Goal: Transaction & Acquisition: Purchase product/service

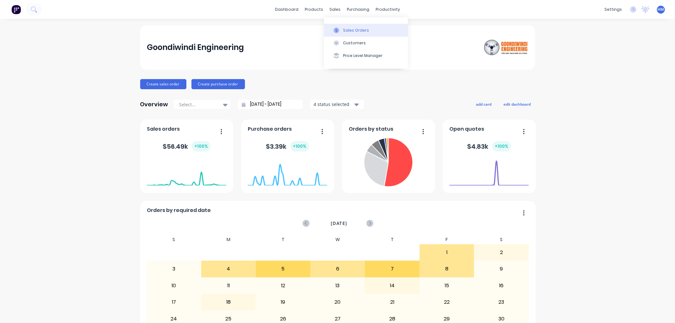
click at [347, 33] on div "Sales Orders" at bounding box center [356, 31] width 26 height 6
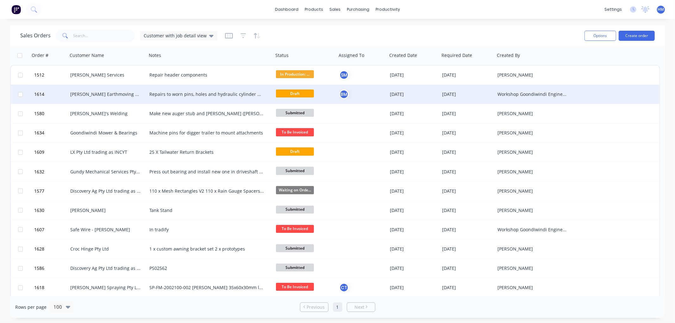
click at [96, 93] on div "[PERSON_NAME] Earthmoving Pty Ltd" at bounding box center [105, 94] width 70 height 6
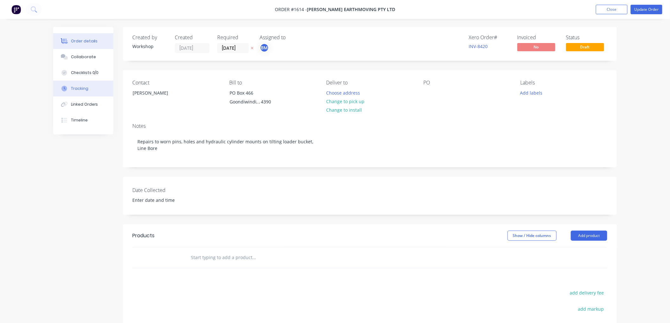
click at [91, 89] on button "Tracking" at bounding box center [83, 89] width 60 height 16
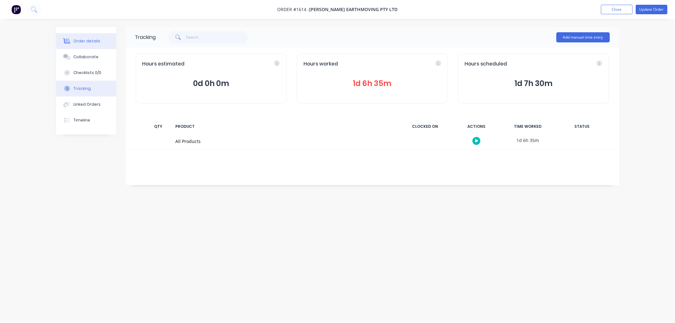
click at [92, 42] on div "Order details" at bounding box center [86, 41] width 27 height 6
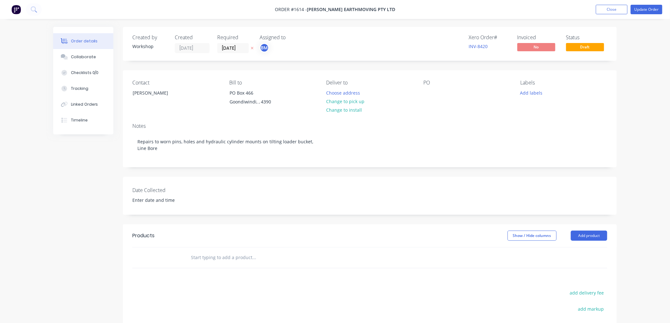
click at [218, 254] on input "text" at bounding box center [254, 257] width 127 height 13
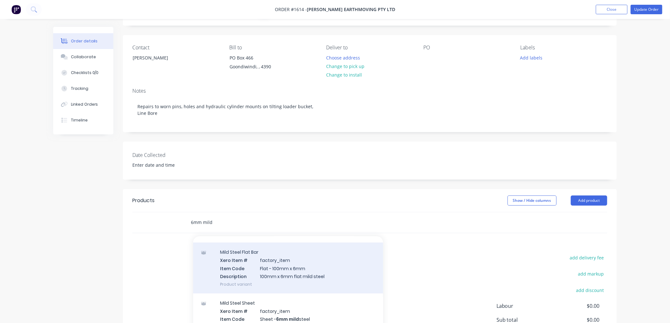
scroll to position [457, 0]
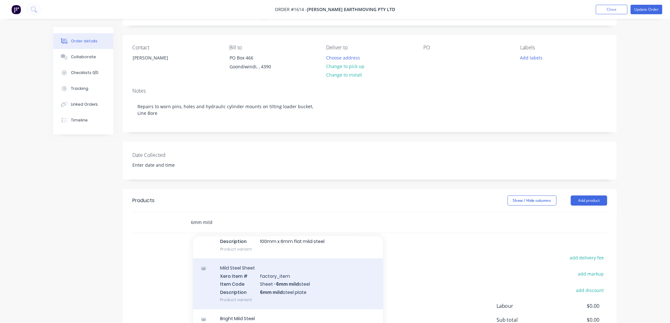
type input "6mm mild"
click at [253, 278] on div "Mild Steel Sheet Xero Item # factory_item Item Code Sheet - 6mm mild steel Desc…" at bounding box center [288, 284] width 190 height 51
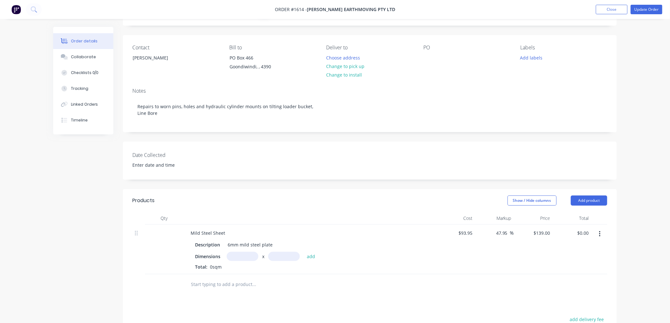
click at [244, 259] on input "text" at bounding box center [243, 256] width 32 height 9
type input "0.2m"
type input "0.2"
click at [304, 252] on button "add" at bounding box center [311, 256] width 15 height 9
type input "$5.56"
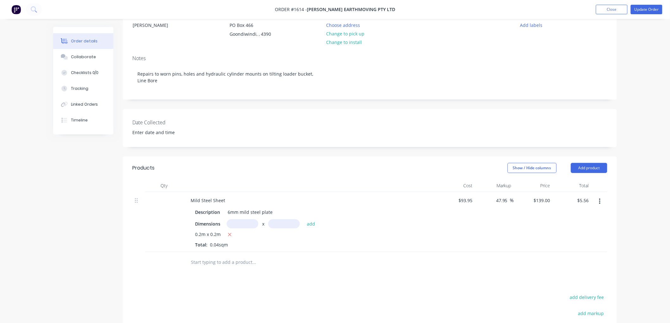
scroll to position [0, 0]
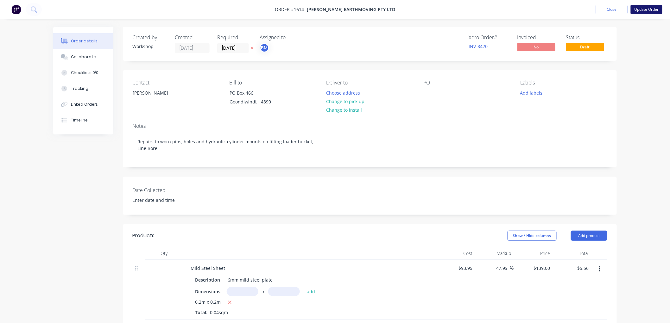
click at [648, 9] on button "Update Order" at bounding box center [646, 9] width 32 height 9
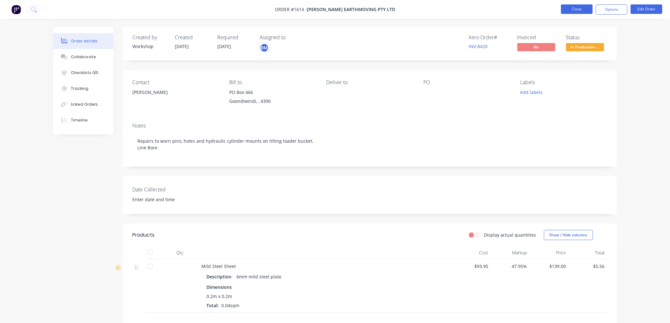
click at [565, 8] on button "Close" at bounding box center [577, 8] width 32 height 9
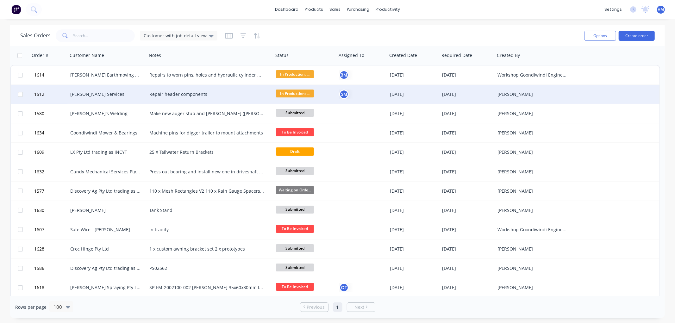
click at [98, 92] on div "[PERSON_NAME] Services" at bounding box center [105, 94] width 70 height 6
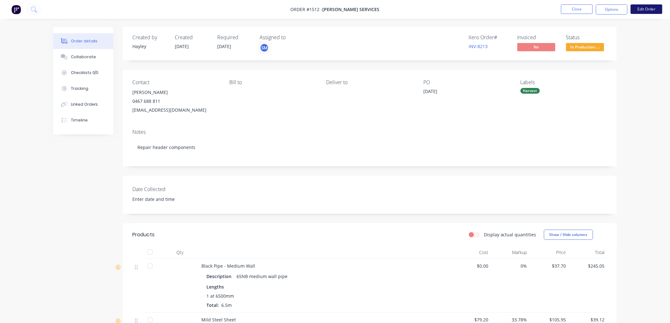
click at [646, 9] on button "Edit Order" at bounding box center [646, 8] width 32 height 9
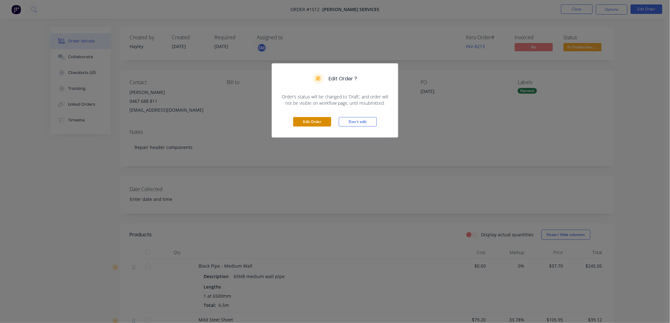
click at [318, 125] on button "Edit Order" at bounding box center [312, 121] width 38 height 9
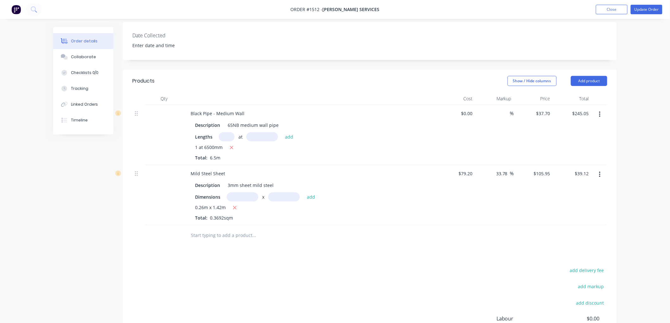
scroll to position [176, 0]
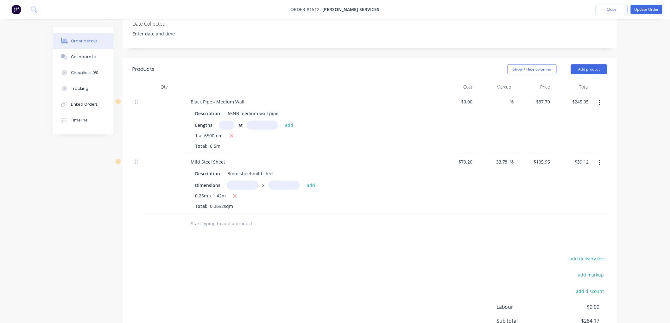
click at [243, 181] on input "text" at bounding box center [243, 185] width 32 height 9
click at [188, 157] on div "Mild Steel Sheet" at bounding box center [207, 161] width 45 height 9
click at [243, 181] on input "text" at bounding box center [243, 185] width 32 height 9
type input "0.26m"
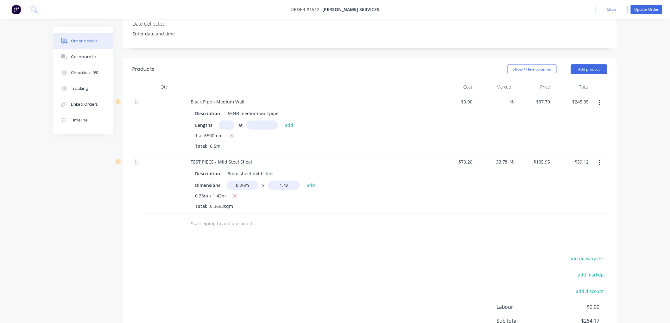
type input "1.42"
click at [304, 181] on button "add" at bounding box center [311, 185] width 15 height 9
type input "$78.23"
click at [209, 228] on input "text" at bounding box center [254, 234] width 127 height 13
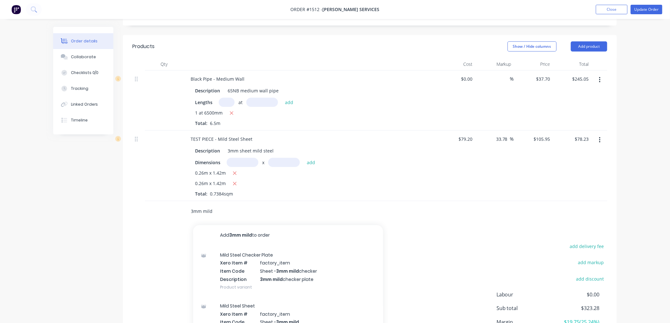
scroll to position [211, 0]
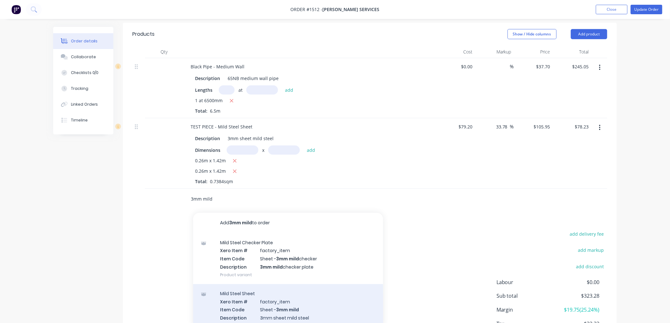
type input "3mm mild"
click at [286, 292] on div "Mild Steel Sheet Xero Item # factory_item Item Code Sheet - 3mm mild Descriptio…" at bounding box center [288, 309] width 190 height 51
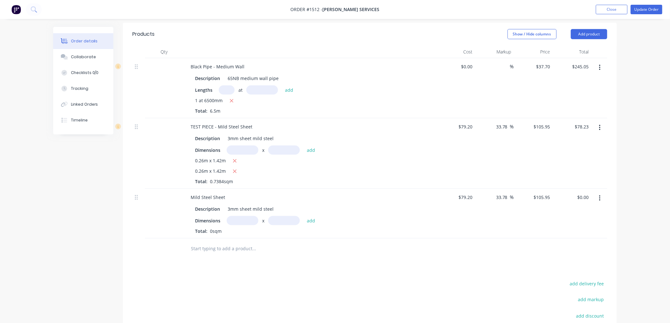
click at [238, 216] on input "text" at bounding box center [243, 220] width 32 height 9
type input "1.5m"
type input "0.75m"
click at [311, 216] on button "add" at bounding box center [311, 220] width 15 height 9
type input "$119.19"
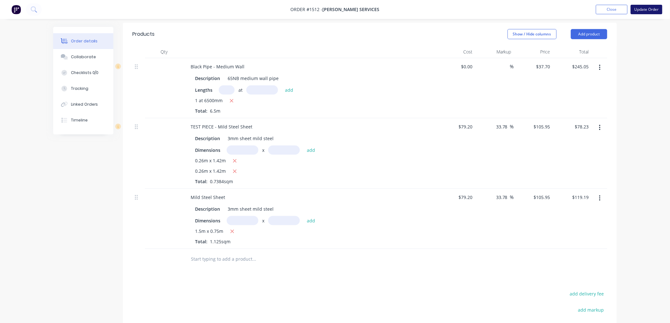
click at [641, 10] on button "Update Order" at bounding box center [646, 9] width 32 height 9
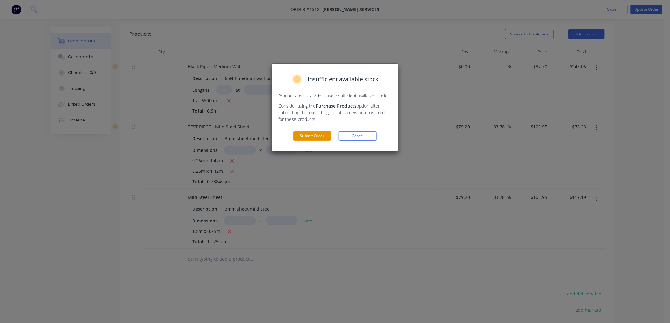
click at [312, 136] on button "Submit Order" at bounding box center [312, 135] width 38 height 9
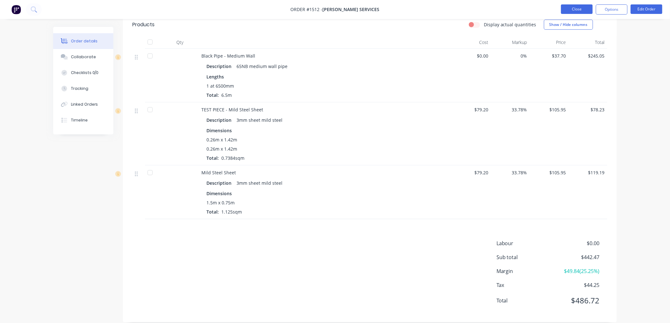
click at [571, 10] on button "Close" at bounding box center [577, 8] width 32 height 9
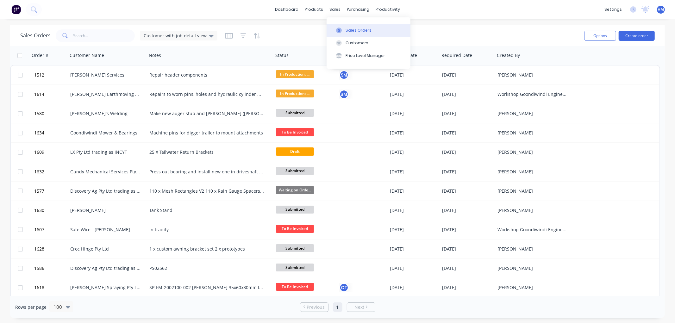
click at [357, 29] on div "Sales Orders" at bounding box center [359, 31] width 26 height 6
click at [630, 36] on button "Create order" at bounding box center [637, 36] width 36 height 10
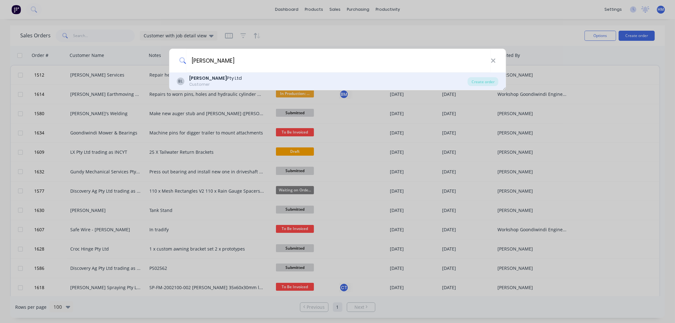
type input "[PERSON_NAME]"
click at [201, 77] on div "[PERSON_NAME] Pty Ltd" at bounding box center [215, 78] width 53 height 7
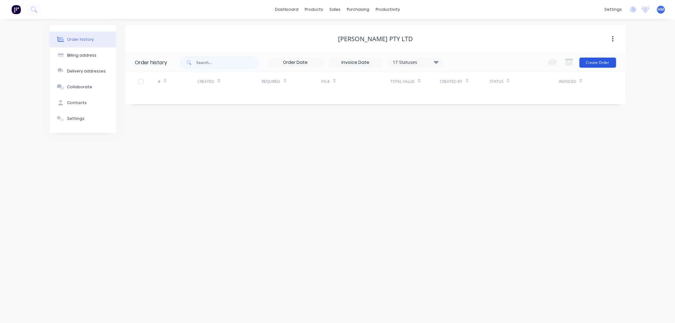
click at [602, 64] on button "Create Order" at bounding box center [598, 63] width 37 height 10
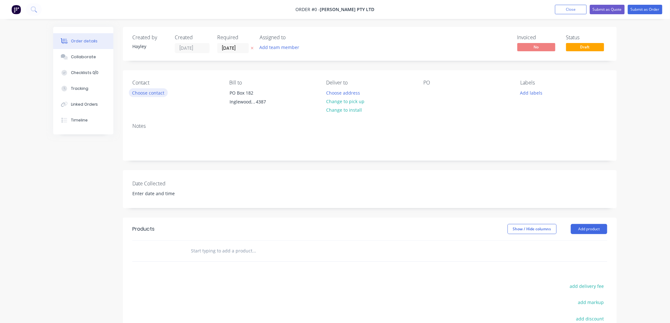
click at [148, 92] on button "Choose contact" at bounding box center [148, 92] width 39 height 9
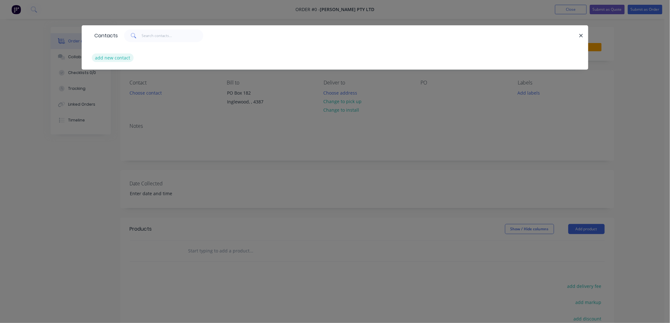
click at [111, 57] on button "add new contact" at bounding box center [113, 57] width 42 height 9
select select "AU"
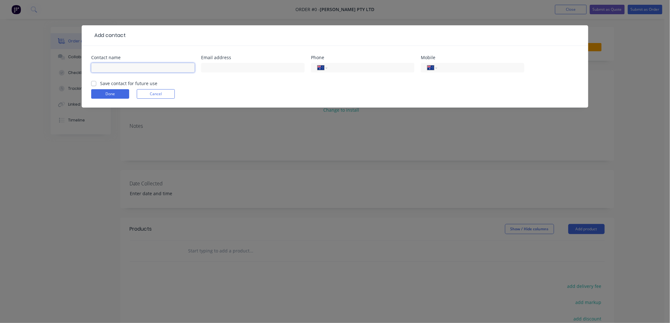
click at [114, 68] on input "text" at bounding box center [142, 67] width 103 height 9
type input "[PERSON_NAME]"
click at [222, 70] on input "text" at bounding box center [252, 67] width 103 height 9
paste input "[PERSON_NAME][EMAIL_ADDRESS][PERSON_NAME][DOMAIN_NAME]"
type input "[PERSON_NAME][EMAIL_ADDRESS][PERSON_NAME][DOMAIN_NAME]"
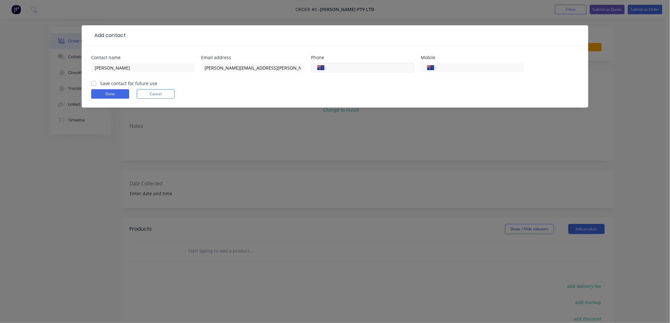
click at [373, 69] on input "tel" at bounding box center [370, 67] width 76 height 7
type input "0421 973 395"
click at [100, 83] on label "Save contact for future use" at bounding box center [128, 83] width 57 height 7
click at [94, 83] on input "Save contact for future use" at bounding box center [93, 83] width 5 height 6
checkbox input "true"
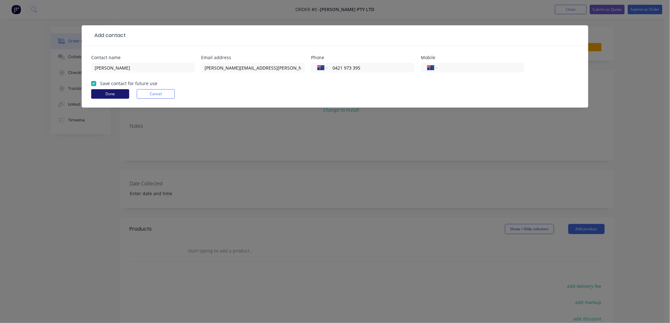
click at [97, 94] on button "Done" at bounding box center [110, 93] width 38 height 9
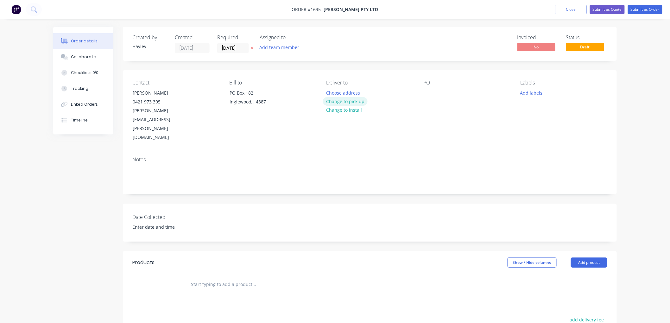
click at [349, 100] on button "Change to pick up" at bounding box center [345, 101] width 45 height 9
click at [428, 93] on div at bounding box center [428, 92] width 10 height 9
click at [218, 278] on input "text" at bounding box center [254, 284] width 127 height 13
type input "N"
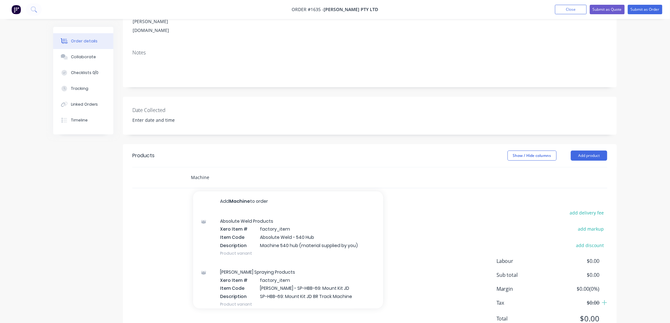
click at [230, 171] on input "Machine" at bounding box center [254, 177] width 127 height 13
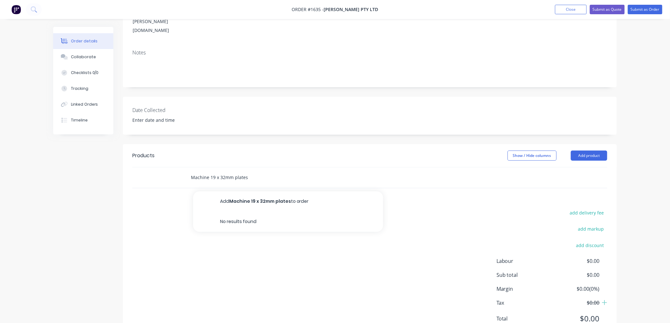
drag, startPoint x: 216, startPoint y: 154, endPoint x: 220, endPoint y: 150, distance: 5.2
click at [217, 171] on input "Machine 19 x 32mm plates" at bounding box center [254, 177] width 127 height 13
click at [218, 171] on input "Machine 19 x 32mm plates" at bounding box center [254, 177] width 127 height 13
click at [273, 171] on input "Machine 19 of 75x75x32mm plates" at bounding box center [254, 177] width 127 height 13
click at [210, 171] on input "Machine 19 of 75x75x32mm plates" at bounding box center [254, 177] width 127 height 13
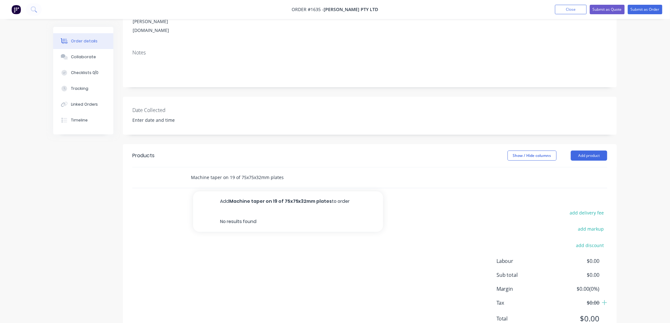
click at [314, 171] on input "Machine taper on 19 of 75x75x32mm plates" at bounding box center [254, 177] width 127 height 13
type input "Machine taper on 19 of 75x75x32mm plates"
click at [586, 151] on button "Add product" at bounding box center [589, 156] width 36 height 10
drag, startPoint x: 322, startPoint y: 159, endPoint x: 291, endPoint y: 154, distance: 31.0
click at [321, 167] on div "Machine taper on 19 of 75x75x32mm plates" at bounding box center [297, 177] width 228 height 21
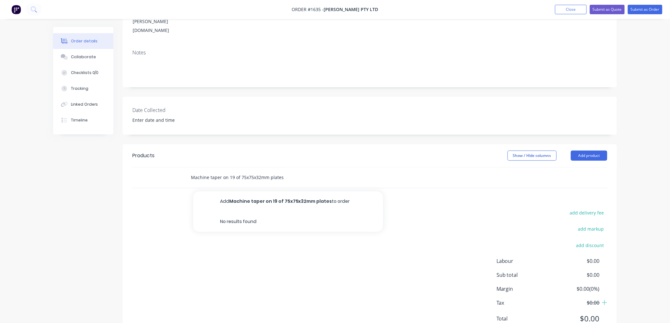
click at [274, 171] on input "Machine taper on 19 of 75x75x32mm plates" at bounding box center [254, 177] width 127 height 13
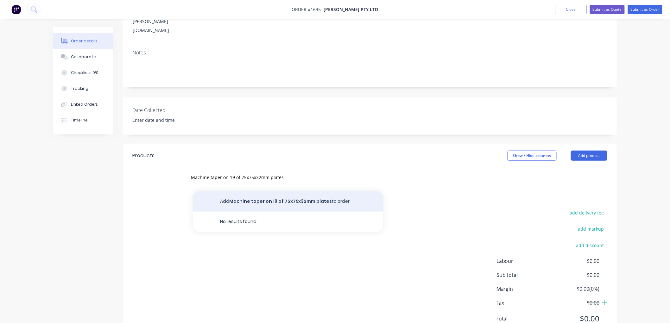
click at [267, 191] on button "Add Machine taper on 19 of 75x75x32mm plates to order" at bounding box center [288, 201] width 190 height 20
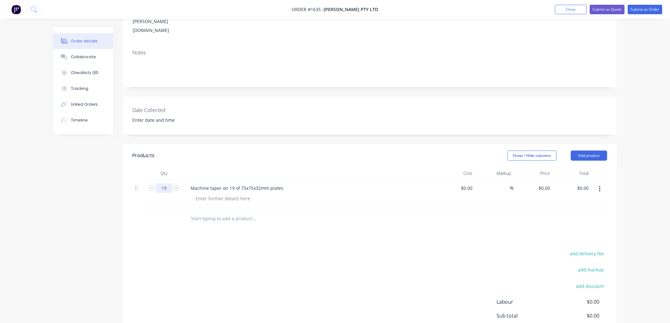
type input "19"
click at [467, 184] on div "$0.00" at bounding box center [466, 188] width 17 height 9
type input "$0.00"
click at [544, 184] on div "0 $0.00" at bounding box center [544, 188] width 17 height 9
type input "$140.00"
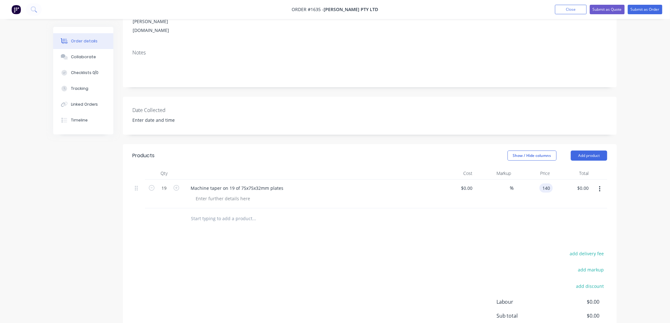
type input "$2,660.00"
type input "70"
type input "0"
type input "$70.00"
type input "$1,330.00"
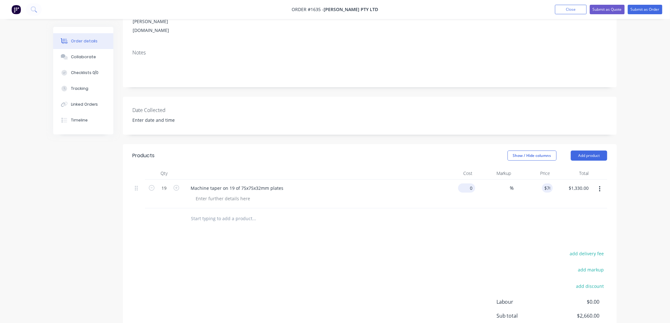
click at [471, 184] on input "0" at bounding box center [468, 188] width 15 height 9
type input "$52.50"
type input "$997.50"
click at [348, 249] on div "add delivery fee add markup add discount Labour $0.00 Sub total $1,330.00 Margi…" at bounding box center [369, 310] width 475 height 122
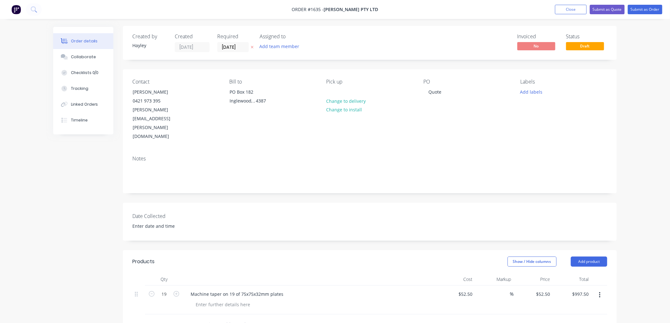
scroll to position [0, 0]
click at [605, 11] on button "Submit as Quote" at bounding box center [607, 9] width 35 height 9
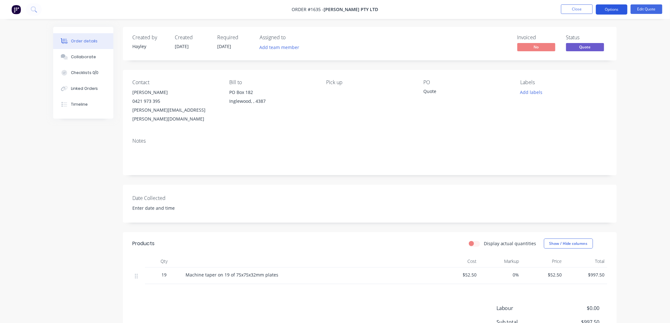
click at [609, 11] on button "Options" at bounding box center [612, 9] width 32 height 10
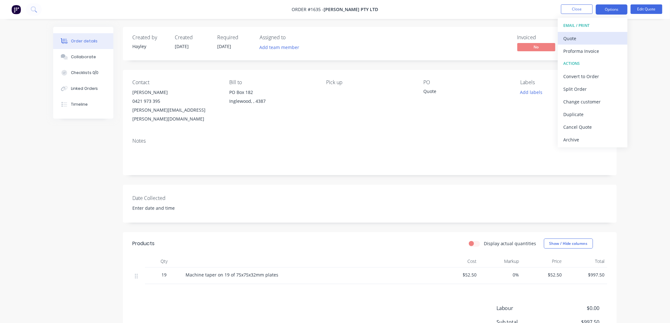
click at [582, 36] on div "Quote" at bounding box center [592, 38] width 58 height 9
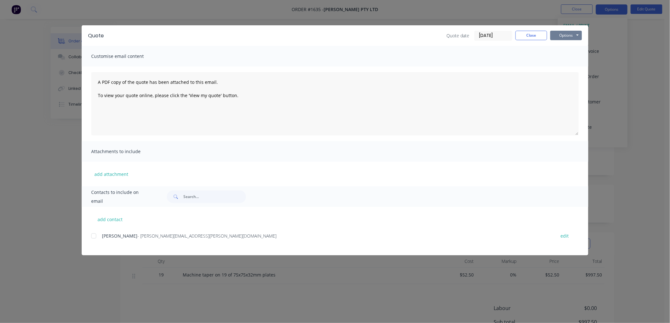
click at [575, 34] on button "Options" at bounding box center [566, 35] width 32 height 9
click at [572, 45] on button "Preview" at bounding box center [570, 46] width 41 height 10
click at [532, 34] on button "Close" at bounding box center [531, 35] width 32 height 9
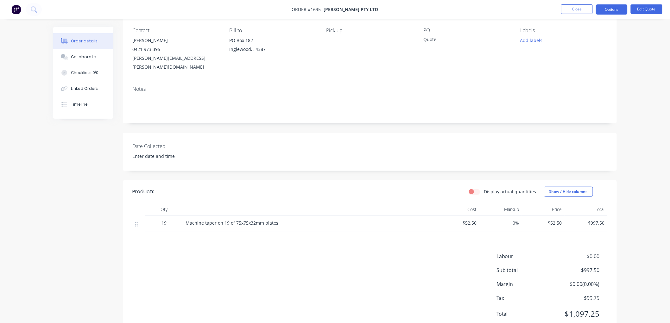
scroll to position [66, 0]
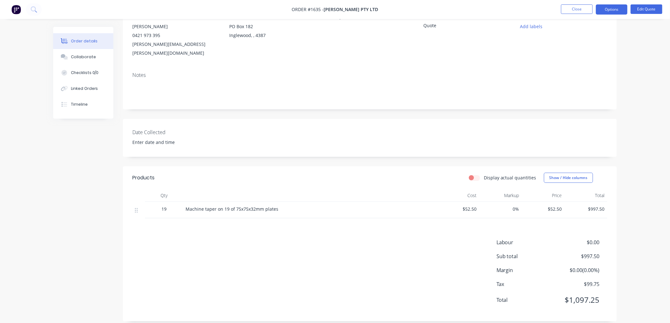
click at [550, 206] on span "$52.50" at bounding box center [543, 209] width 38 height 7
drag, startPoint x: 548, startPoint y: 200, endPoint x: 581, endPoint y: 200, distance: 33.2
click at [581, 202] on div "19 Machine taper on 19 of 75x75x32mm plates $52.50 0% $52.50 $997.50" at bounding box center [369, 210] width 475 height 16
click at [648, 5] on button "Edit Quote" at bounding box center [646, 8] width 32 height 9
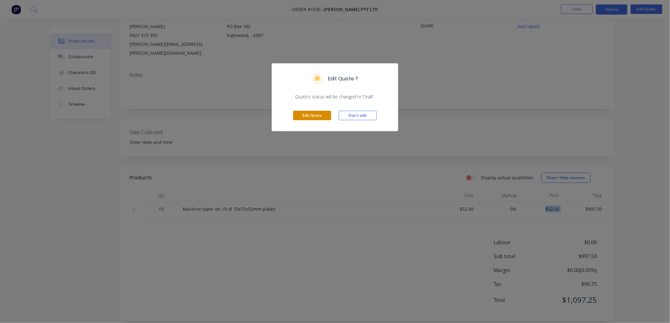
click at [318, 115] on button "Edit Quote" at bounding box center [312, 115] width 38 height 9
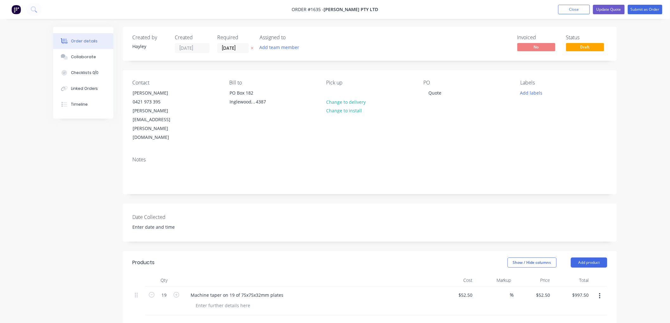
scroll to position [35, 0]
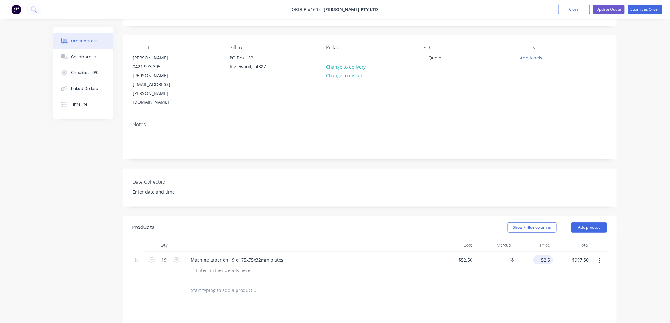
click at [540, 255] on div "52.5 $52.50" at bounding box center [543, 259] width 20 height 9
type input "70"
type input "33.33"
type input "$70.00"
type input "$1,330.00"
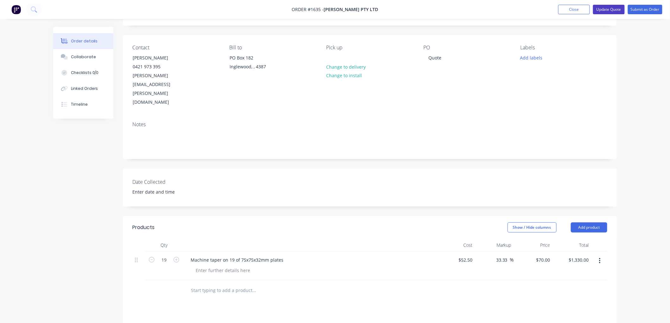
click at [607, 9] on button "Update Quote" at bounding box center [609, 9] width 32 height 9
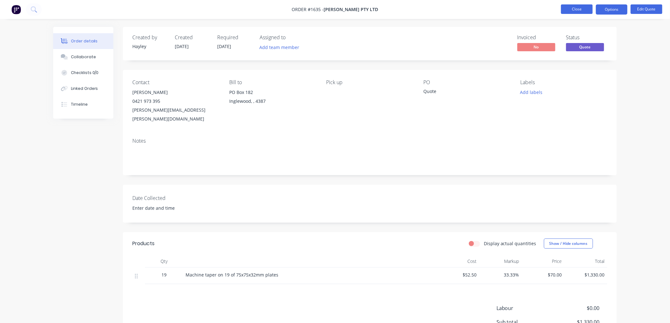
click at [575, 11] on button "Close" at bounding box center [577, 8] width 32 height 9
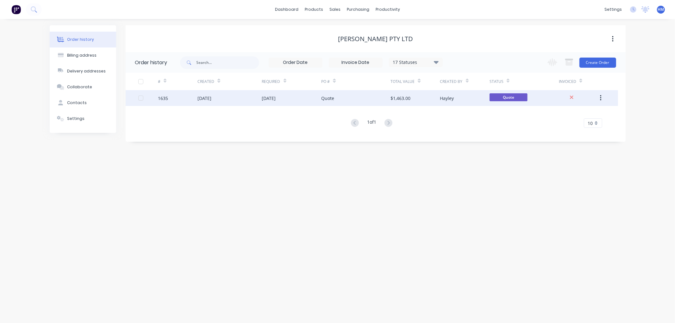
click at [410, 95] on div "$1,463.00" at bounding box center [401, 98] width 20 height 7
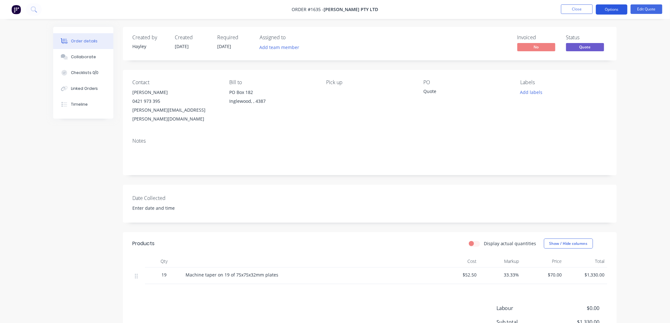
click at [607, 13] on button "Options" at bounding box center [612, 9] width 32 height 10
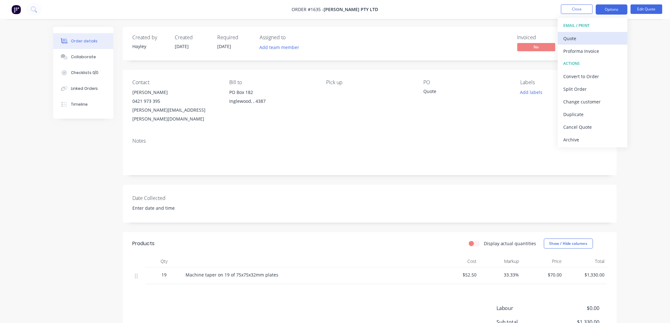
click at [589, 40] on div "Quote" at bounding box center [592, 38] width 58 height 9
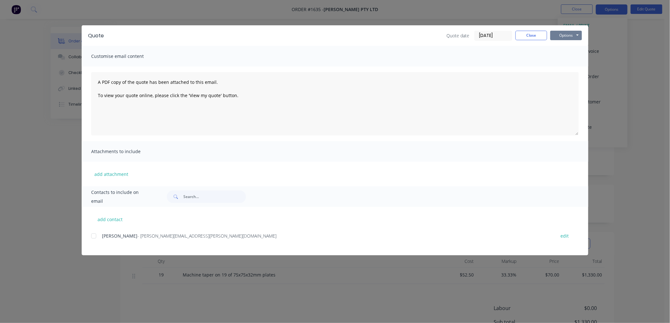
click at [567, 33] on button "Options" at bounding box center [566, 35] width 32 height 9
click at [569, 43] on button "Preview" at bounding box center [570, 46] width 41 height 10
click at [95, 237] on div at bounding box center [93, 236] width 13 height 13
click at [562, 35] on button "Options" at bounding box center [566, 35] width 32 height 9
click at [572, 65] on button "Email" at bounding box center [570, 67] width 41 height 10
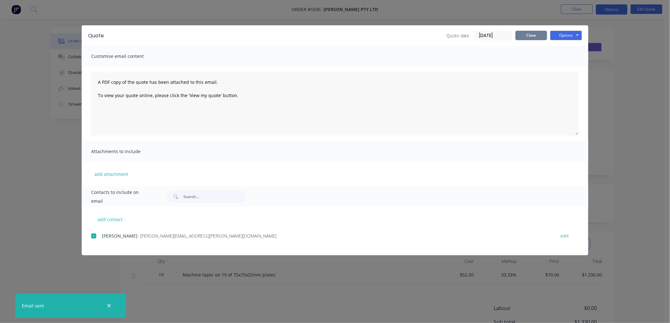
click at [542, 34] on button "Close" at bounding box center [531, 35] width 32 height 9
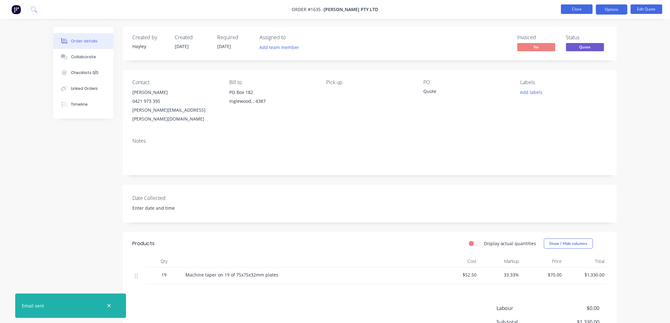
click at [575, 9] on button "Close" at bounding box center [577, 8] width 32 height 9
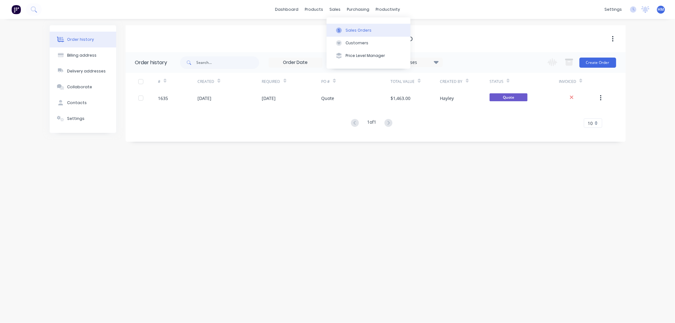
click at [347, 28] on div "Sales Orders" at bounding box center [359, 31] width 26 height 6
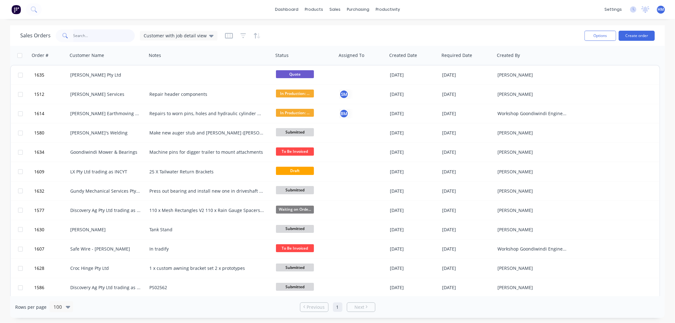
click at [86, 32] on input "text" at bounding box center [104, 35] width 62 height 13
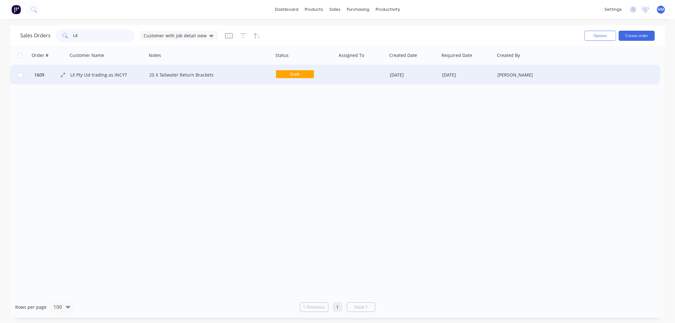
type input "LX"
click at [40, 75] on span "1609" at bounding box center [39, 75] width 10 height 6
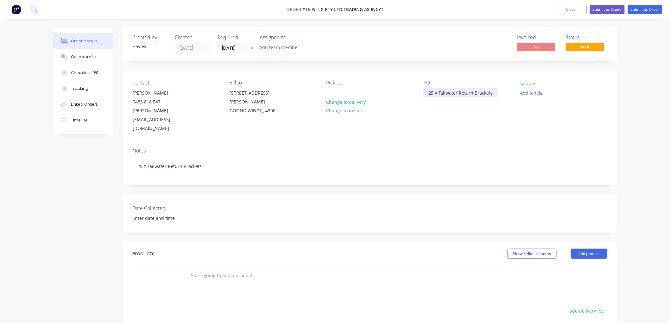
click at [429, 92] on div "25 X Tailwater Return Brackets" at bounding box center [460, 92] width 74 height 9
click at [218, 269] on input "text" at bounding box center [254, 275] width 127 height 13
click at [211, 269] on input "text" at bounding box center [254, 275] width 127 height 13
type input "Z"
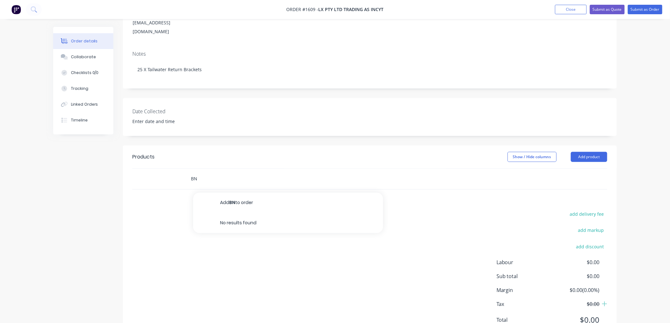
scroll to position [107, 0]
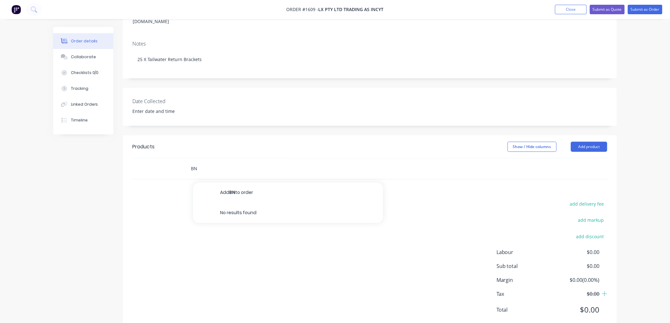
type input "B"
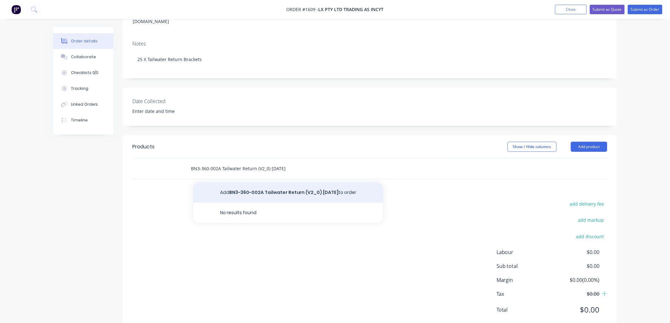
type input "BN3-360-002A Tailwater Return (V2_0) [DATE]"
click at [255, 183] on button "Add BN3-360-002A Tailwater Return (V2_0) [DATE] to order" at bounding box center [288, 193] width 190 height 20
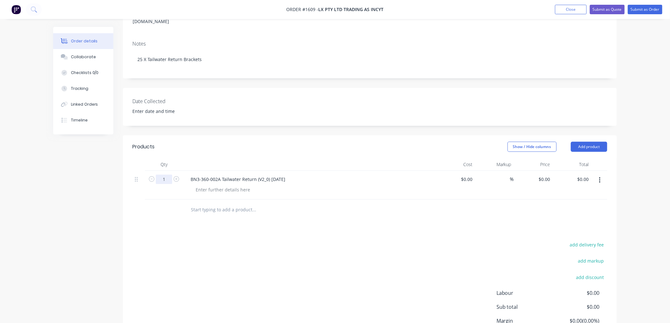
click at [168, 175] on input "1" at bounding box center [164, 179] width 16 height 9
type input "25"
click at [463, 171] on div "$0.00" at bounding box center [455, 185] width 39 height 29
type input "$0.00"
click at [540, 171] on div "0 $0.00" at bounding box center [533, 185] width 39 height 29
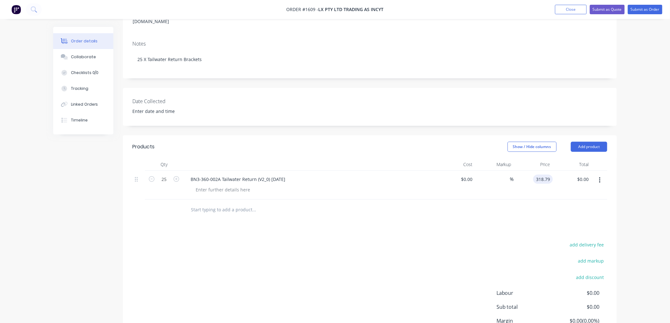
type input "$318.79"
type input "$7,969.75"
click at [414, 241] on div "add delivery fee add markup add discount Labour $0.00 Sub total $7,969.75 Margi…" at bounding box center [369, 302] width 475 height 122
click at [217, 204] on input "text" at bounding box center [254, 210] width 127 height 13
click at [217, 204] on input "Note:" at bounding box center [254, 210] width 127 height 13
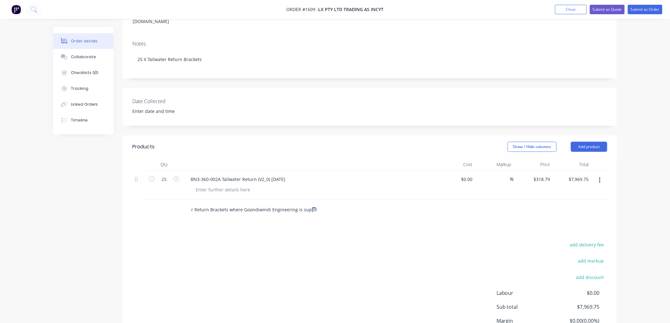
scroll to position [0, 108]
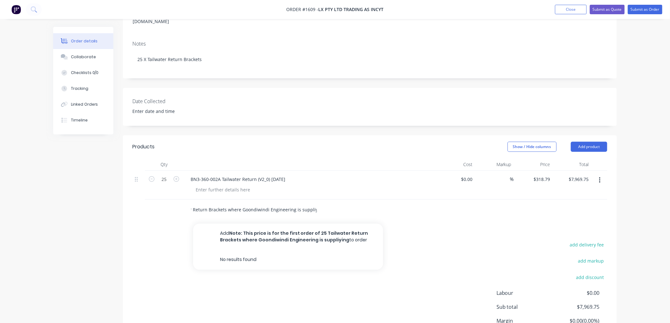
type input "Note: This price is for the first order of 25 Tailwater Return Brackets where G…"
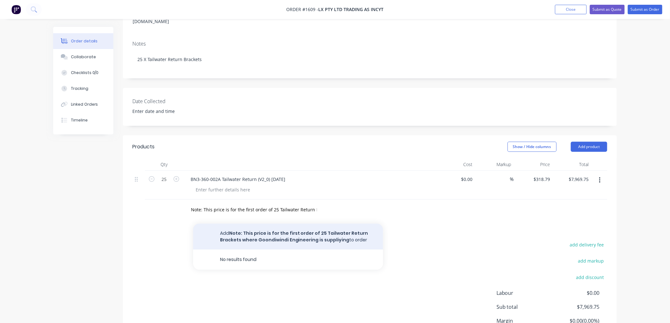
click at [344, 224] on button "Add Note: This price is for the first order of 25 Tailwater Return Brackets whe…" at bounding box center [288, 237] width 190 height 26
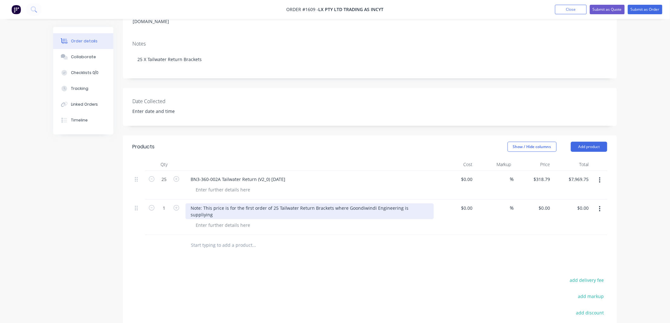
drag, startPoint x: 420, startPoint y: 190, endPoint x: 423, endPoint y: 188, distance: 4.0
click at [422, 204] on div "Note: This price is for the first order of 25 Tailwater Return Brackets where G…" at bounding box center [309, 212] width 248 height 16
drag, startPoint x: 423, startPoint y: 188, endPoint x: 465, endPoint y: 185, distance: 41.3
click at [415, 204] on div "Note: This price is for the first order of 25 Tailwater Return Brackets where G…" at bounding box center [309, 212] width 248 height 16
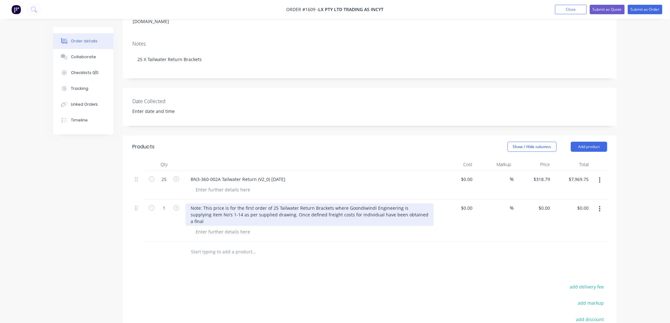
click at [213, 204] on div "Note: This price is for the first order of 25 Tailwater Return Brackets where G…" at bounding box center [309, 215] width 248 height 22
click at [206, 204] on div "Note: This estimated price is for the first order of 25 Tailwater Return Bracke…" at bounding box center [309, 215] width 248 height 22
click at [201, 204] on div "Note: This estimated price is for the first order of 25 Tailwater Return Bracke…" at bounding box center [309, 215] width 248 height 22
click at [200, 204] on div "Note: This estimated price is for the first order of 25 Tailwater Return Bracke…" at bounding box center [309, 215] width 248 height 22
click at [324, 204] on div "Note: This estimated price is for the first order of 25 Tailwater Return Bracke…" at bounding box center [309, 215] width 248 height 22
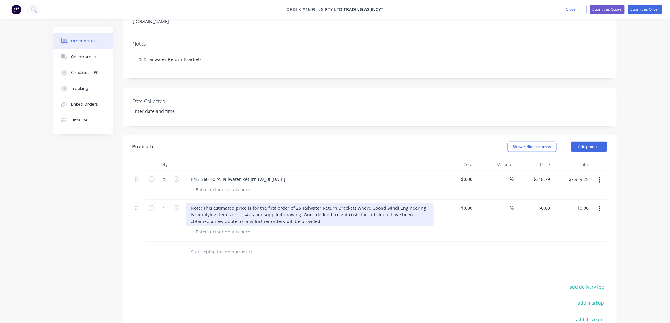
click at [375, 204] on div "Note: This estimated price is for the first order of 25 Tailwater Return Bracke…" at bounding box center [309, 215] width 248 height 22
click at [328, 205] on div "Note: This estimated price is for the first order of 25 Tailwater Return Bracke…" at bounding box center [309, 215] width 248 height 22
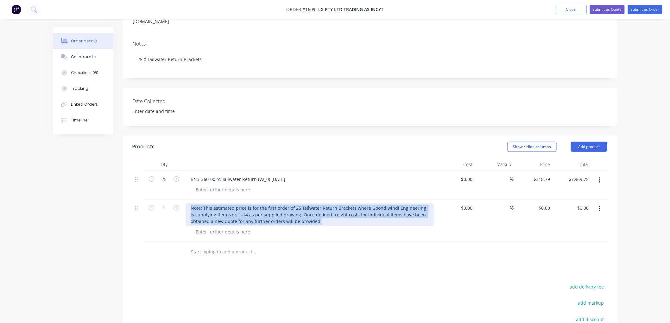
drag, startPoint x: 327, startPoint y: 206, endPoint x: 181, endPoint y: 187, distance: 146.5
click at [181, 200] on div "1 Note: This estimated price is for the first order of 25 Tailwater Return Brac…" at bounding box center [369, 221] width 475 height 42
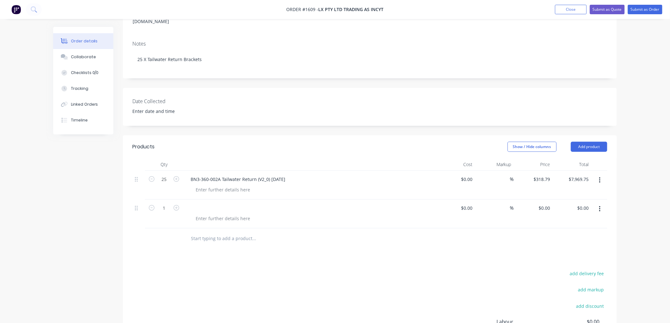
click at [601, 204] on button "button" at bounding box center [599, 209] width 15 height 11
click at [562, 259] on div "Delete" at bounding box center [577, 263] width 49 height 9
click at [467, 175] on div "0 $0.00" at bounding box center [466, 179] width 17 height 9
type input "$240.00"
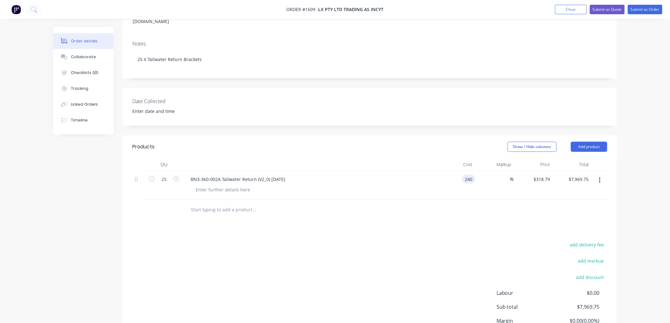
type input "$6,000.00"
click at [442, 200] on div at bounding box center [369, 210] width 475 height 21
click at [540, 175] on div "240 $240.00" at bounding box center [541, 179] width 22 height 9
click at [536, 171] on div "240 $240.00" at bounding box center [533, 185] width 39 height 29
type input "318.79"
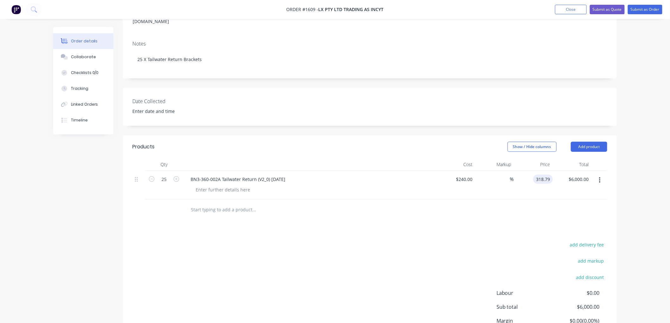
type input "32.83"
type input "$318.79"
type input "$7,969.75"
click at [460, 210] on div "Products Show / Hide columns Add product Qty Cost Markup Price Total 25 BN3-360…" at bounding box center [370, 253] width 494 height 237
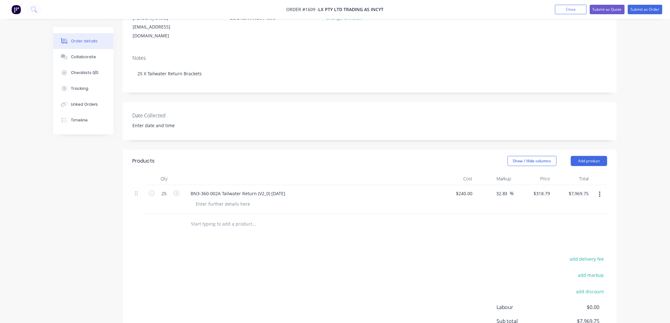
scroll to position [78, 0]
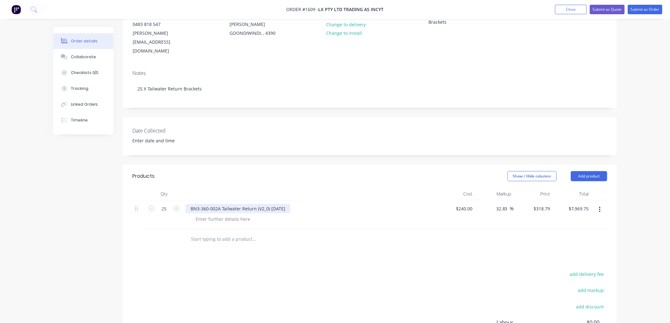
click at [254, 204] on div "BN3-360-002A Tailwater Return (V2_0) [DATE]" at bounding box center [237, 208] width 105 height 9
click at [248, 208] on div "BN3-360-002A Tailwater Return Brackets (V2_0) [DATE]" at bounding box center [309, 214] width 253 height 29
click at [234, 206] on div "BN3-360-002A Tailwater Return Brackets (V2_0) [DATE]" at bounding box center [309, 214] width 253 height 29
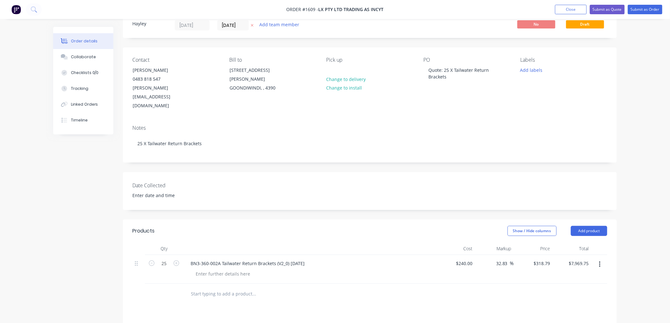
scroll to position [70, 0]
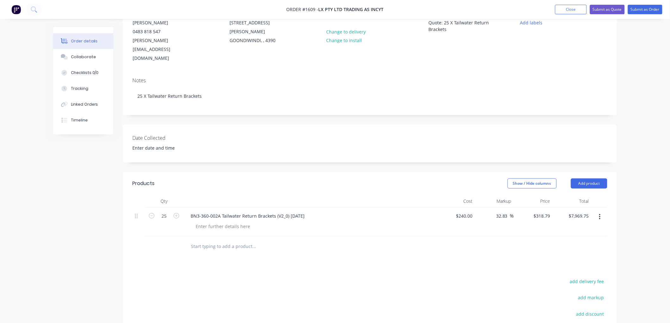
click at [208, 240] on input "text" at bounding box center [254, 246] width 127 height 13
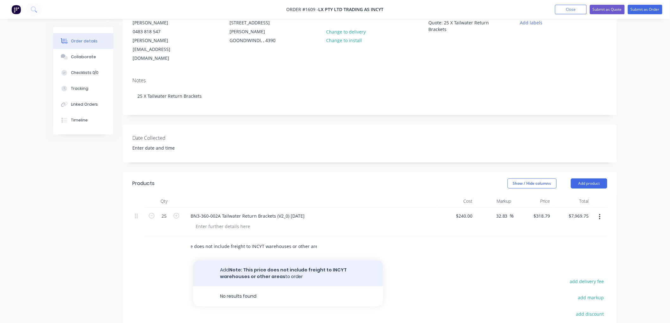
type input "Note: This price does not include freight to INCYT warehouses or other areas"
click at [277, 260] on button "Add Note: This price does not include freight to INCYT warehouses or other area…" at bounding box center [288, 273] width 190 height 26
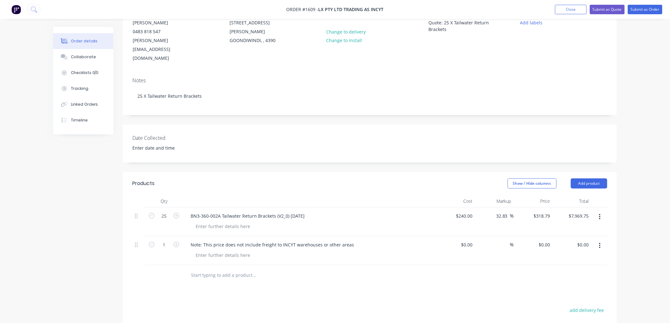
click at [259, 265] on div at bounding box center [297, 275] width 228 height 21
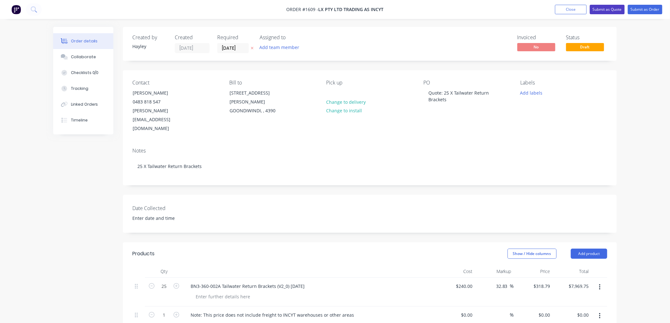
click at [605, 9] on button "Submit as Quote" at bounding box center [607, 9] width 35 height 9
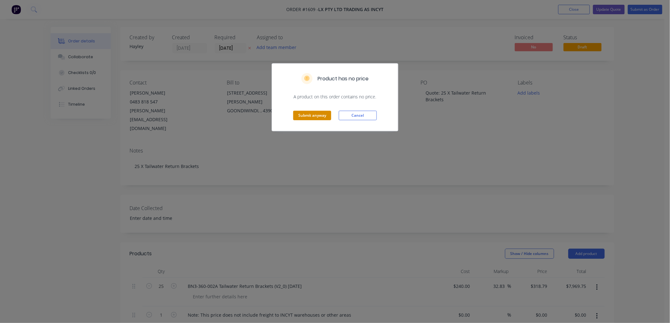
click at [310, 115] on button "Submit anyway" at bounding box center [312, 115] width 38 height 9
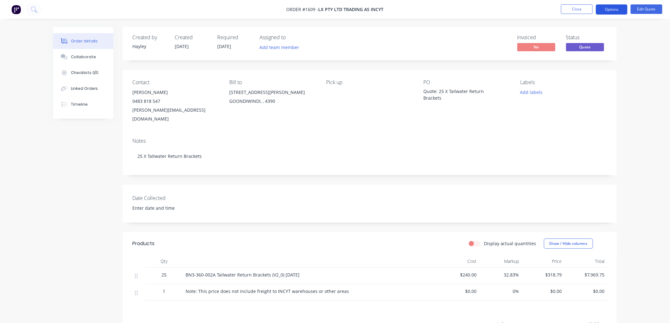
click at [608, 9] on button "Options" at bounding box center [612, 9] width 32 height 10
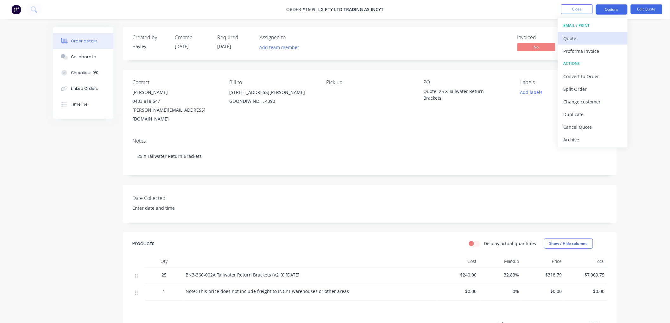
click at [577, 35] on div "Quote" at bounding box center [592, 38] width 58 height 9
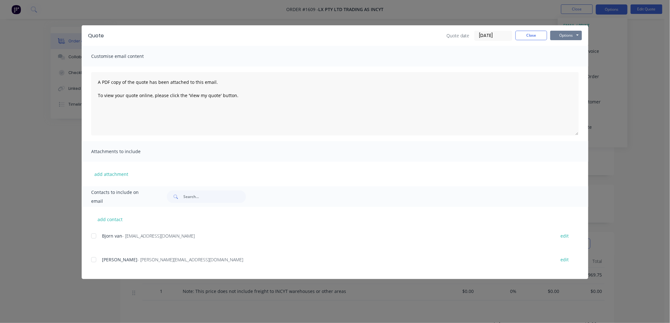
click at [563, 39] on button "Options" at bounding box center [566, 35] width 32 height 9
click at [573, 46] on button "Preview" at bounding box center [570, 46] width 41 height 10
click at [94, 260] on div at bounding box center [93, 260] width 13 height 13
click at [565, 35] on button "Options" at bounding box center [566, 35] width 32 height 9
click at [574, 64] on button "Email" at bounding box center [570, 67] width 41 height 10
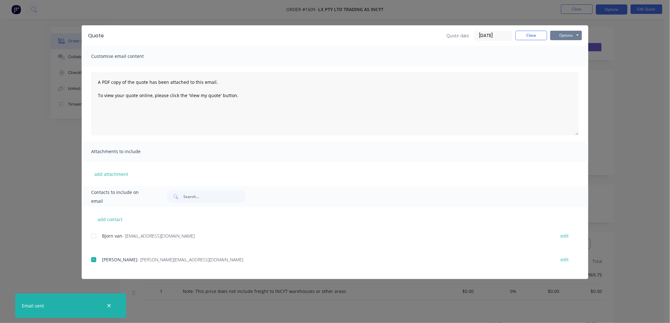
click at [562, 36] on button "Options" at bounding box center [566, 35] width 32 height 9
click at [523, 36] on button "Close" at bounding box center [531, 35] width 32 height 9
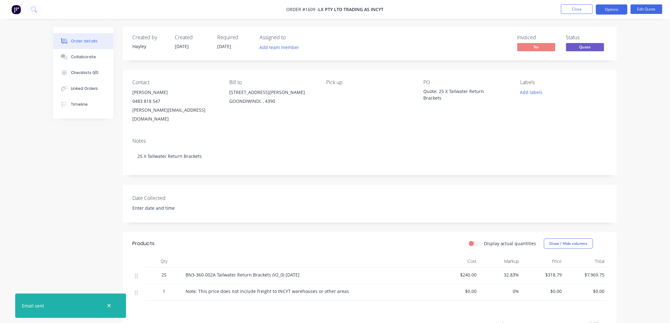
drag, startPoint x: 339, startPoint y: 287, endPoint x: 346, endPoint y: 284, distance: 7.4
click at [341, 286] on div "Note: This price does not include freight to INCYT warehouses or other areas" at bounding box center [309, 292] width 253 height 16
click at [347, 288] on div "Note: This price does not include freight to INCYT warehouses or other areas" at bounding box center [309, 291] width 248 height 7
drag, startPoint x: 347, startPoint y: 283, endPoint x: 184, endPoint y: 283, distance: 163.3
click at [184, 284] on div "Note: This price does not include freight to INCYT warehouses or other areas" at bounding box center [309, 292] width 253 height 16
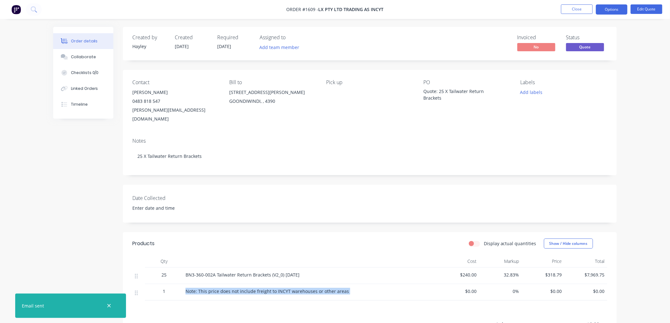
copy div "Note: This price does not include freight to INCYT warehouses or other areas"
click at [571, 12] on button "Close" at bounding box center [577, 8] width 32 height 9
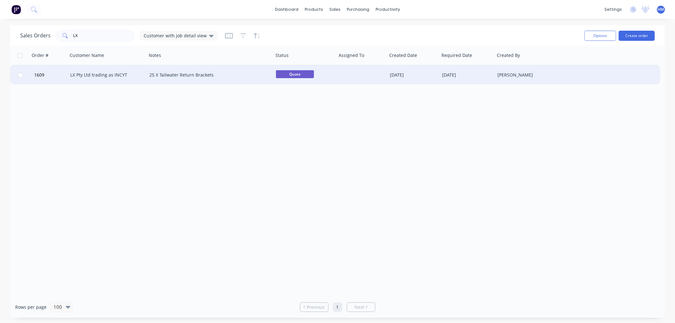
click at [108, 77] on div "LX Pty Ltd trading as INCYT" at bounding box center [105, 75] width 70 height 6
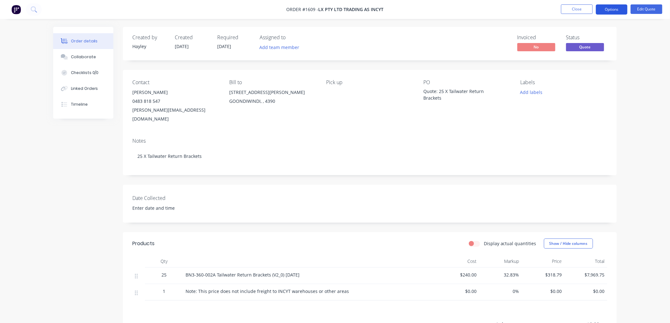
click at [619, 10] on button "Options" at bounding box center [612, 9] width 32 height 10
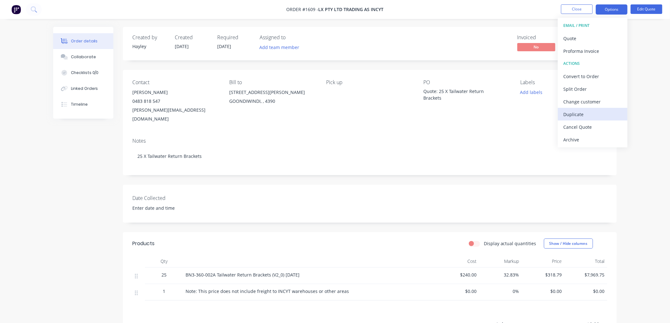
click at [600, 112] on div "Duplicate" at bounding box center [592, 114] width 58 height 9
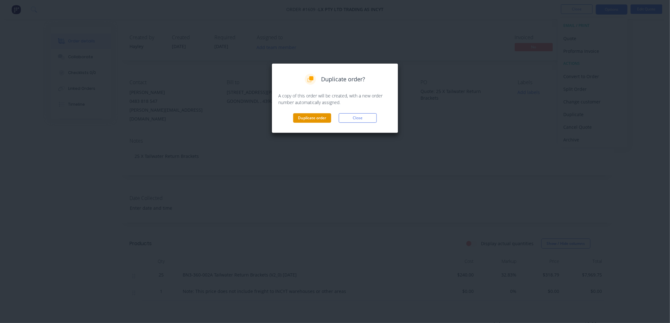
click at [304, 117] on button "Duplicate order" at bounding box center [312, 117] width 38 height 9
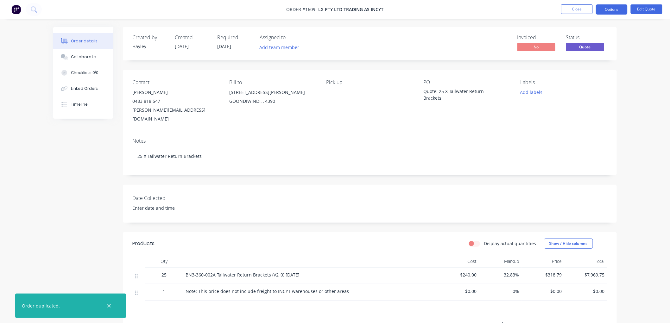
drag, startPoint x: 447, startPoint y: 91, endPoint x: 450, endPoint y: 90, distance: 3.7
click at [447, 91] on div "Quote: 25 X Tailwater Return Brackets" at bounding box center [462, 94] width 79 height 13
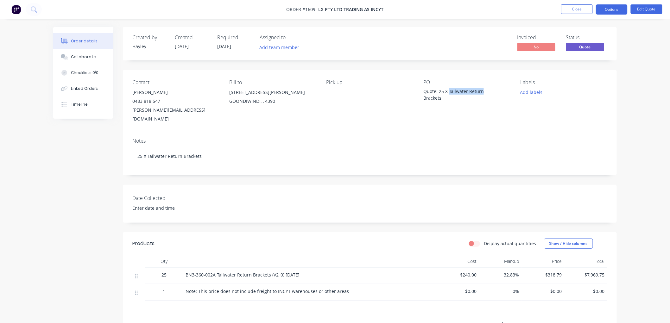
drag, startPoint x: 448, startPoint y: 90, endPoint x: 482, endPoint y: 91, distance: 33.2
click at [482, 91] on div "Quote: 25 X Tailwater Return Brackets" at bounding box center [462, 94] width 79 height 13
click at [642, 8] on button "Edit Quote" at bounding box center [646, 8] width 32 height 9
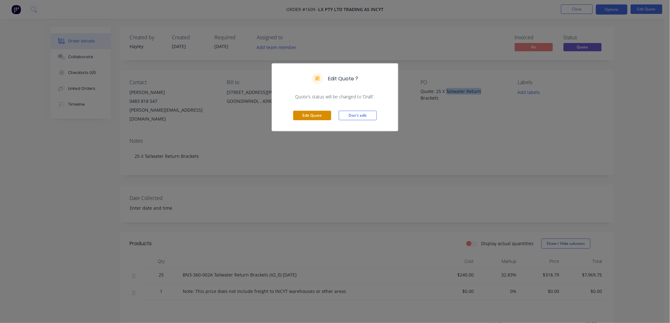
click at [323, 114] on button "Edit Quote" at bounding box center [312, 115] width 38 height 9
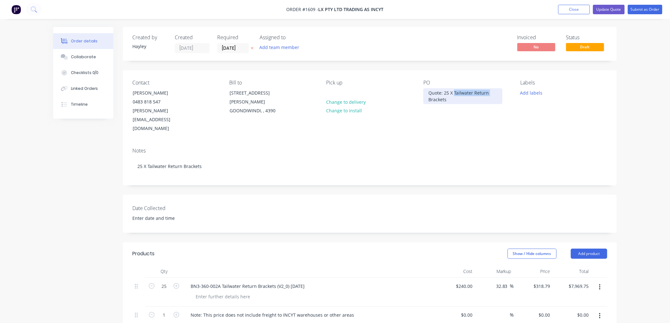
drag, startPoint x: 453, startPoint y: 93, endPoint x: 496, endPoint y: 92, distance: 43.1
click at [496, 92] on div "Quote: 25 X Tailwater Return Brackets" at bounding box center [462, 96] width 79 height 16
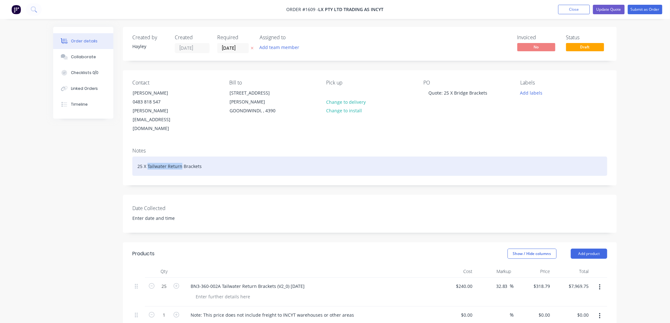
drag, startPoint x: 181, startPoint y: 147, endPoint x: 148, endPoint y: 147, distance: 32.6
click at [148, 157] on div "25 X Tailwater Return Brackets" at bounding box center [369, 166] width 475 height 19
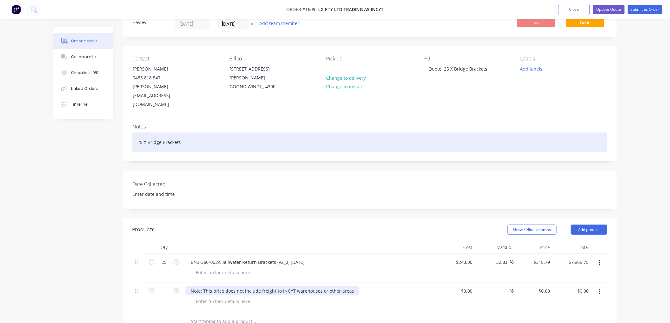
scroll to position [35, 0]
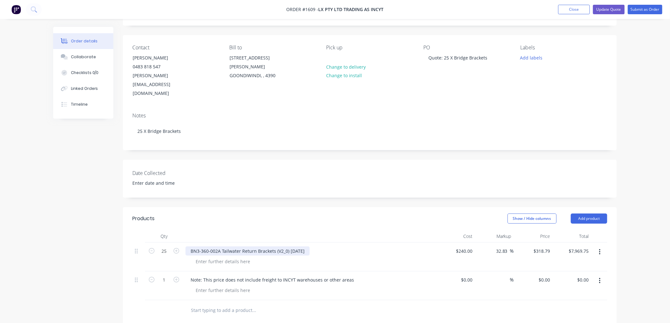
click at [218, 247] on div "BN3-360-002A Tailwater Return Brackets (V2_0) [DATE]" at bounding box center [247, 251] width 124 height 9
drag, startPoint x: 273, startPoint y: 231, endPoint x: 189, endPoint y: 234, distance: 84.9
click at [189, 247] on div "BN3-360-002A Tailwater Return Brackets (V2_0) [DATE]" at bounding box center [247, 251] width 124 height 9
click at [225, 247] on div "BN-360-003A (V2_0) [DATE]" at bounding box center [218, 251] width 66 height 9
drag, startPoint x: 259, startPoint y: 232, endPoint x: 230, endPoint y: 230, distance: 28.5
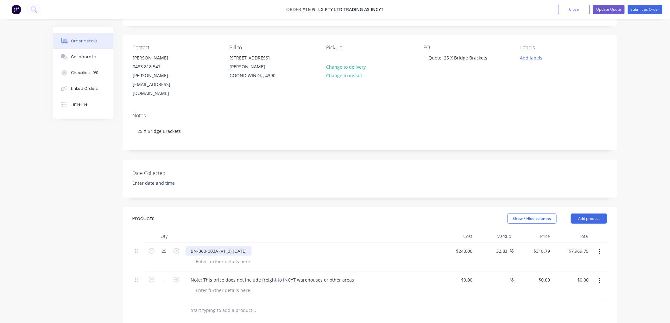
click at [230, 247] on div "BN-360-003A (V1_0) [DATE]" at bounding box center [218, 251] width 66 height 9
click at [255, 286] on div at bounding box center [312, 290] width 243 height 9
click at [536, 247] on div "318.79 318.79" at bounding box center [544, 251] width 17 height 9
drag, startPoint x: 541, startPoint y: 231, endPoint x: 562, endPoint y: 230, distance: 21.2
click at [562, 243] on div "25 BN-360-003A (V1_0) $240.00 $240.00 32.83 32.83 % 333.29 333.29 $7,969.75 $7,…" at bounding box center [369, 257] width 475 height 29
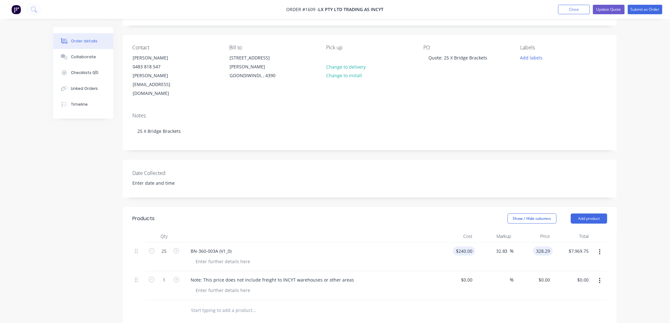
type input "328.29"
type input "240"
type input "36.79"
type input "$328.29"
type input "$8,207.25"
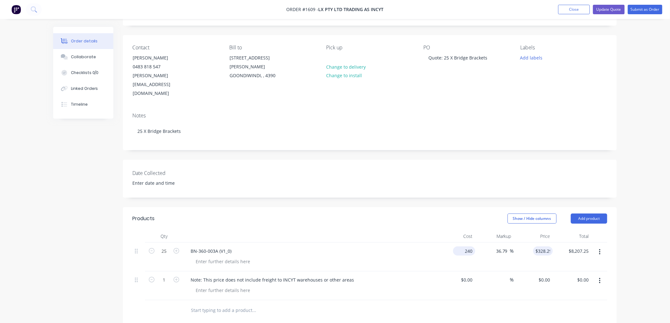
click at [461, 243] on div "240 $240.00" at bounding box center [455, 257] width 39 height 29
type input "$260.00"
type input "355.6475"
type input "$8,891.19"
click at [544, 247] on input "355.6475" at bounding box center [541, 251] width 22 height 9
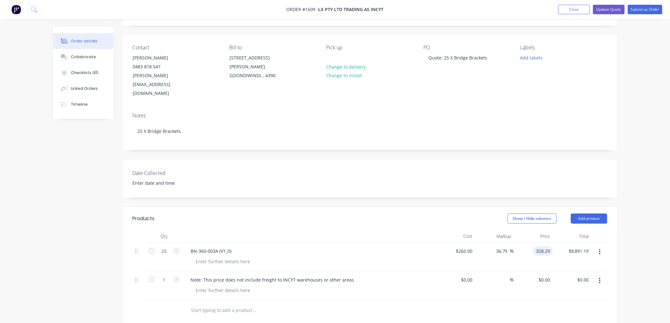
type input "328.29"
type input "26.27"
type input "$328.29"
type input "$8,207.25"
click at [468, 300] on div at bounding box center [369, 310] width 475 height 21
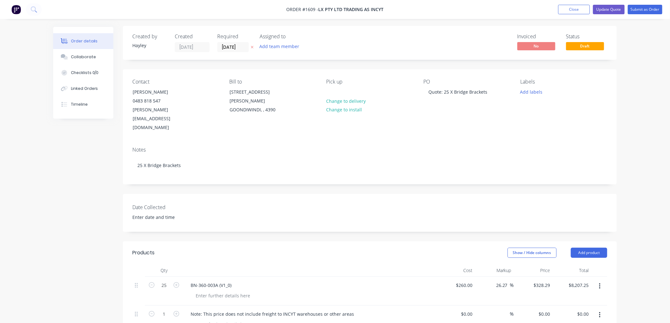
scroll to position [0, 0]
click at [604, 9] on button "Update Quote" at bounding box center [609, 9] width 32 height 9
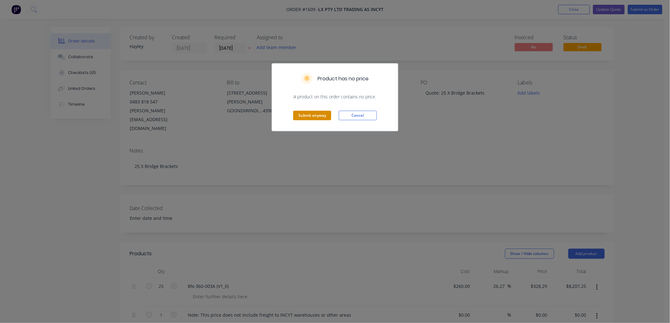
click at [308, 115] on button "Submit anyway" at bounding box center [312, 115] width 38 height 9
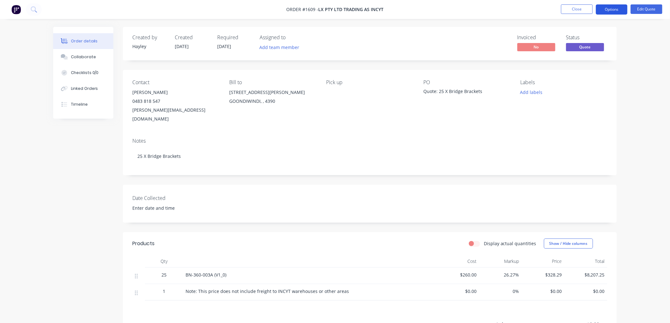
click at [606, 8] on button "Options" at bounding box center [612, 9] width 32 height 10
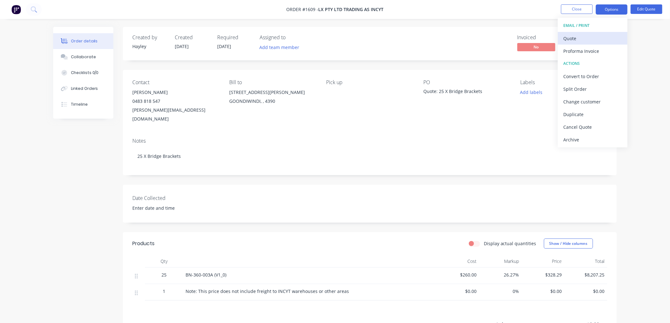
click at [590, 37] on div "Quote" at bounding box center [592, 38] width 58 height 9
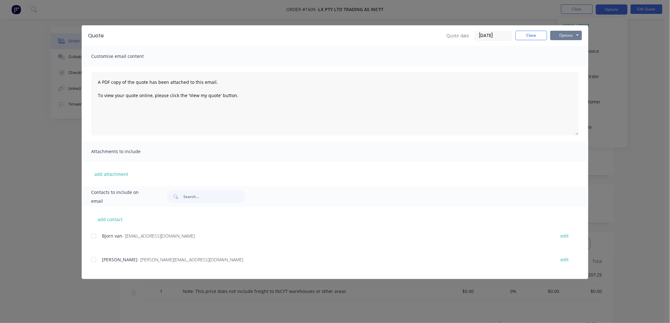
click at [565, 32] on button "Options" at bounding box center [566, 35] width 32 height 9
click at [571, 45] on button "Preview" at bounding box center [570, 46] width 41 height 10
click at [536, 36] on button "Close" at bounding box center [531, 35] width 32 height 9
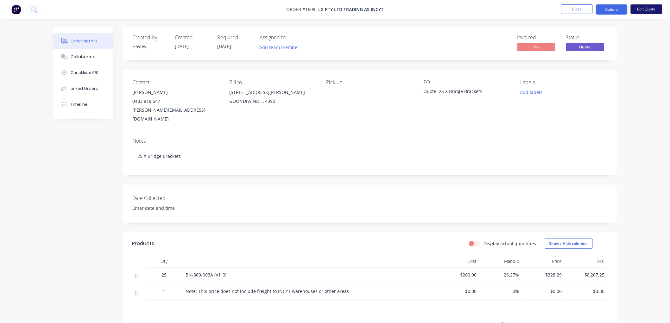
click at [644, 9] on button "Edit Quote" at bounding box center [646, 8] width 32 height 9
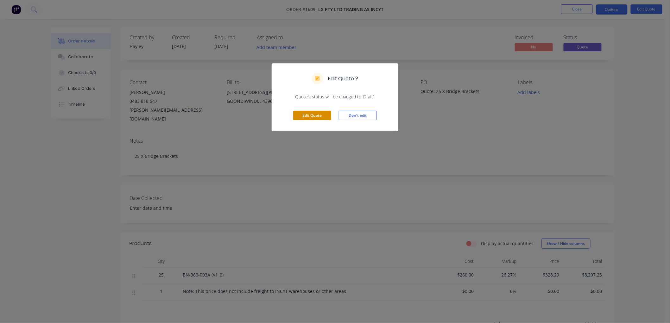
click at [316, 112] on button "Edit Quote" at bounding box center [312, 115] width 38 height 9
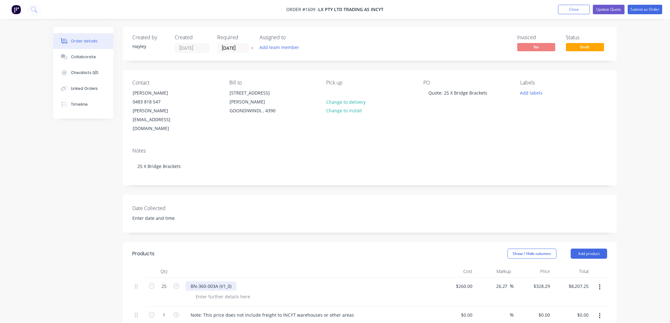
click at [234, 282] on div "BN-360-003A (V1_0)" at bounding box center [210, 286] width 51 height 9
click at [270, 249] on div "Show / Hide columns Add product" at bounding box center [420, 254] width 374 height 10
click at [617, 6] on button "Update Quote" at bounding box center [609, 9] width 32 height 9
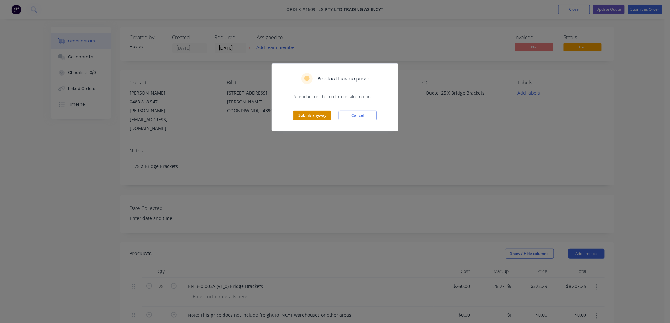
click at [309, 116] on button "Submit anyway" at bounding box center [312, 115] width 38 height 9
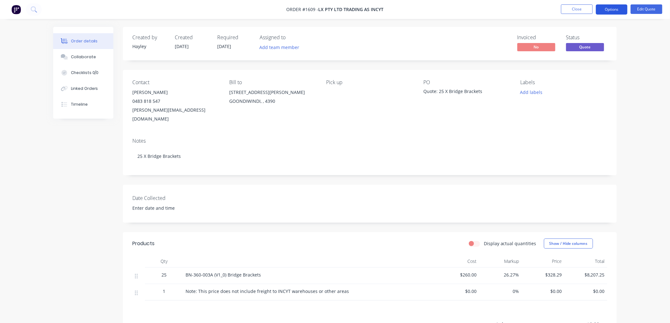
click at [618, 8] on button "Options" at bounding box center [612, 9] width 32 height 10
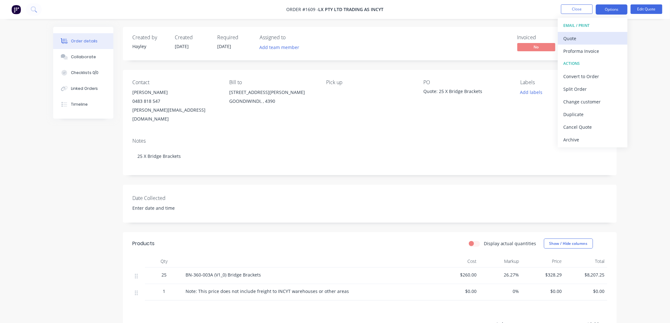
click at [583, 36] on div "Quote" at bounding box center [592, 38] width 58 height 9
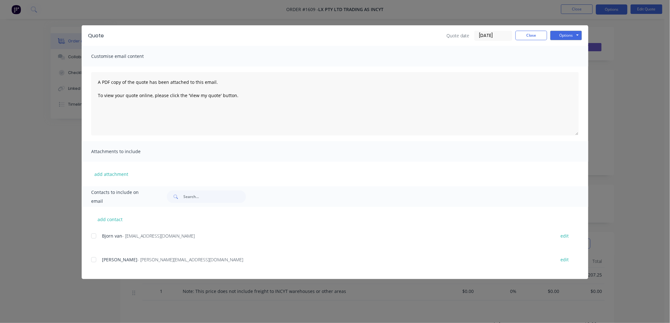
drag, startPoint x: 94, startPoint y: 257, endPoint x: 109, endPoint y: 251, distance: 16.1
click at [94, 257] on div at bounding box center [93, 260] width 13 height 13
click at [568, 32] on button "Options" at bounding box center [566, 35] width 32 height 9
click at [572, 64] on button "Email" at bounding box center [570, 67] width 41 height 10
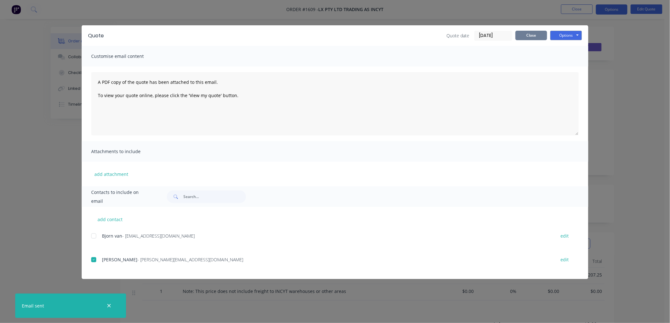
click at [525, 37] on button "Close" at bounding box center [531, 35] width 32 height 9
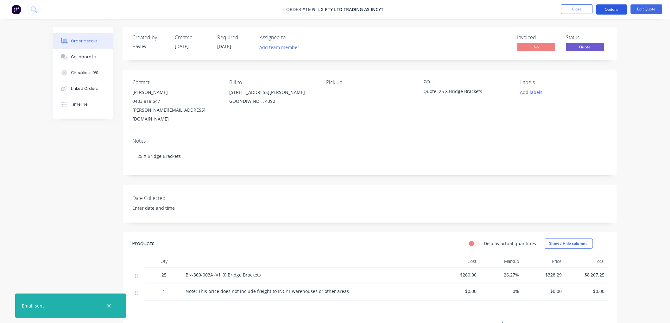
click at [605, 10] on button "Options" at bounding box center [612, 9] width 32 height 10
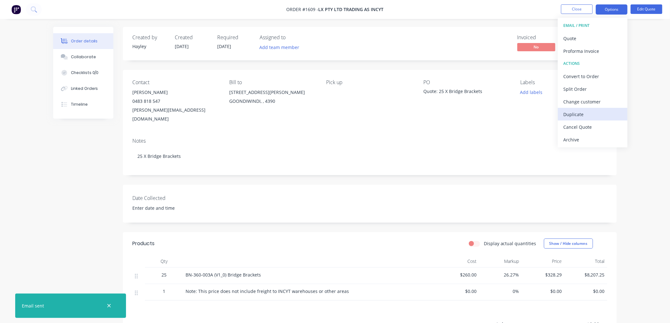
click at [584, 113] on div "Duplicate" at bounding box center [592, 114] width 58 height 9
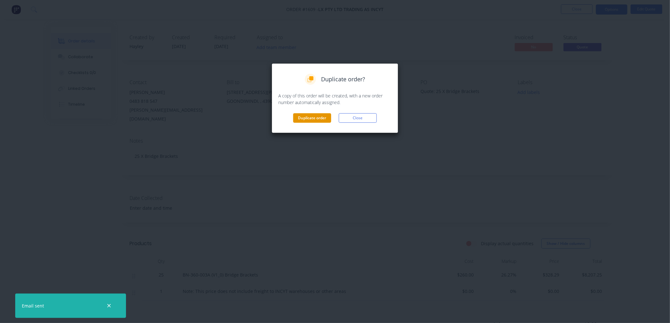
click at [313, 121] on button "Duplicate order" at bounding box center [312, 117] width 38 height 9
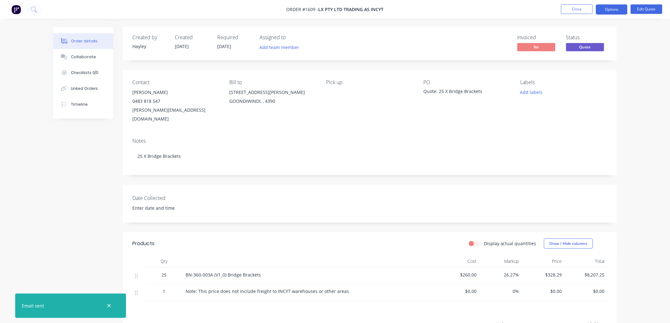
click at [340, 138] on div "Notes" at bounding box center [369, 141] width 475 height 6
click at [578, 11] on button "Close" at bounding box center [577, 8] width 32 height 9
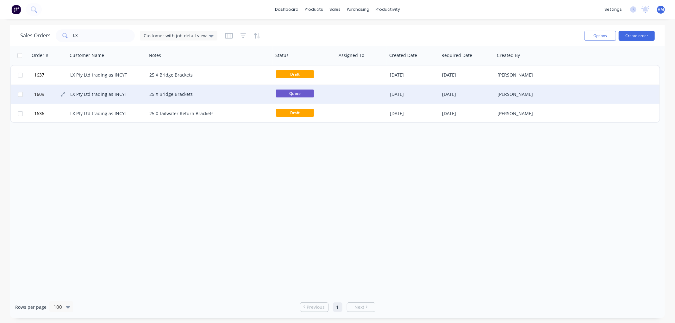
click at [40, 92] on span "1609" at bounding box center [39, 94] width 10 height 6
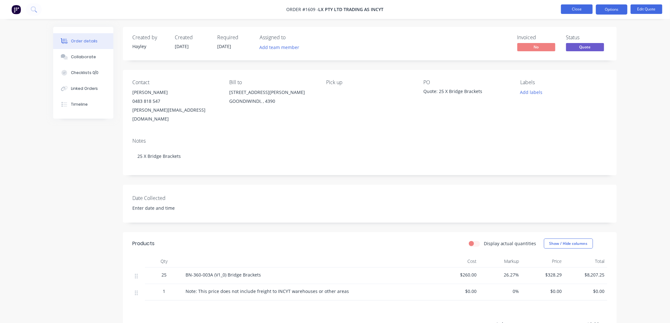
click at [575, 9] on button "Close" at bounding box center [577, 8] width 32 height 9
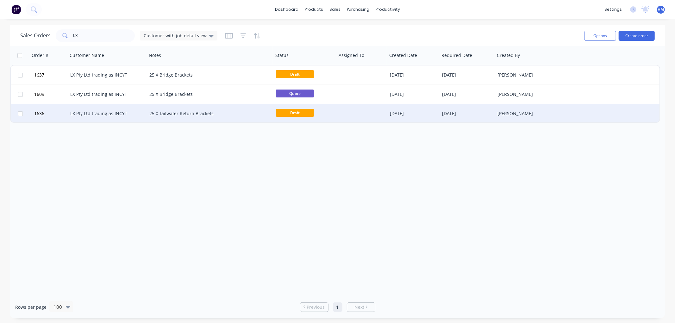
click at [90, 111] on div "LX Pty Ltd trading as INCYT" at bounding box center [105, 113] width 70 height 6
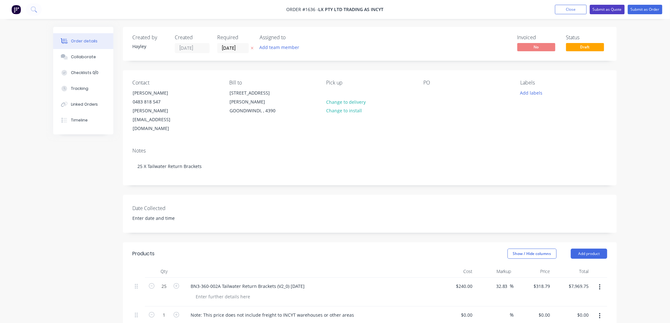
click at [608, 9] on button "Submit as Quote" at bounding box center [607, 9] width 35 height 9
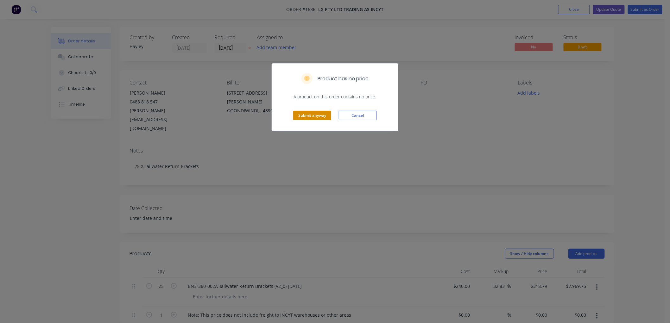
click at [318, 118] on button "Submit anyway" at bounding box center [312, 115] width 38 height 9
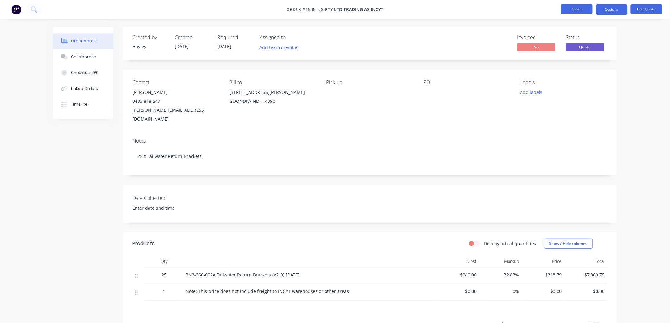
click at [579, 7] on button "Close" at bounding box center [577, 8] width 32 height 9
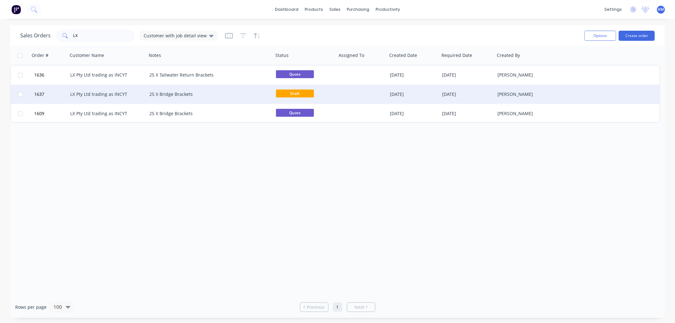
click at [90, 93] on div "LX Pty Ltd trading as INCYT" at bounding box center [105, 94] width 70 height 6
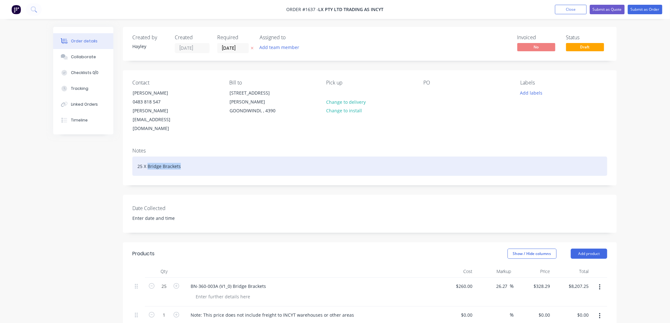
drag, startPoint x: 187, startPoint y: 152, endPoint x: 147, endPoint y: 147, distance: 39.8
click at [147, 157] on div "25 X Bridge Brackets" at bounding box center [369, 166] width 475 height 19
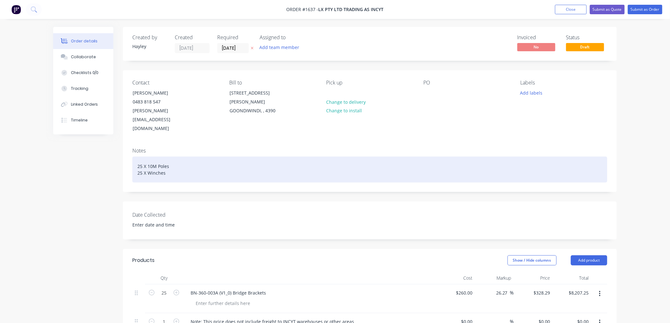
click at [191, 157] on div "25 X 10M Poles 25 X Winches" at bounding box center [369, 170] width 475 height 26
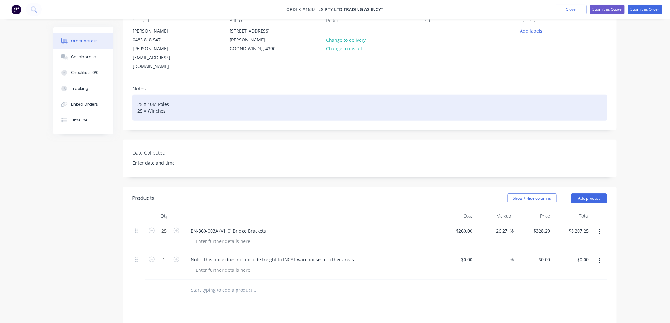
scroll to position [70, 0]
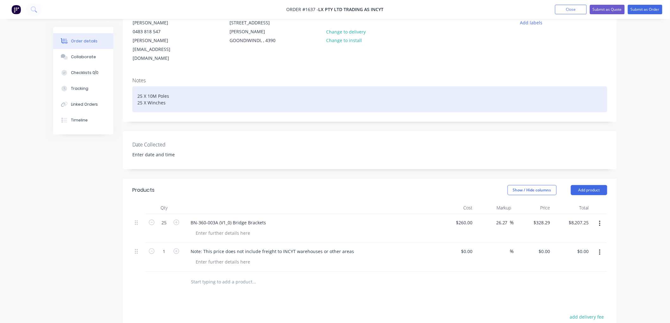
click at [137, 86] on div "25 X 10M Poles 25 X Winches" at bounding box center [369, 99] width 475 height 26
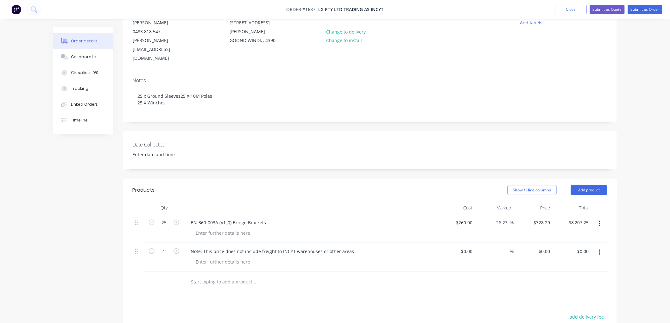
click at [269, 214] on div "BN-360-003A (V1_0) Bridge Brackets" at bounding box center [309, 228] width 253 height 29
drag, startPoint x: 271, startPoint y: 210, endPoint x: 187, endPoint y: 210, distance: 83.6
click at [187, 218] on div "BN-360-003A (V1_0) Bridge Brackets" at bounding box center [309, 222] width 248 height 9
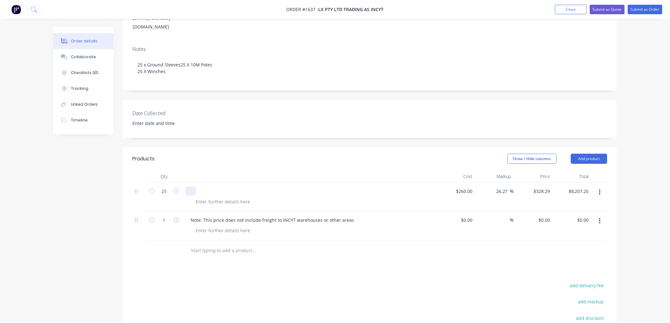
scroll to position [105, 0]
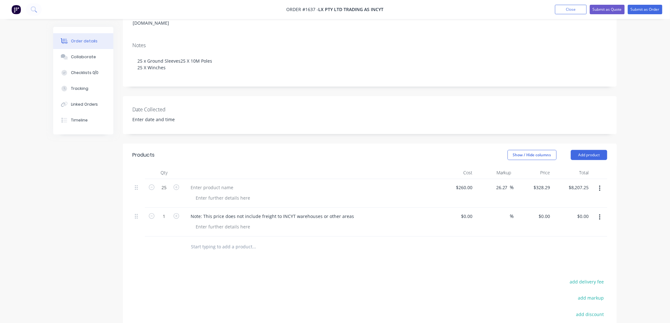
click at [217, 241] on input "text" at bounding box center [254, 247] width 127 height 13
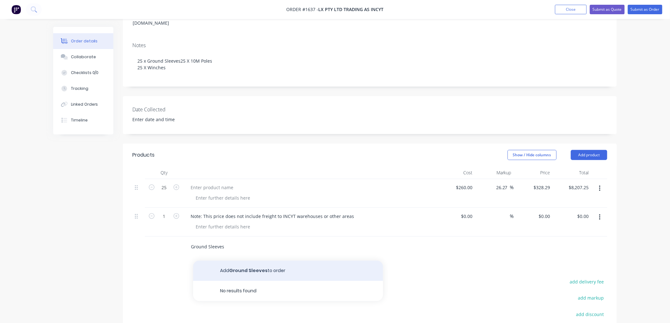
type input "Ground Sleeves"
click at [238, 261] on button "Add Ground Sleeves to order" at bounding box center [288, 271] width 190 height 20
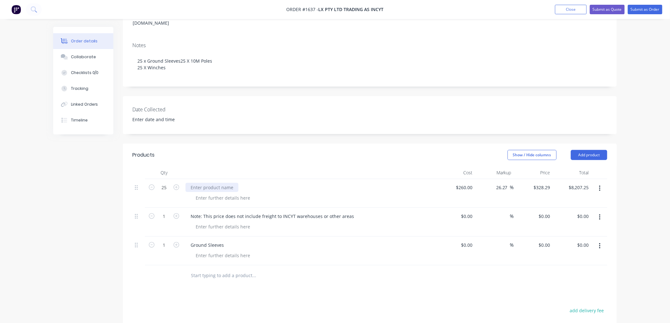
click at [210, 183] on div at bounding box center [211, 187] width 53 height 9
click at [210, 269] on input "text" at bounding box center [254, 275] width 127 height 13
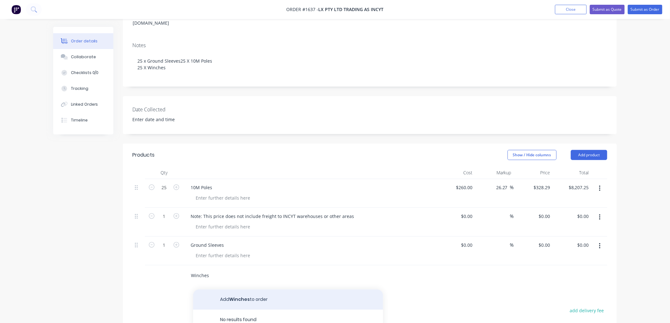
type input "Winches"
click at [241, 290] on button "Add Winches to order" at bounding box center [288, 300] width 190 height 20
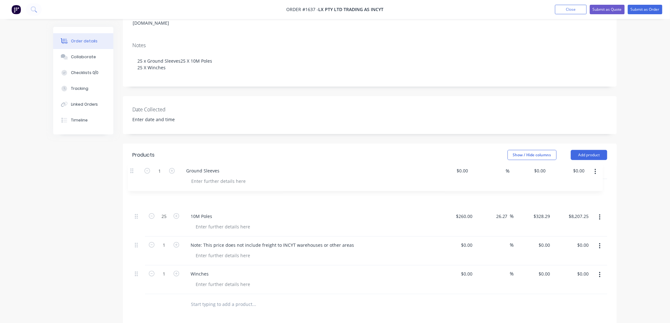
drag, startPoint x: 135, startPoint y: 235, endPoint x: 131, endPoint y: 167, distance: 68.5
click at [131, 167] on div "Qty Cost Markup Price Total 25 10M Poles $260.00 $260.00 26.27 26.27 % $328.29 …" at bounding box center [370, 240] width 494 height 148
click at [163, 183] on input "1" at bounding box center [164, 187] width 16 height 9
type input "25"
click at [134, 266] on div at bounding box center [138, 280] width 13 height 29
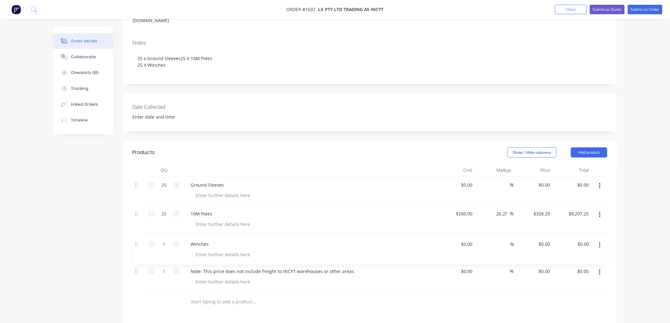
scroll to position [109, 0]
drag, startPoint x: 135, startPoint y: 262, endPoint x: 135, endPoint y: 227, distance: 35.1
click at [135, 227] on div "25 Ground Sleeves $0.00 $0.00 % $0.00 $0.00 $0.00 $0.00 25 10M Poles $260.00 $2…" at bounding box center [369, 232] width 475 height 115
type input "25"
click at [542, 175] on div "0 $0.00" at bounding box center [533, 189] width 39 height 29
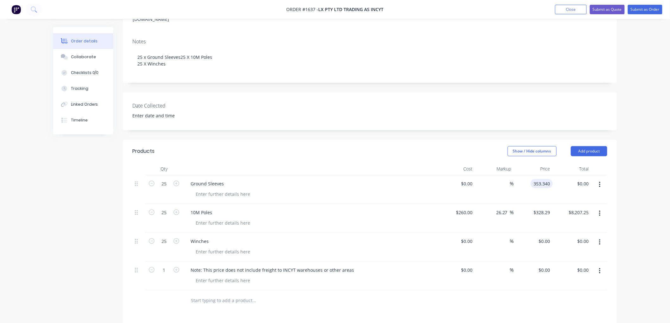
type input "$353.34"
type input "8833.50"
type input "$8,833.50"
click at [467, 179] on input at bounding box center [468, 183] width 15 height 9
type input "$320.00"
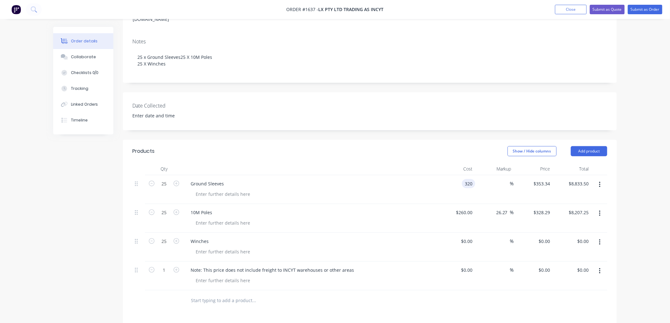
type input "$320.00"
type input "$8,000.00"
click at [545, 179] on input "320" at bounding box center [547, 183] width 11 height 9
type input "353.34"
type input "10.42"
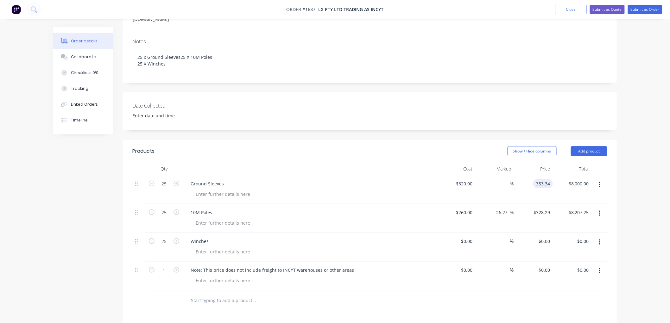
type input "$353.34"
type input "$8,833.50"
click at [451, 125] on div "Created by [PERSON_NAME] Created [DATE] Required [DATE] Assigned to Add team me…" at bounding box center [370, 190] width 494 height 545
click at [468, 237] on input at bounding box center [468, 241] width 15 height 9
type input "$260.00"
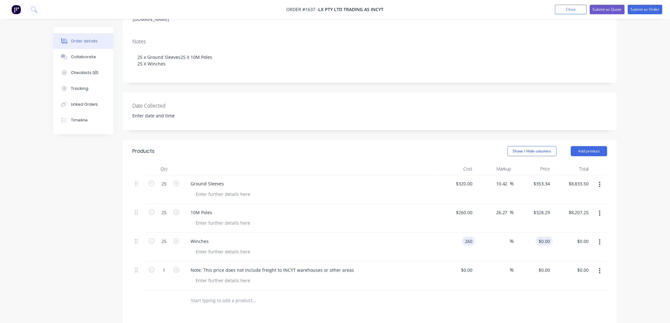
type input "260"
type input "$6,500.00"
click at [543, 237] on input "260" at bounding box center [545, 241] width 15 height 9
type input "$260.00"
type input "260"
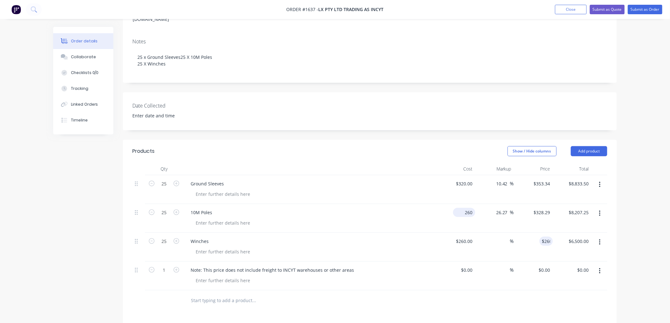
click at [468, 208] on input "260" at bounding box center [465, 212] width 20 height 9
type input "$0.00"
click at [536, 233] on div "260 $260.00" at bounding box center [533, 247] width 39 height 29
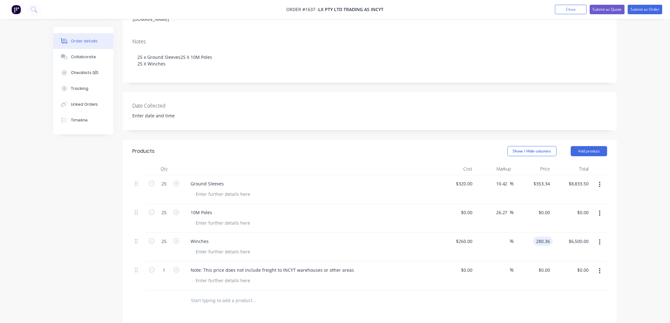
type input "280.36"
type input "7.83"
type input "$280.36"
type input "$7,009.00"
click at [420, 113] on div "Date Collected" at bounding box center [370, 111] width 494 height 38
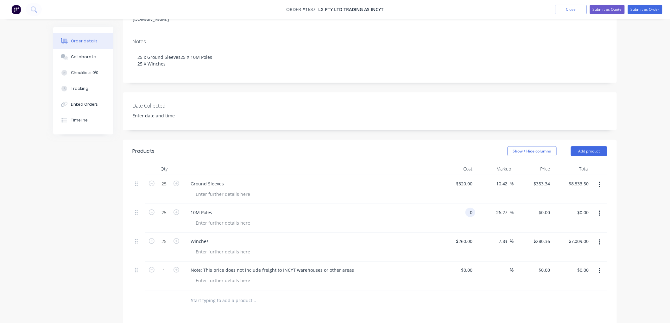
click at [468, 208] on input "0" at bounding box center [471, 212] width 7 height 9
type input "$1,563.65"
type input "1974.4209"
type input "$49,360.52"
click at [538, 208] on div "1974.4209 1974.4209" at bounding box center [540, 212] width 25 height 9
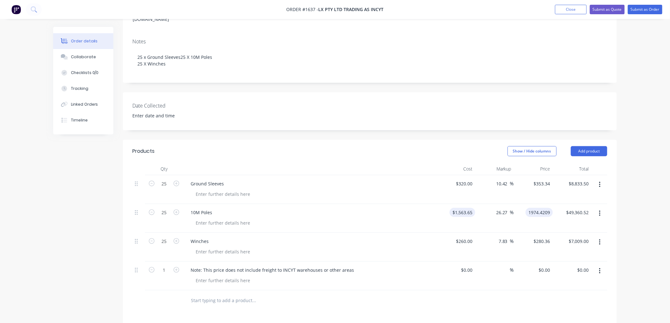
type input "1563.65"
type input "$1,974.4209"
click at [464, 208] on input "1563.65" at bounding box center [463, 212] width 23 height 9
type input "$1,300.00"
type input "1641.51"
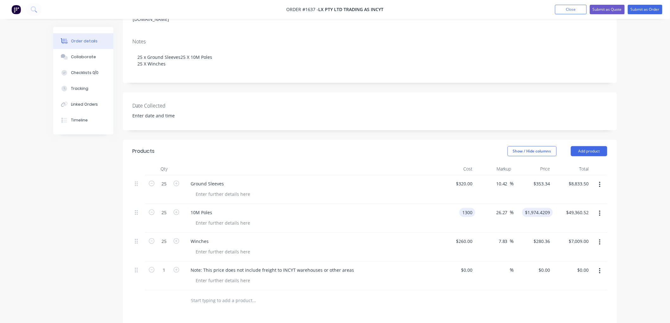
type input "$41,037.75"
click at [545, 208] on input "1641.51" at bounding box center [543, 212] width 20 height 9
type input "1613.65"
type input "24.13"
type input "$1,613.65"
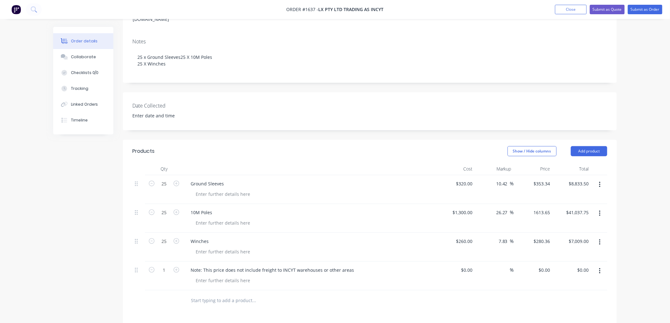
type input "$40,341.25"
click at [630, 194] on div "Order details Collaborate Checklists 0/0 Tracking Linked Orders Timeline Order …" at bounding box center [335, 182] width 670 height 582
click at [224, 179] on div "Ground Sleeves" at bounding box center [206, 183] width 43 height 9
click at [213, 208] on div "10M Poles" at bounding box center [201, 212] width 32 height 9
click at [210, 237] on div "Winches" at bounding box center [199, 241] width 28 height 9
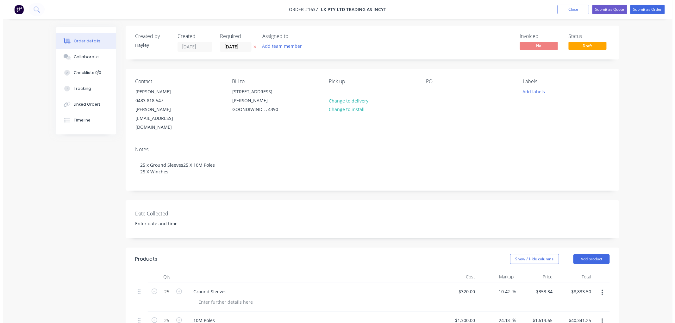
scroll to position [0, 0]
click at [432, 96] on div at bounding box center [428, 92] width 10 height 9
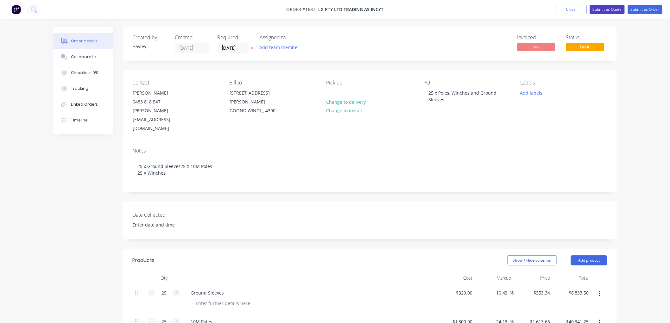
click at [602, 8] on button "Submit as Quote" at bounding box center [607, 9] width 35 height 9
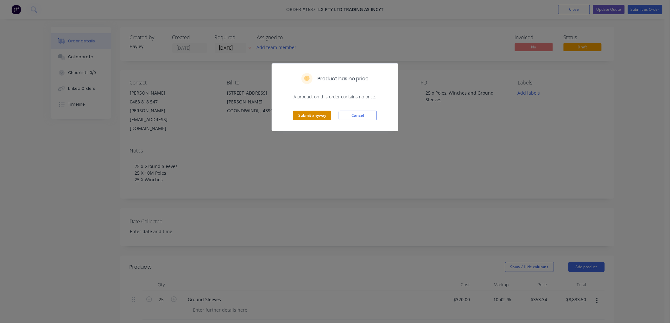
click at [315, 115] on button "Submit anyway" at bounding box center [312, 115] width 38 height 9
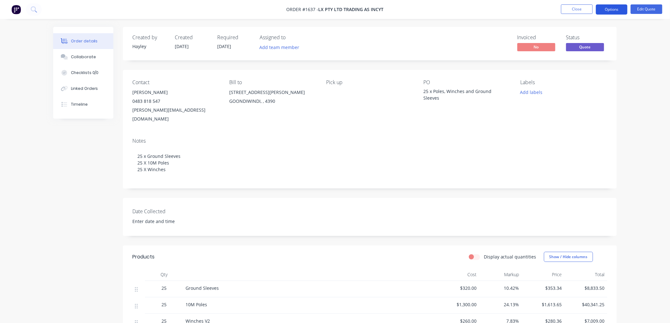
click at [610, 10] on button "Options" at bounding box center [612, 9] width 32 height 10
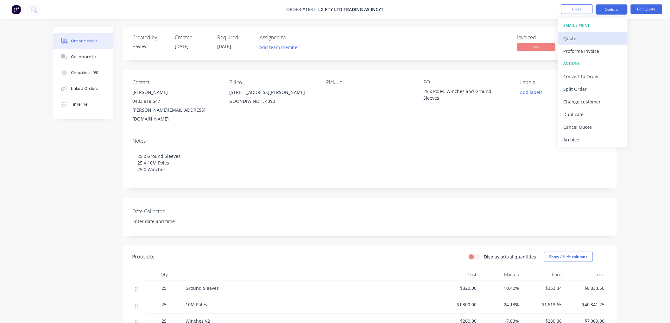
click at [586, 36] on div "Quote" at bounding box center [592, 38] width 58 height 9
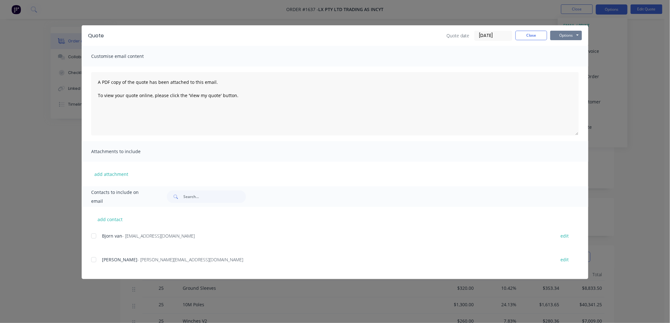
click at [565, 31] on button "Options" at bounding box center [566, 35] width 32 height 9
click at [575, 45] on button "Preview" at bounding box center [570, 46] width 41 height 10
drag, startPoint x: 94, startPoint y: 259, endPoint x: 108, endPoint y: 254, distance: 14.7
click at [97, 257] on div at bounding box center [93, 260] width 13 height 13
click at [567, 37] on button "Options" at bounding box center [566, 35] width 32 height 9
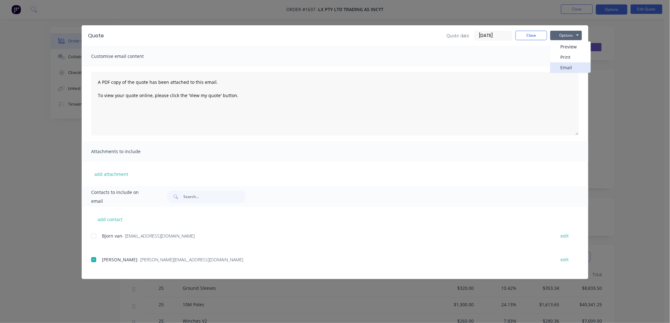
click at [569, 67] on button "Email" at bounding box center [570, 67] width 41 height 10
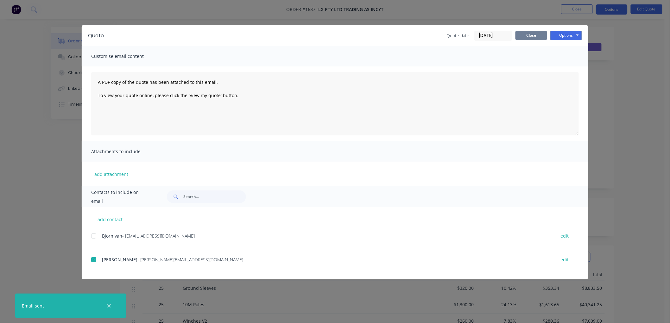
click at [536, 34] on button "Close" at bounding box center [531, 35] width 32 height 9
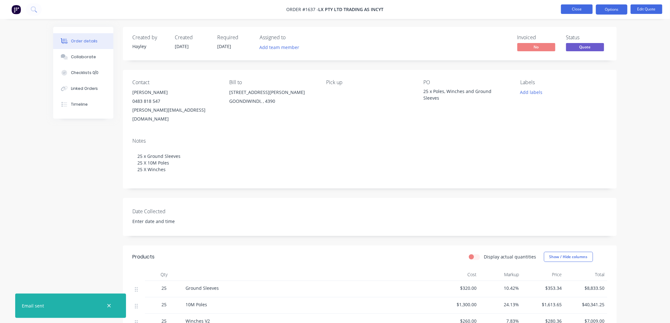
click at [580, 9] on button "Close" at bounding box center [577, 8] width 32 height 9
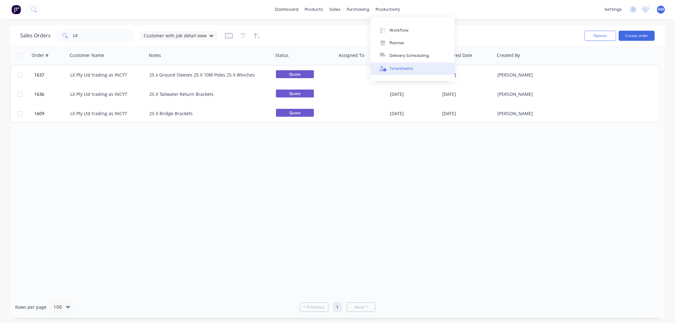
click at [413, 68] on button "Timesheets" at bounding box center [413, 68] width 84 height 13
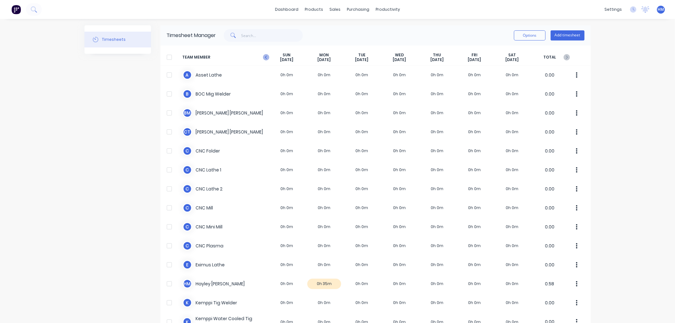
click at [266, 57] on icon at bounding box center [266, 57] width 6 height 6
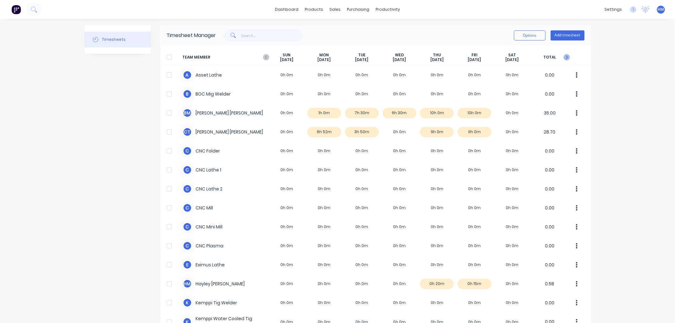
click at [565, 56] on icon at bounding box center [567, 57] width 6 height 6
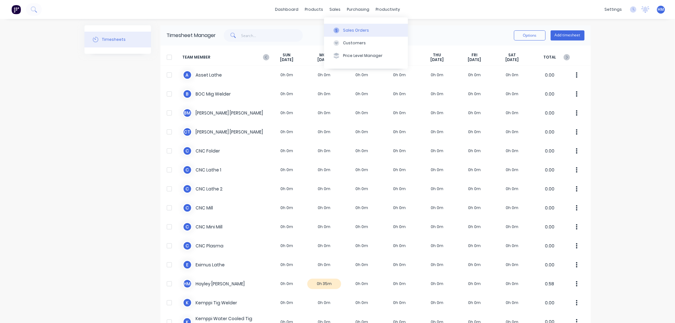
click at [349, 28] on div "Sales Orders" at bounding box center [356, 31] width 26 height 6
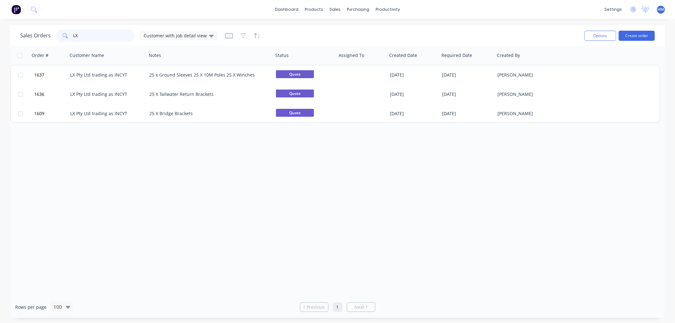
drag, startPoint x: 85, startPoint y: 36, endPoint x: 51, endPoint y: 36, distance: 34.8
click at [51, 36] on div "Sales Orders LX Customer with job detail view" at bounding box center [118, 35] width 197 height 13
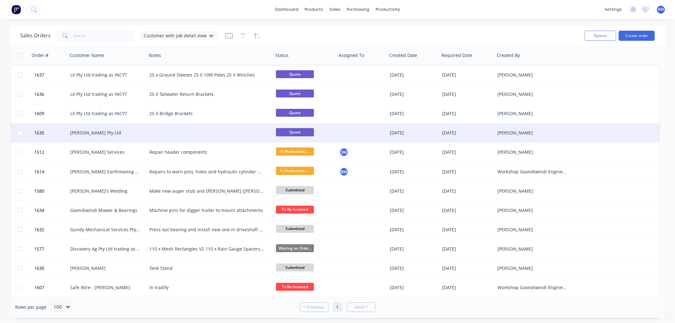
click at [176, 135] on div at bounding box center [210, 132] width 127 height 19
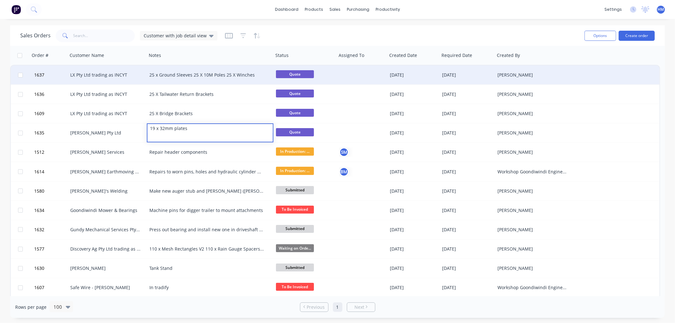
click at [175, 71] on div "25 x Ground Sleeves 25 X 10M Poles 25 X Winches" at bounding box center [210, 75] width 127 height 19
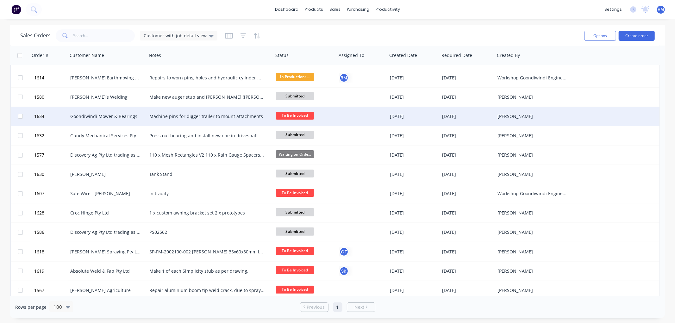
scroll to position [105, 0]
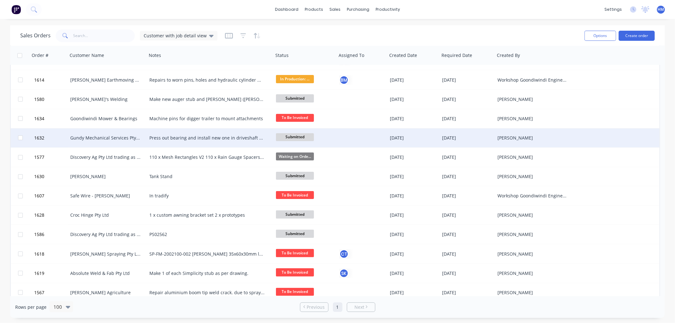
drag, startPoint x: 421, startPoint y: 151, endPoint x: 426, endPoint y: 150, distance: 4.6
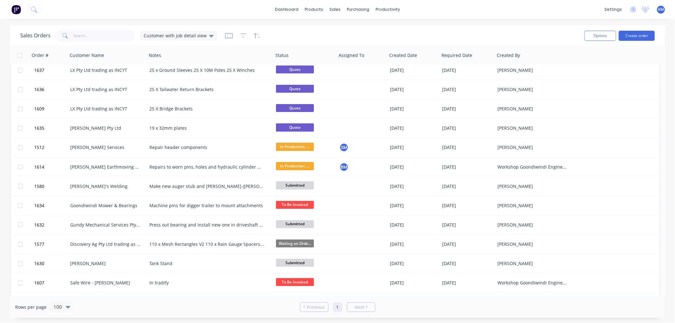
scroll to position [0, 0]
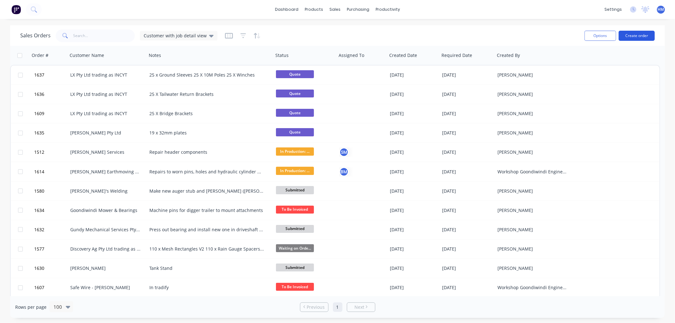
click at [631, 37] on button "Create order" at bounding box center [637, 36] width 36 height 10
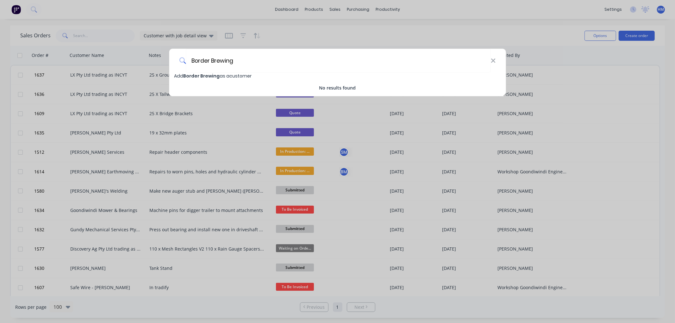
type input "Border Brewing"
click at [203, 73] on span "Border Brewing" at bounding box center [201, 76] width 36 height 6
select select "AU"
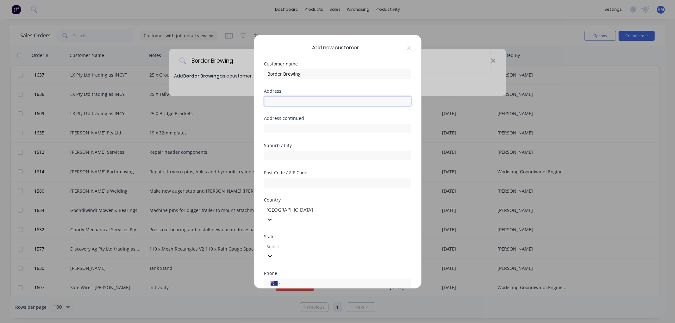
click at [307, 100] on input "text" at bounding box center [337, 101] width 147 height 9
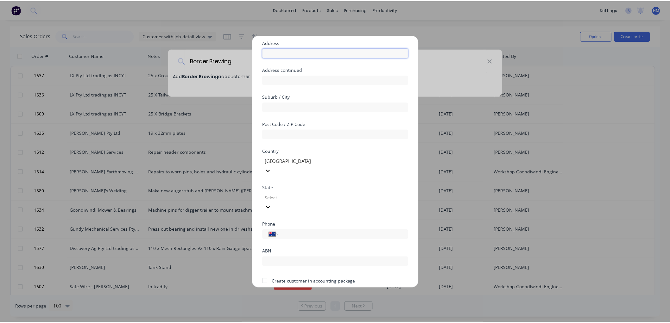
scroll to position [55, 0]
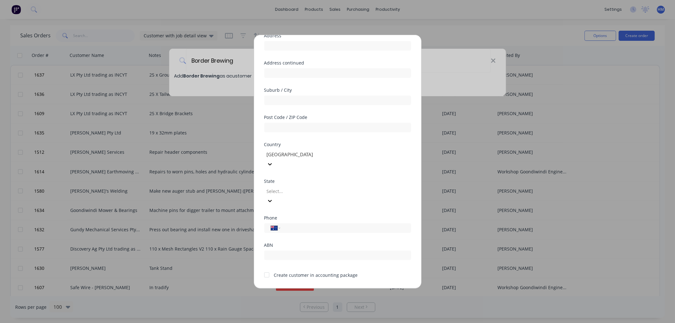
drag, startPoint x: 267, startPoint y: 256, endPoint x: 271, endPoint y: 255, distance: 4.4
click at [267, 269] on div at bounding box center [266, 275] width 13 height 13
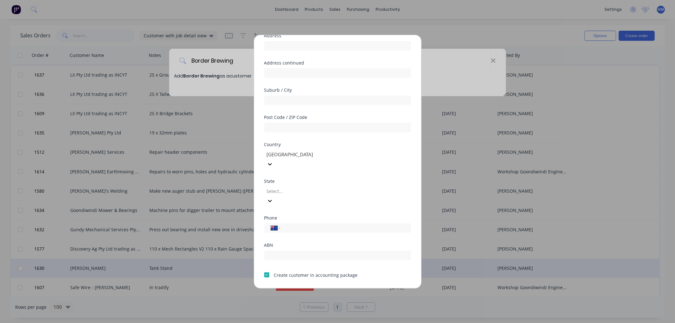
click at [316, 289] on button "Save" at bounding box center [317, 294] width 35 height 10
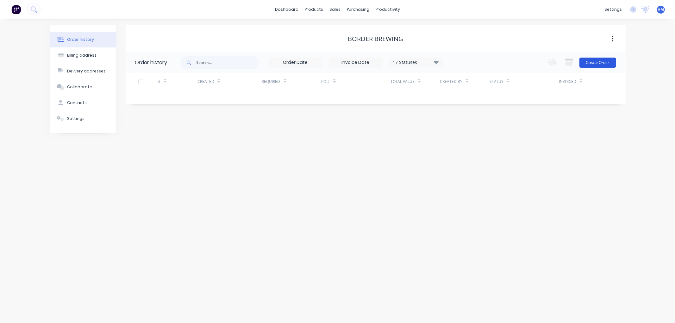
click at [599, 60] on button "Create Order" at bounding box center [598, 63] width 37 height 10
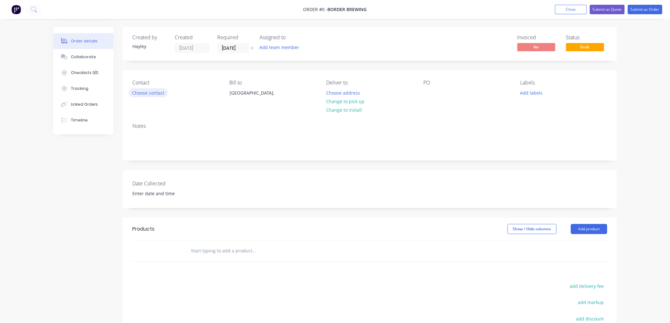
click at [152, 91] on button "Choose contact" at bounding box center [148, 92] width 39 height 9
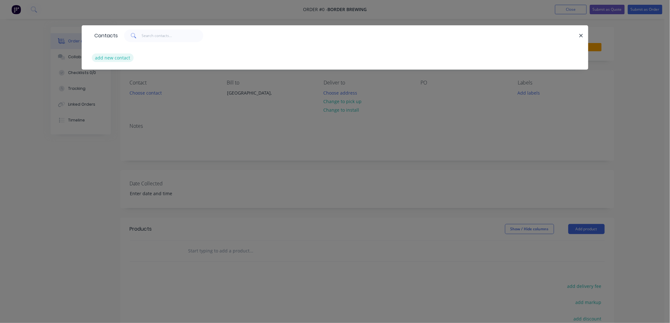
click at [112, 55] on button "add new contact" at bounding box center [113, 57] width 42 height 9
select select "AU"
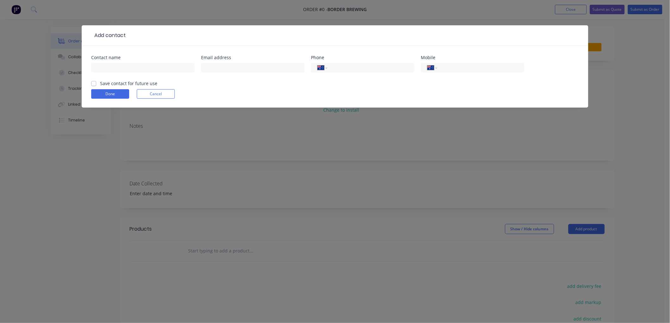
click at [100, 62] on div at bounding box center [142, 70] width 103 height 19
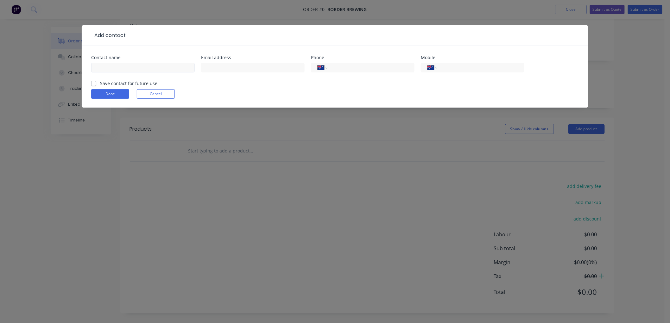
drag, startPoint x: 119, startPoint y: 73, endPoint x: 122, endPoint y: 66, distance: 8.2
click at [122, 67] on div at bounding box center [142, 70] width 103 height 19
click at [122, 66] on input "text" at bounding box center [142, 67] width 103 height 9
type input "[PERSON_NAME]"
click at [100, 82] on label "Save contact for future use" at bounding box center [128, 83] width 57 height 7
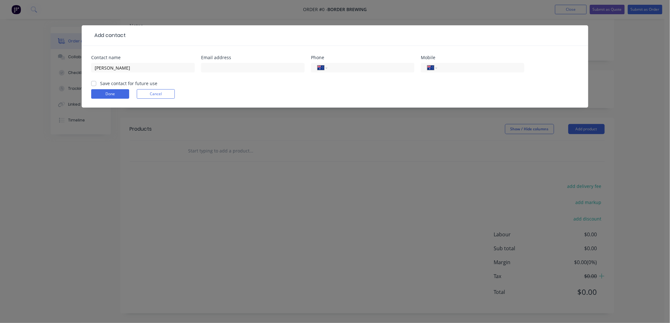
click at [96, 82] on input "Save contact for future use" at bounding box center [93, 83] width 5 height 6
checkbox input "true"
click at [219, 70] on input "text" at bounding box center [252, 67] width 103 height 9
type input "[EMAIL_ADDRESS][DOMAIN_NAME]"
click at [104, 94] on button "Done" at bounding box center [110, 93] width 38 height 9
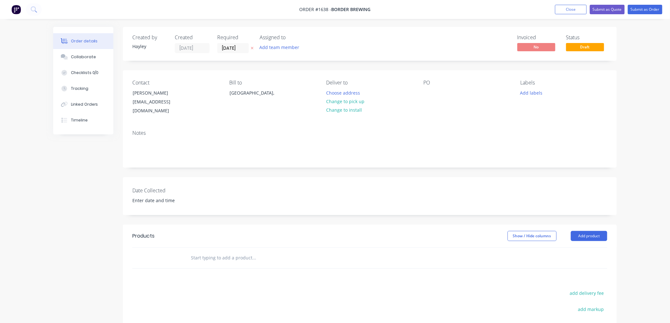
click at [198, 252] on input "text" at bounding box center [254, 258] width 127 height 13
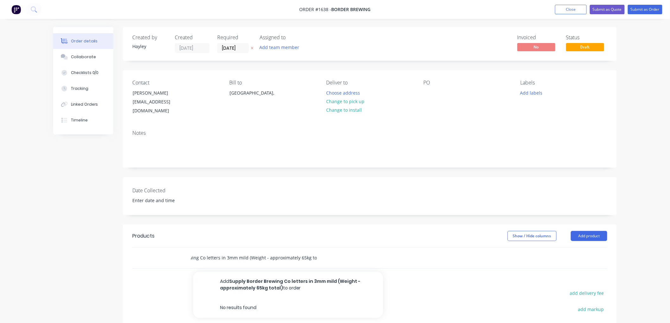
scroll to position [0, 42]
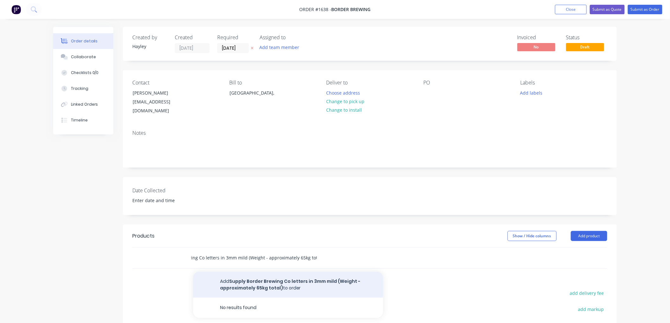
type input "Supply Border Brewing Co letters in 3mm mild (Weight - approximately 65kg total)"
click at [251, 276] on button "Add Supply Border Brewing Co letters in 3mm mild (Weight - approximately 65kg t…" at bounding box center [288, 285] width 190 height 26
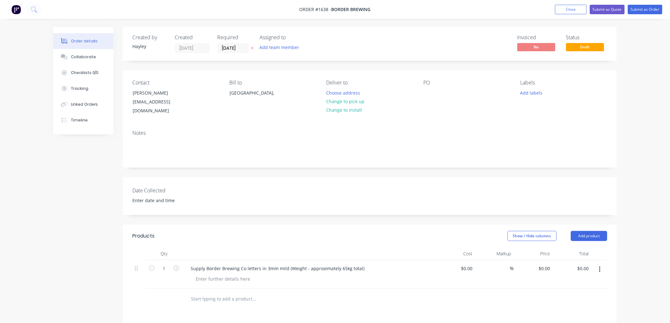
click at [203, 293] on input "text" at bounding box center [254, 299] width 127 height 13
drag, startPoint x: 359, startPoint y: 261, endPoint x: 177, endPoint y: 260, distance: 182.3
click at [177, 260] on div "1 Supply Border Brewing Co letters in 3mm mild (Weight - approximately 65kg tot…" at bounding box center [369, 274] width 475 height 29
copy div "Supply Border Brewing Co letters in 3mm mild (Weight - approximately 65kg total)"
click at [204, 293] on input "text" at bounding box center [254, 299] width 127 height 13
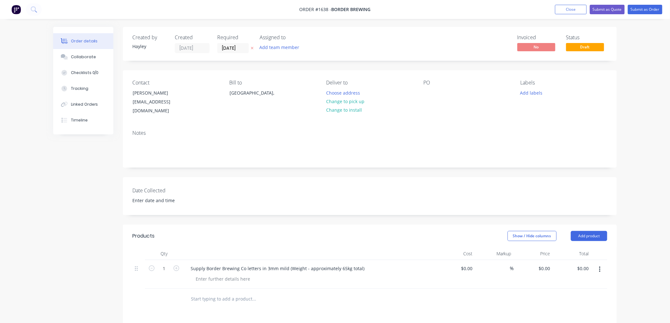
paste input "Supply Border Brewing Co letters in 3mm mild (Weight - approximately 65kg total)"
click at [224, 293] on input "Supply Border Brewing Co letters in 3mm mild (Weight - approximately 65kg total)" at bounding box center [254, 299] width 127 height 13
drag, startPoint x: 297, startPoint y: 291, endPoint x: 302, endPoint y: 291, distance: 5.4
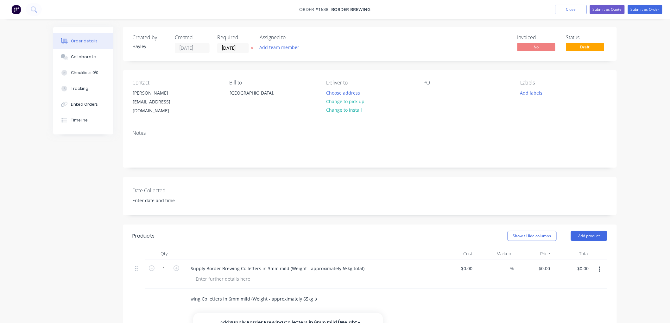
click at [302, 293] on input "Supply Border Brewing Co letters in 6mm mild (Weight - approximately 65kg total)" at bounding box center [254, 299] width 127 height 13
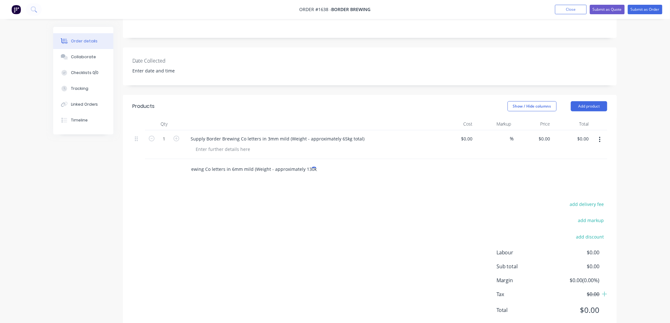
scroll to position [141, 0]
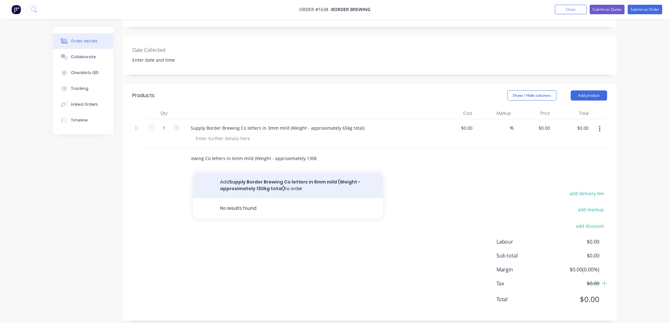
type input "Supply Border Brewing Co letters in 6mm mild (Weight - approximately 130kg tota…"
click at [252, 178] on button "Add Supply Border Brewing Co letters in 6mm mild (Weight - approximately 130kg …" at bounding box center [288, 185] width 190 height 26
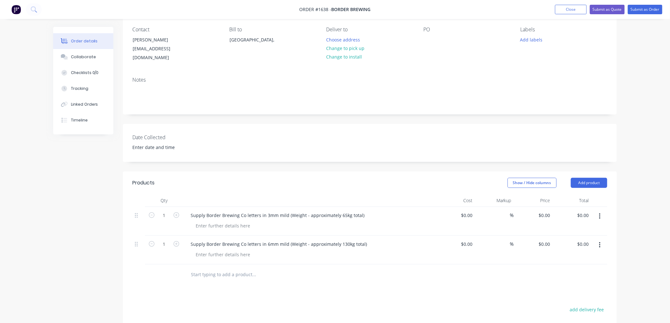
scroll to position [35, 0]
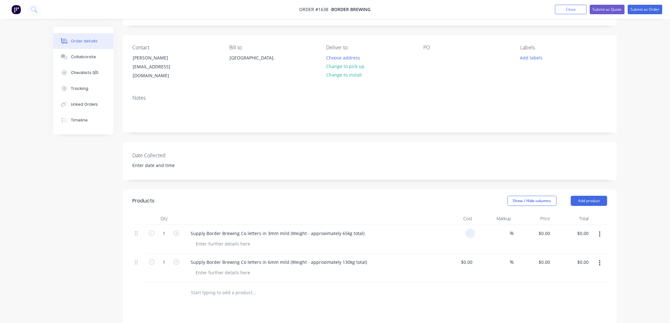
click at [465, 226] on div at bounding box center [455, 239] width 39 height 29
type input "$455.00"
click at [466, 258] on div "$0.00" at bounding box center [466, 262] width 17 height 9
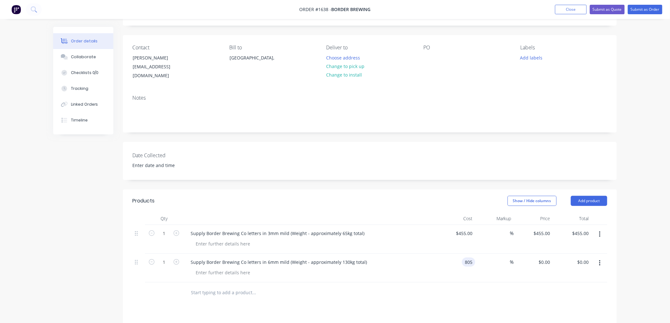
type input "$805.00"
click at [301, 289] on input "text" at bounding box center [254, 292] width 127 height 13
click at [86, 56] on div "Collaborate" at bounding box center [83, 57] width 25 height 6
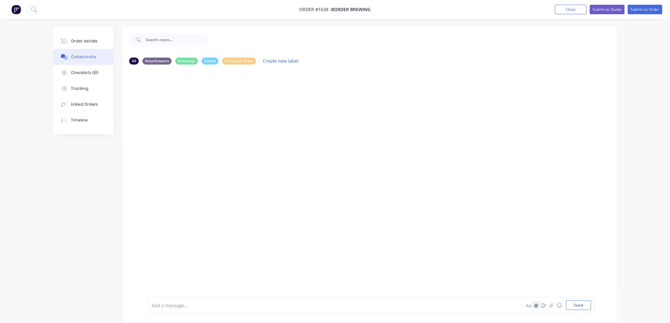
click at [535, 306] on button "@" at bounding box center [536, 306] width 8 height 8
click at [542, 306] on icon "button" at bounding box center [543, 305] width 5 height 4
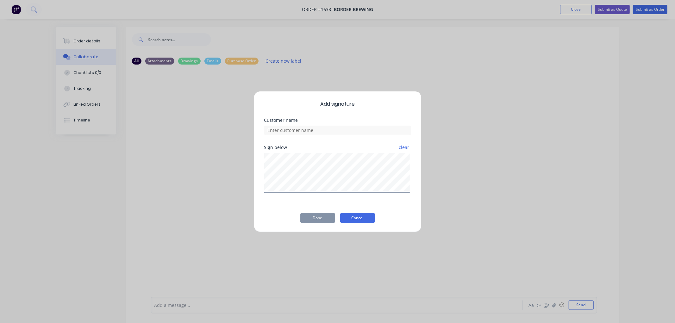
click at [352, 218] on button "Cancel" at bounding box center [357, 218] width 35 height 10
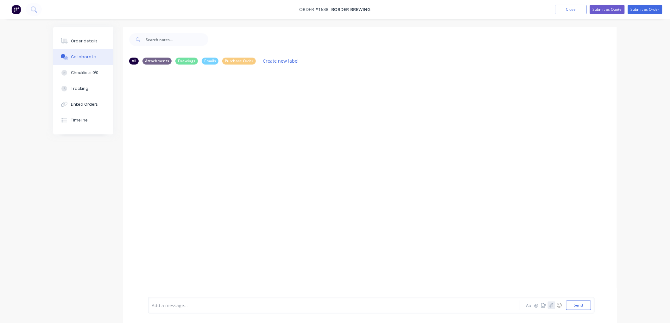
click at [553, 308] on icon "button" at bounding box center [551, 305] width 4 height 4
click at [574, 305] on button "Send" at bounding box center [578, 305] width 25 height 9
click at [79, 40] on div "Order details" at bounding box center [84, 41] width 27 height 6
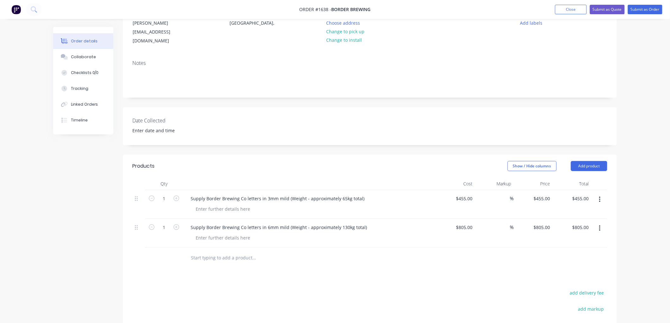
scroll to position [70, 0]
click at [216, 251] on input "text" at bounding box center [254, 257] width 127 height 13
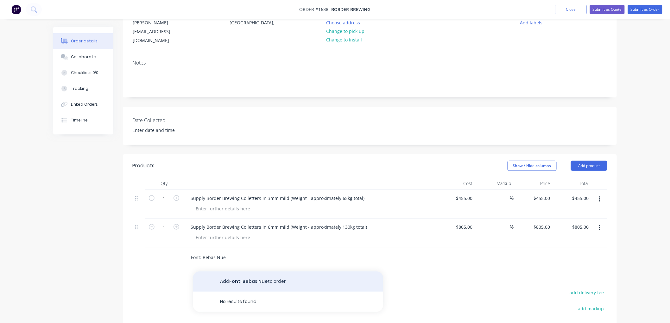
type input "Font: Bebas Nue"
click at [254, 274] on button "Add Font: Bebas Nue to order" at bounding box center [288, 282] width 190 height 20
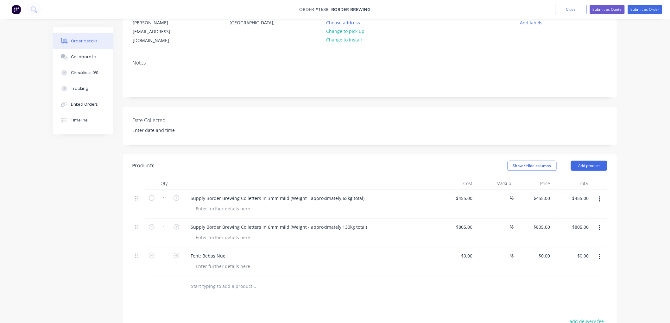
click at [212, 280] on input "text" at bounding box center [254, 286] width 127 height 13
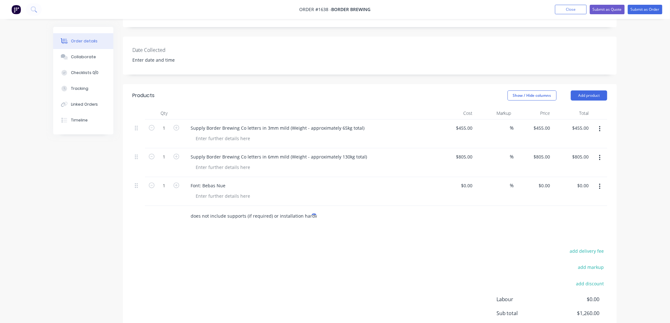
scroll to position [0, 27]
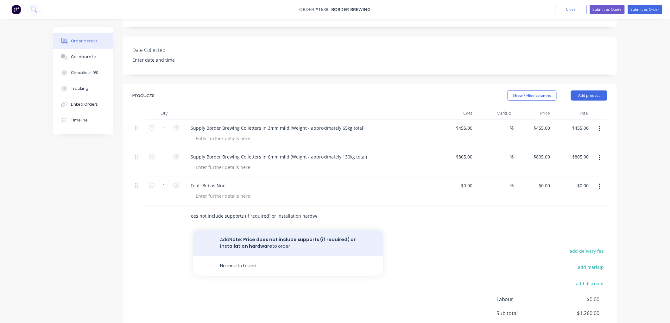
type input "Note: Price does not include supports (if required) or installation hardware"
click at [257, 235] on button "Add Note: Price does not include supports (if required) or installation hardwar…" at bounding box center [288, 243] width 190 height 26
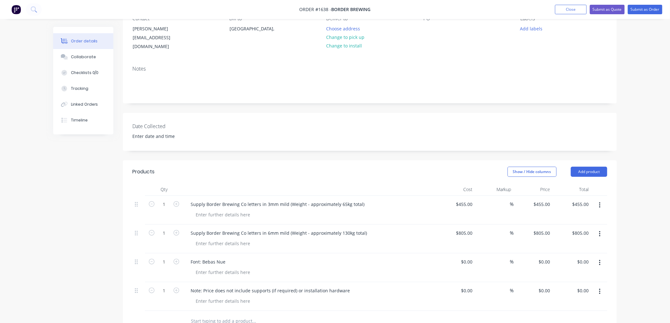
scroll to position [35, 0]
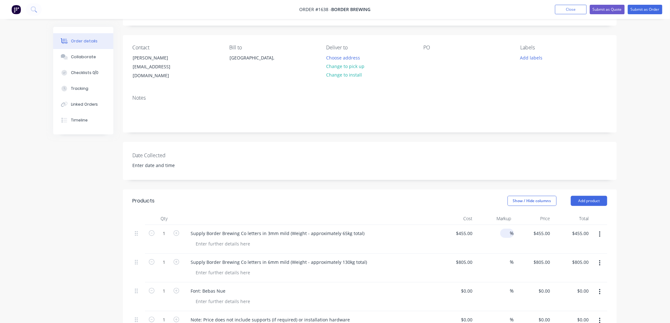
click at [507, 229] on input at bounding box center [506, 233] width 7 height 9
type input "45"
type input "659.75"
type input "$659.75"
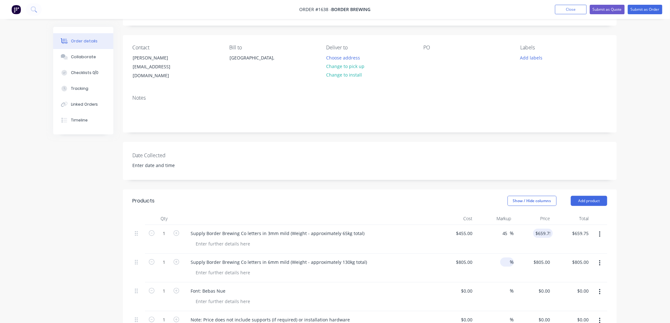
click at [504, 259] on input at bounding box center [506, 262] width 7 height 9
type input "45"
type input "1167.25"
type input "$1,167.25"
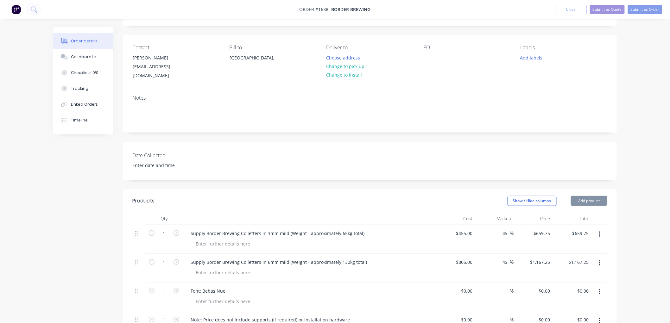
drag, startPoint x: 508, startPoint y: 227, endPoint x: 492, endPoint y: 225, distance: 15.9
click at [492, 225] on div "45 45 %" at bounding box center [494, 239] width 39 height 29
type input "50"
type input "682.5"
type input "$682.50"
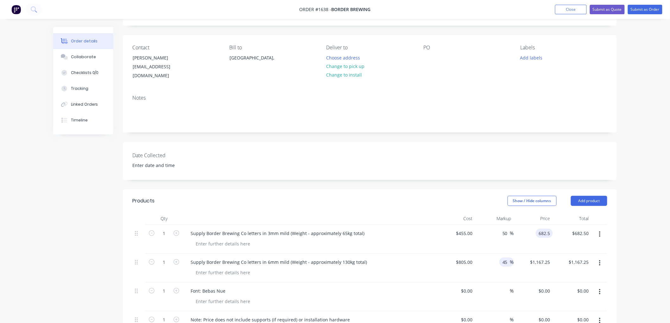
type input "$682.50"
click at [507, 258] on input "45" at bounding box center [506, 262] width 8 height 9
type input "4"
type input "50"
type input "1207.5"
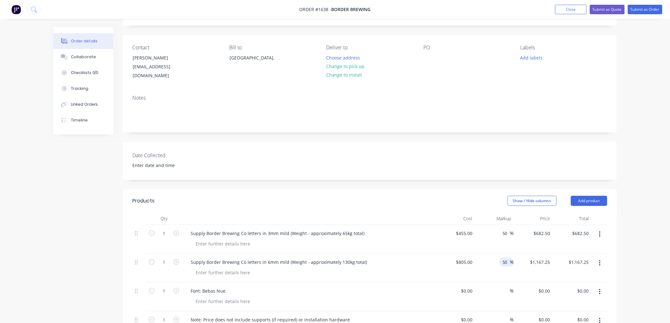
type input "$1,207.50"
click at [630, 156] on div "Order details Collaborate Checklists 0/0 Tracking Linked Orders Timeline Order …" at bounding box center [335, 243] width 670 height 557
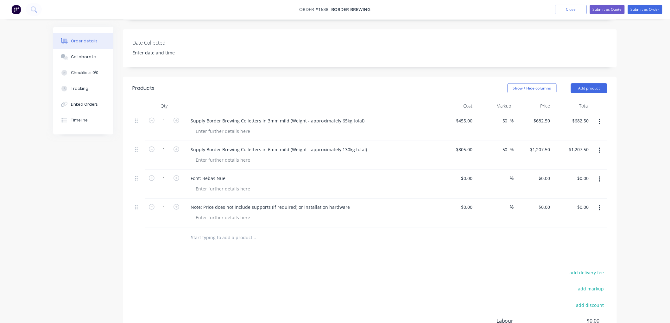
scroll to position [122, 0]
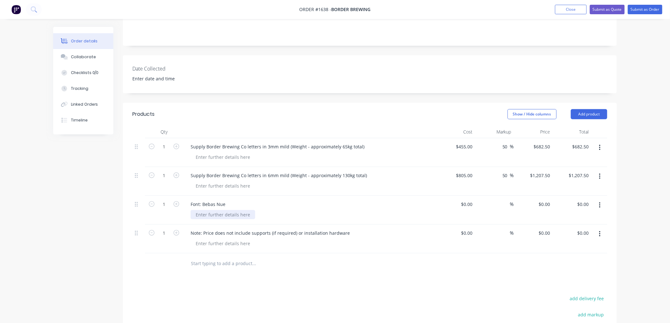
click at [201, 210] on div at bounding box center [223, 214] width 65 height 9
click at [196, 210] on div "See attached sample)" at bounding box center [219, 214] width 56 height 9
click at [262, 239] on div at bounding box center [312, 243] width 243 height 9
drag, startPoint x: 285, startPoint y: 139, endPoint x: 292, endPoint y: 136, distance: 7.6
click at [287, 142] on div "Supply Border Brewing Co letters in 3mm mild (Weight - approximately 65kg total)" at bounding box center [277, 146] width 184 height 9
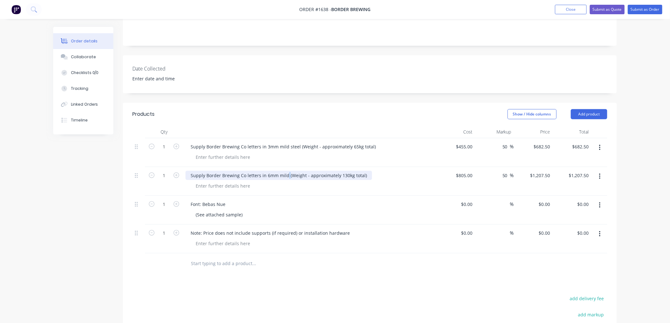
click at [286, 171] on div "Supply Border Brewing Co letters in 6mm mild (Weight - approximately 130kg tota…" at bounding box center [278, 175] width 186 height 9
click at [254, 202] on div "Font: Bebas Nue (See attached sample)" at bounding box center [309, 210] width 253 height 29
click at [246, 213] on div "Font: Bebas Nue (See attached sample)" at bounding box center [309, 210] width 253 height 29
click at [250, 210] on div "(See attached sample)" at bounding box center [312, 214] width 243 height 9
click at [232, 200] on div "Font: Bebas Nue" at bounding box center [309, 204] width 248 height 9
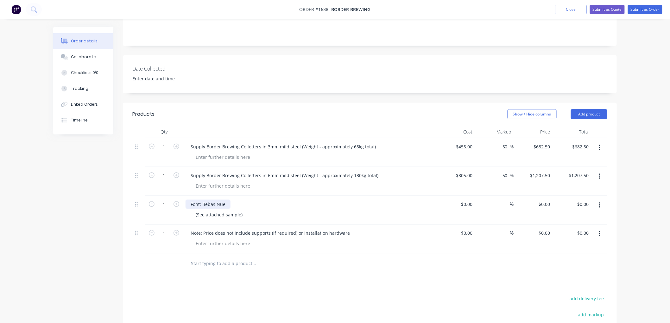
click at [222, 200] on div "Font: Bebas Nue" at bounding box center [207, 204] width 45 height 9
click at [234, 210] on div "(See attached sample)" at bounding box center [219, 214] width 57 height 9
click at [225, 200] on div "Font: Bebas Nue" at bounding box center [207, 204] width 45 height 9
click at [263, 203] on div "Font: Bebas Nue (See attached sample)" at bounding box center [309, 210] width 253 height 29
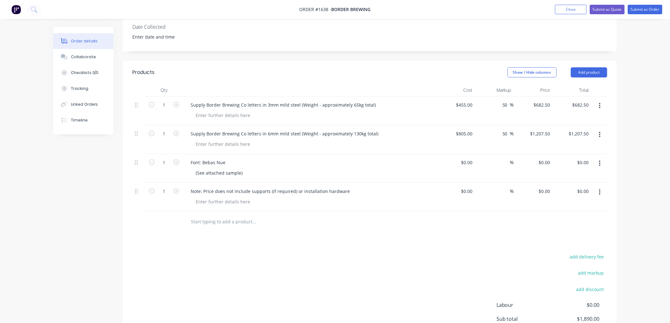
scroll to position [157, 0]
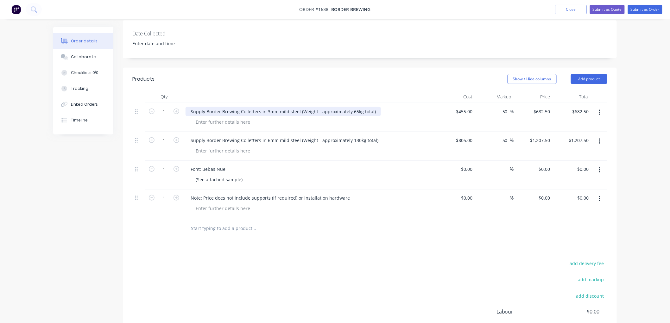
click at [192, 107] on div "Supply Border Brewing Co letters in 3mm mild steel (Weight - approximately 65kg…" at bounding box center [282, 111] width 195 height 9
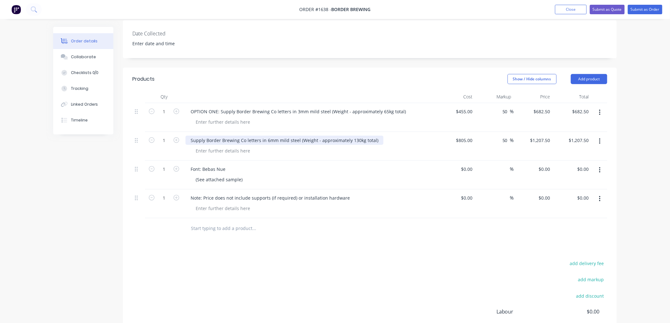
click at [191, 136] on div "Supply Border Brewing Co letters in 6mm mild steel (Weight - approximately 130k…" at bounding box center [284, 140] width 198 height 9
click at [378, 165] on div "Font: Bebas Nue" at bounding box center [309, 169] width 248 height 9
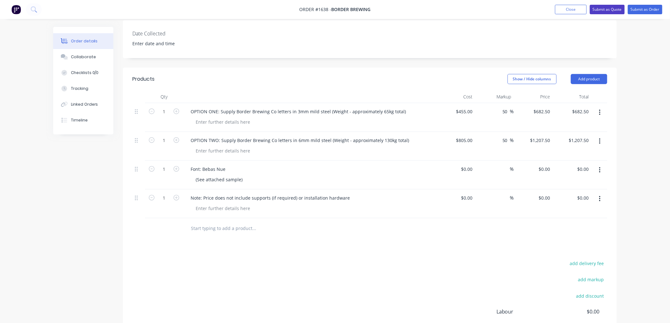
click at [613, 11] on button "Submit as Quote" at bounding box center [607, 9] width 35 height 9
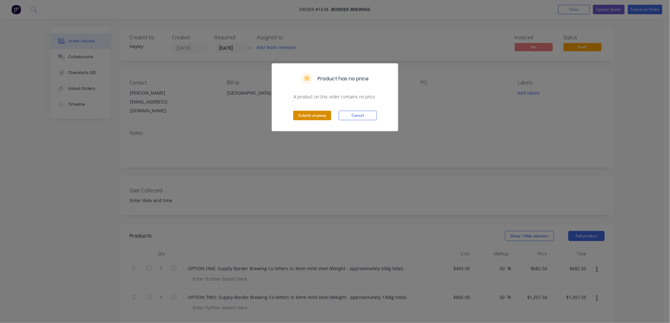
click at [312, 114] on button "Submit anyway" at bounding box center [312, 115] width 38 height 9
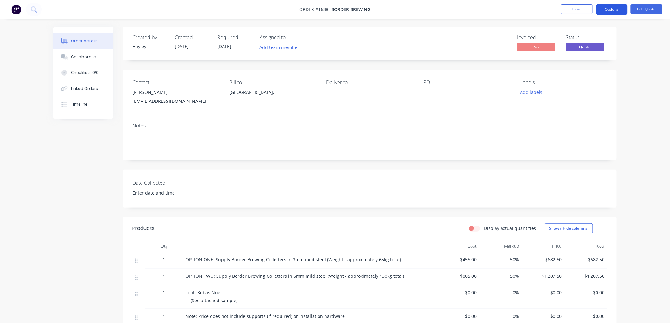
click at [606, 5] on button "Options" at bounding box center [612, 9] width 32 height 10
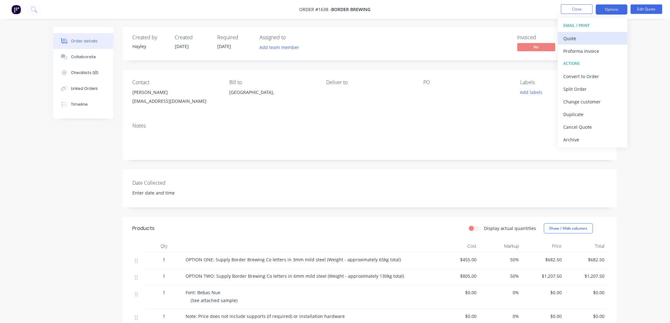
click at [574, 38] on div "Quote" at bounding box center [592, 38] width 58 height 9
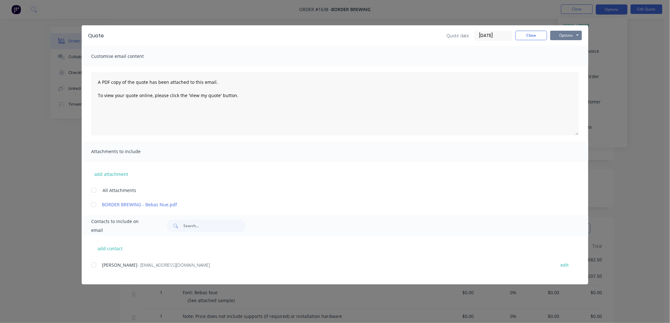
click at [571, 34] on button "Options" at bounding box center [566, 35] width 32 height 9
click at [570, 45] on button "Preview" at bounding box center [570, 46] width 41 height 10
click at [92, 204] on div at bounding box center [93, 204] width 13 height 13
click at [94, 264] on div at bounding box center [93, 265] width 13 height 13
click at [573, 34] on button "Options" at bounding box center [566, 35] width 32 height 9
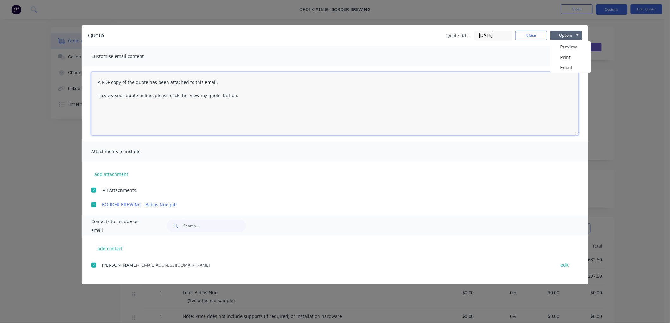
click at [244, 94] on textarea "A PDF copy of the quote has been attached to this email. To view your quote onl…" at bounding box center [334, 103] width 487 height 63
click at [226, 79] on textarea "A PDF copy of the quote has been attached to this email. To view your quote onl…" at bounding box center [334, 103] width 487 height 63
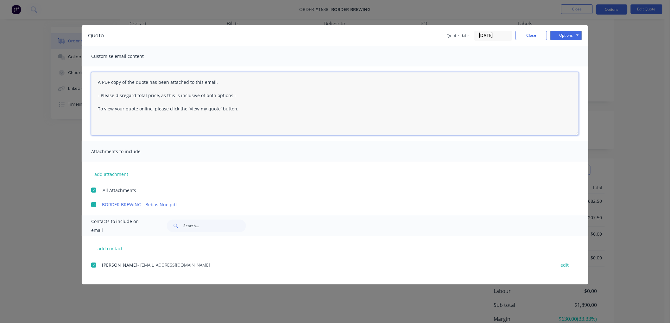
scroll to position [70, 0]
type textarea "A PDF copy of the quote has been attached to this email. - Please disregard tot…"
click at [572, 36] on button "Options" at bounding box center [566, 35] width 32 height 9
click at [531, 35] on button "Close" at bounding box center [531, 35] width 32 height 9
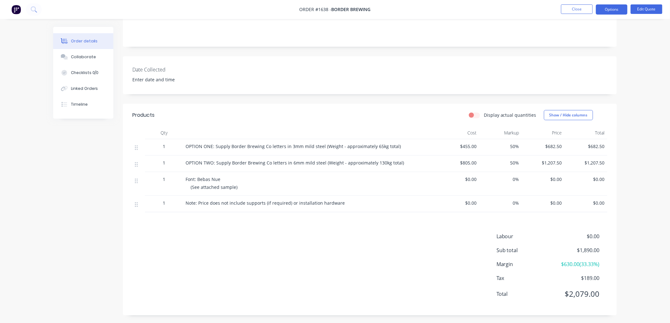
scroll to position [117, 0]
click at [510, 143] on span "50%" at bounding box center [500, 144] width 38 height 7
drag, startPoint x: 509, startPoint y: 143, endPoint x: 523, endPoint y: 141, distance: 14.6
click at [523, 141] on div "1 OPTION ONE: Supply Border Brewing Co letters in 3mm mild steel (Weight - appr…" at bounding box center [369, 145] width 475 height 16
drag, startPoint x: 630, startPoint y: 11, endPoint x: 634, endPoint y: 10, distance: 4.3
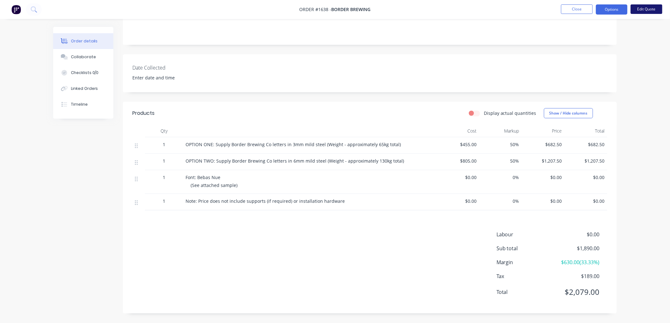
click at [634, 10] on ul "Close Options Edit Quote" at bounding box center [611, 9] width 116 height 10
click at [634, 9] on button "Edit Quote" at bounding box center [646, 8] width 32 height 9
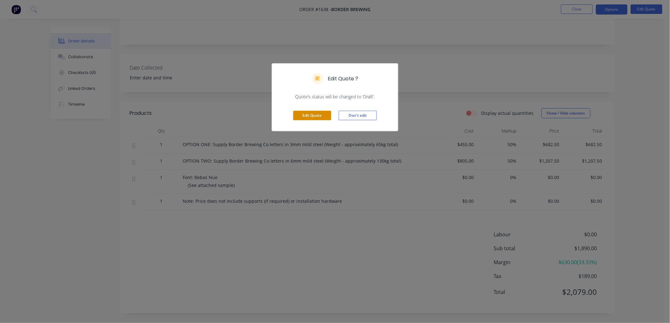
click at [314, 113] on button "Edit Quote" at bounding box center [312, 115] width 38 height 9
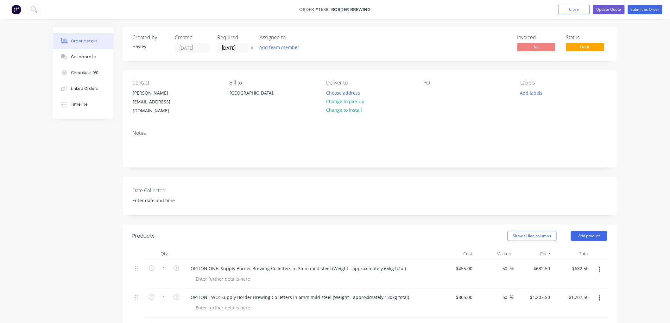
click at [497, 261] on div "50 50 %" at bounding box center [494, 274] width 39 height 29
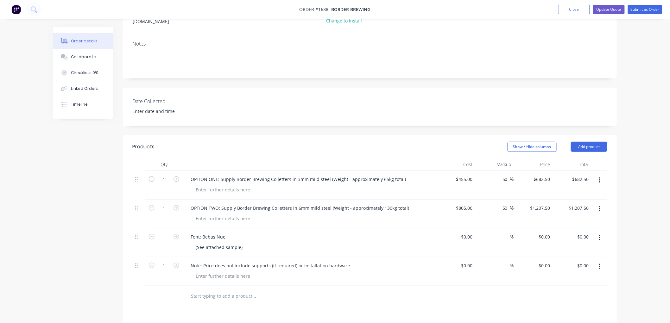
scroll to position [105, 0]
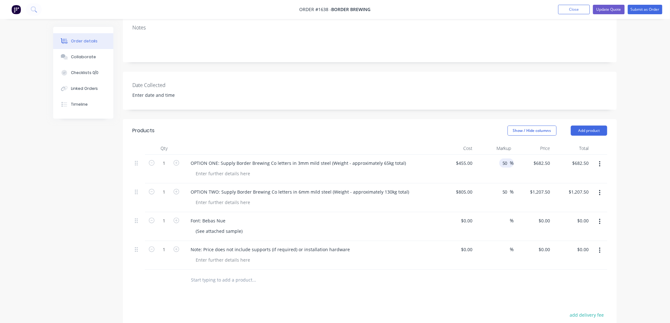
drag, startPoint x: 508, startPoint y: 155, endPoint x: 499, endPoint y: 155, distance: 8.9
click at [499, 159] on div "50 50 %" at bounding box center [506, 163] width 15 height 9
type input "75"
type input "796.25"
type input "$796.25"
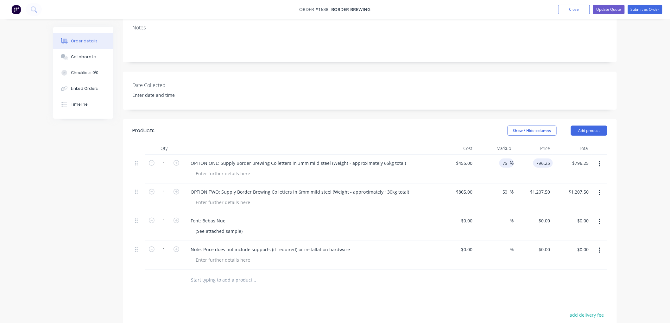
type input "$796.25"
click at [505, 187] on input "50" at bounding box center [506, 191] width 8 height 9
type input "0"
type input "75"
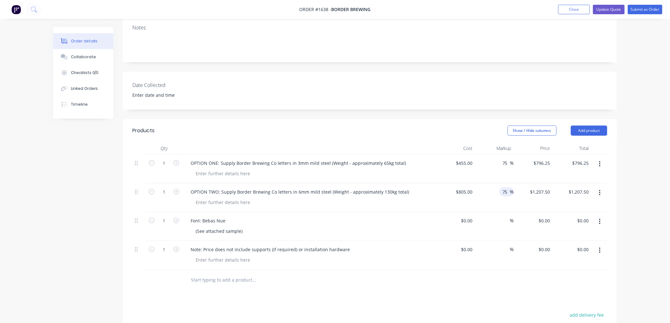
type input "1408.75"
type input "$1,408.75"
click at [323, 256] on div at bounding box center [312, 259] width 243 height 9
type input "$1,408.75"
click at [323, 245] on div "Note: Price does not include supports (if required) or installation hardware" at bounding box center [269, 249] width 169 height 9
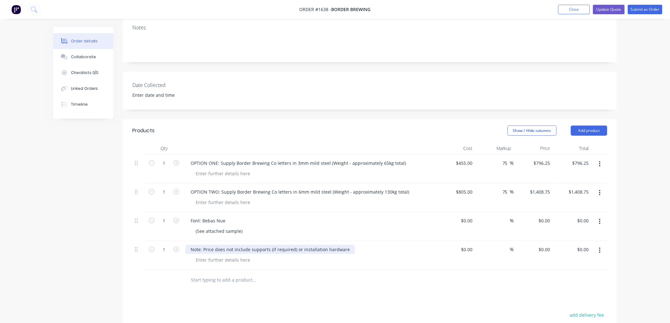
drag, startPoint x: 295, startPoint y: 243, endPoint x: 298, endPoint y: 241, distance: 4.4
click at [297, 245] on div "Note: Price does not include supports (if required) or installation hardware" at bounding box center [269, 249] width 169 height 9
click at [295, 245] on div "Note: Price does not include supports (if required) or installation hardware" at bounding box center [269, 249] width 169 height 9
click at [319, 255] on div at bounding box center [312, 259] width 243 height 9
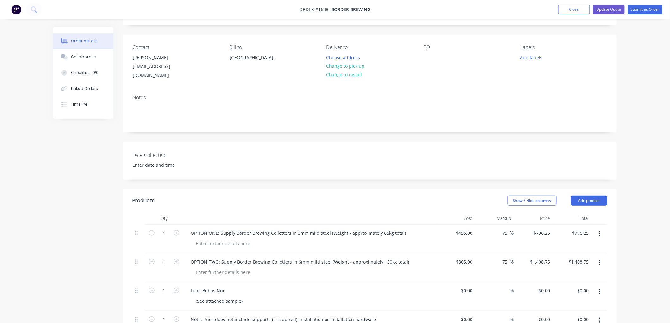
scroll to position [35, 0]
click at [612, 7] on button "Update Quote" at bounding box center [609, 9] width 32 height 9
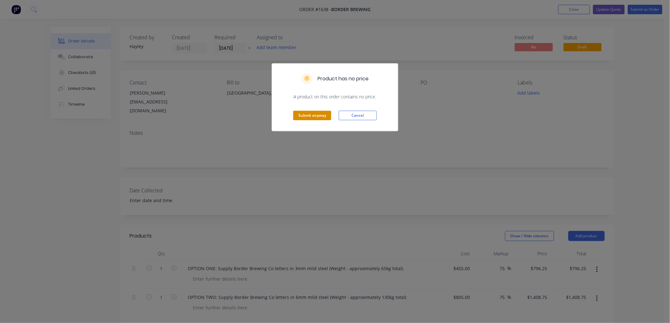
click at [311, 113] on button "Submit anyway" at bounding box center [312, 115] width 38 height 9
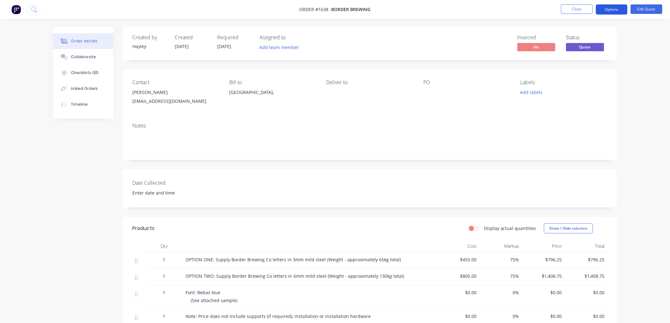
click at [612, 10] on button "Options" at bounding box center [612, 9] width 32 height 10
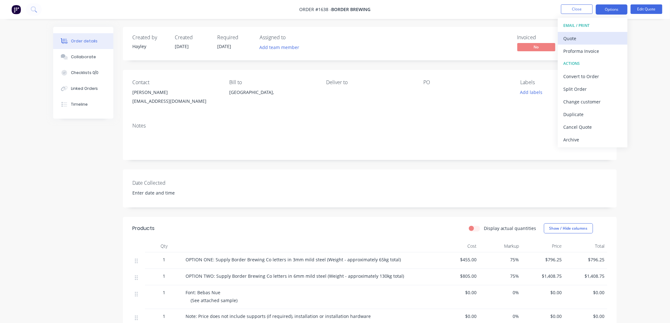
click at [587, 39] on div "Quote" at bounding box center [592, 38] width 58 height 9
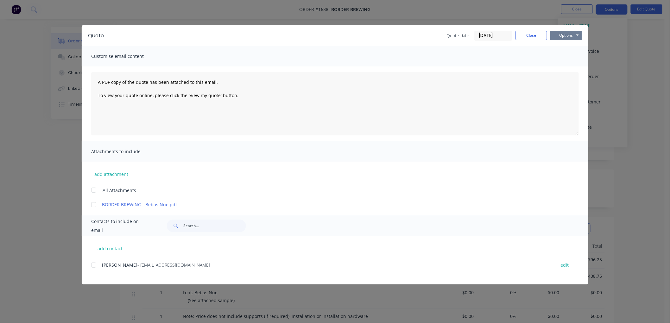
click at [567, 35] on button "Options" at bounding box center [566, 35] width 32 height 9
click at [570, 48] on button "Preview" at bounding box center [570, 46] width 41 height 10
click at [94, 201] on div at bounding box center [93, 204] width 13 height 13
drag, startPoint x: 95, startPoint y: 264, endPoint x: 119, endPoint y: 213, distance: 56.5
click at [95, 264] on div at bounding box center [93, 265] width 13 height 13
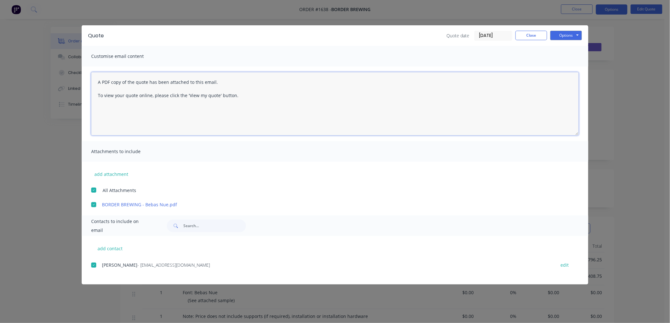
click at [221, 83] on textarea "A PDF copy of the quote has been attached to this email. To view your quote onl…" at bounding box center [334, 103] width 487 height 63
click at [226, 96] on textarea "A PDF copy of the quote has been attached to this email. Please disregard total…" at bounding box center [334, 103] width 487 height 63
type textarea "A PDF copy of the quote has been attached to this email. Please disregard total…"
click at [563, 35] on button "Options" at bounding box center [566, 35] width 32 height 9
click at [571, 66] on button "Email" at bounding box center [570, 67] width 41 height 10
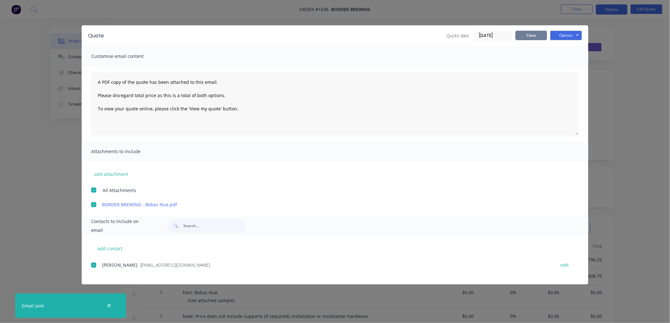
click at [524, 35] on button "Close" at bounding box center [531, 35] width 32 height 9
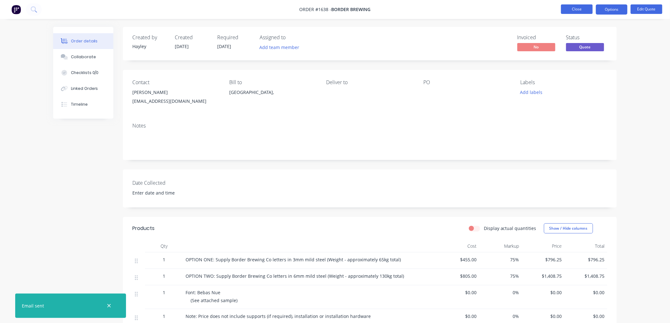
click at [570, 11] on button "Close" at bounding box center [577, 8] width 32 height 9
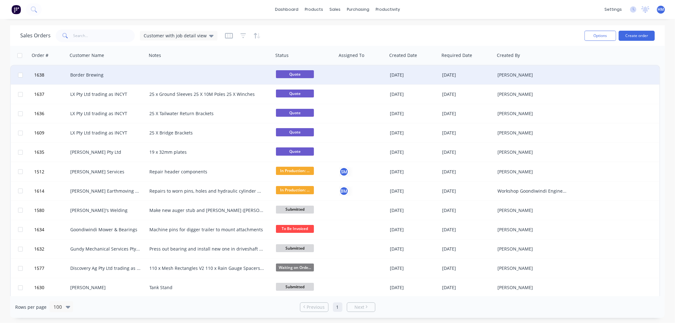
click at [167, 72] on div at bounding box center [210, 75] width 127 height 19
click at [633, 32] on button "Create order" at bounding box center [637, 36] width 36 height 10
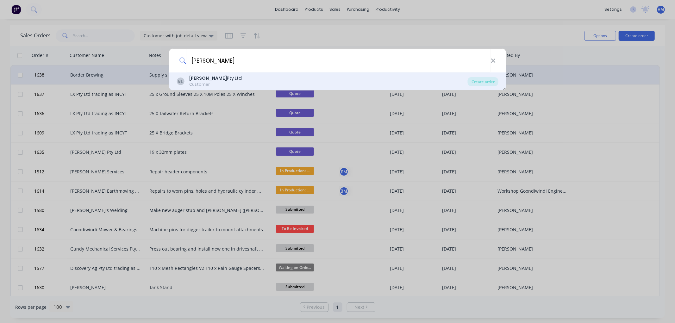
type input "[PERSON_NAME]"
click at [197, 85] on div "Customer" at bounding box center [215, 85] width 53 height 6
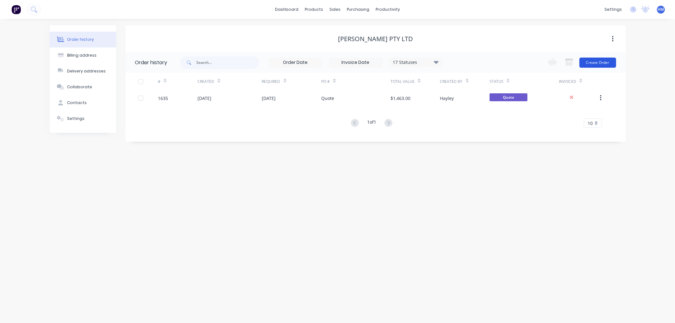
click at [590, 63] on button "Create Order" at bounding box center [598, 63] width 37 height 10
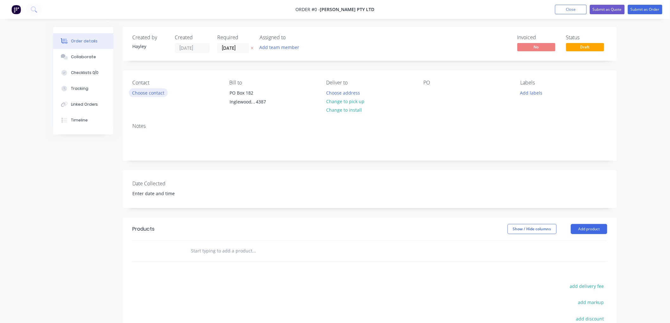
click at [143, 93] on button "Choose contact" at bounding box center [148, 92] width 39 height 9
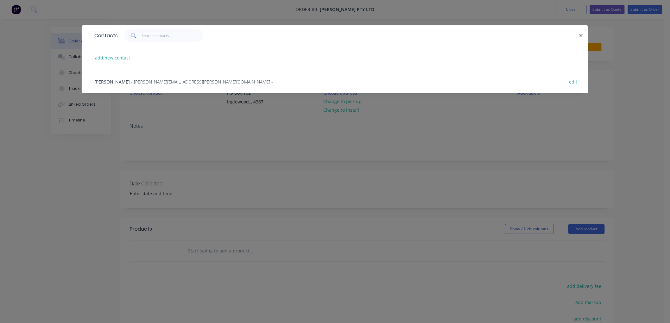
click at [111, 81] on span "[PERSON_NAME]" at bounding box center [111, 82] width 35 height 6
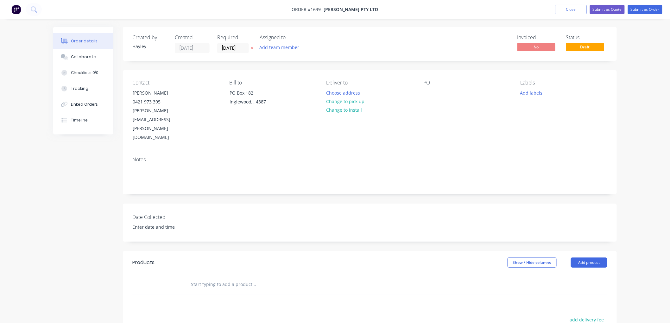
drag, startPoint x: 441, startPoint y: 95, endPoint x: 417, endPoint y: 99, distance: 24.6
click at [434, 98] on div "PO" at bounding box center [466, 111] width 87 height 62
click at [424, 94] on div at bounding box center [428, 92] width 10 height 9
click at [217, 278] on input "text" at bounding box center [254, 284] width 127 height 13
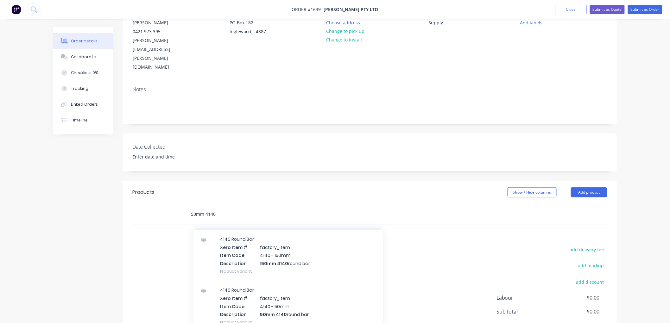
scroll to position [70, 0]
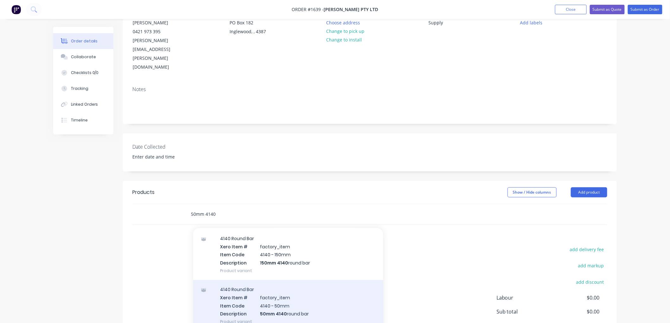
type input "50mm 4140"
click at [299, 280] on div "4140 Round Bar Xero Item # factory_item Item Code 4140 - 50mm Description 50mm …" at bounding box center [288, 305] width 190 height 51
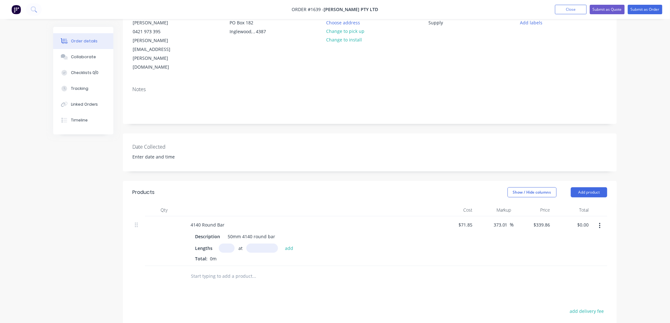
click at [223, 244] on input "text" at bounding box center [227, 248] width 16 height 9
type input "1"
type input "6000"
click at [282, 244] on button "add" at bounding box center [289, 248] width 15 height 9
type input "$2,039.16"
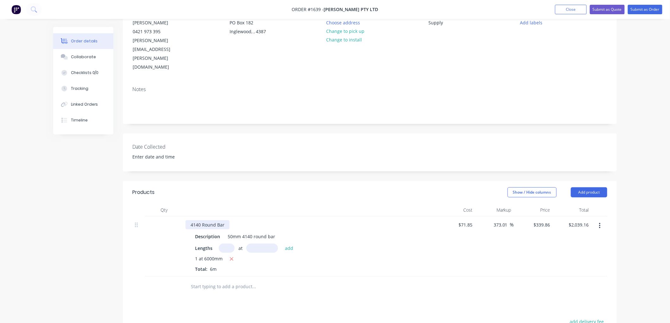
click at [188, 220] on div "4140 Round Bar" at bounding box center [207, 224] width 44 height 9
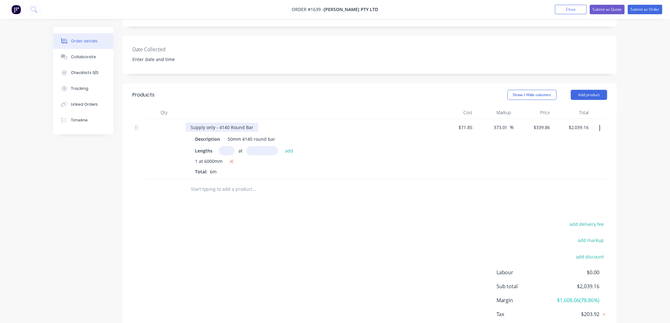
scroll to position [179, 0]
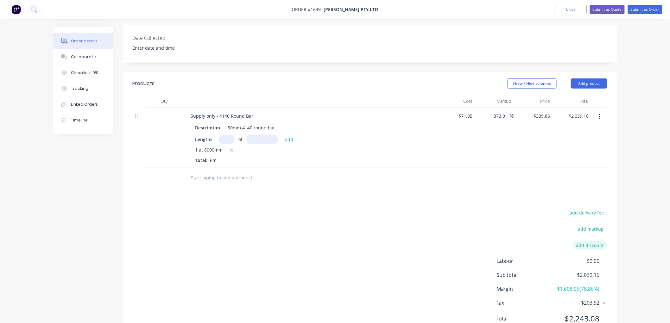
click at [592, 241] on button "add discount" at bounding box center [590, 245] width 34 height 9
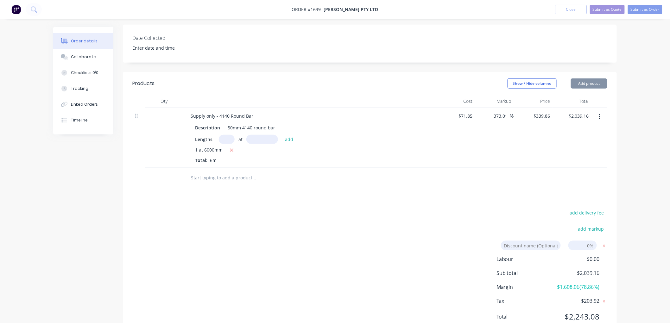
scroll to position [178, 0]
click at [519, 242] on input at bounding box center [531, 246] width 60 height 9
type input "DIscount"
type input "25%"
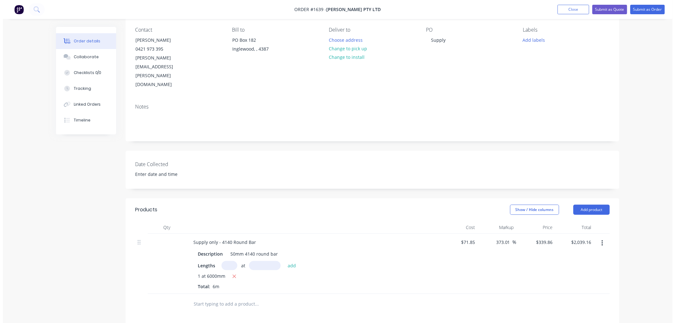
scroll to position [0, 0]
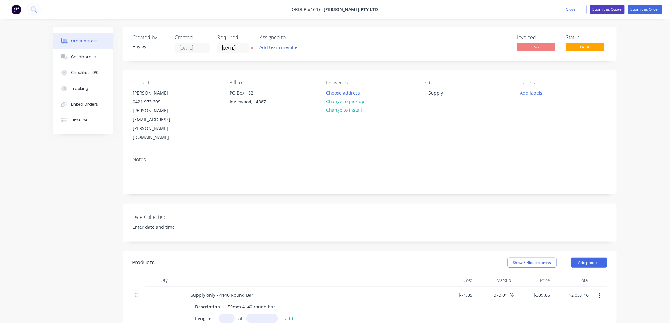
click at [611, 11] on button "Submit as Quote" at bounding box center [607, 9] width 35 height 9
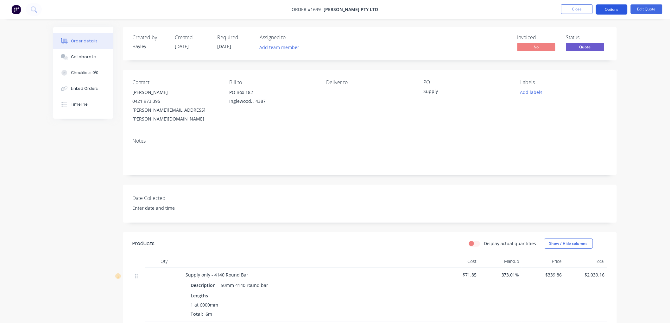
click at [610, 9] on button "Options" at bounding box center [612, 9] width 32 height 10
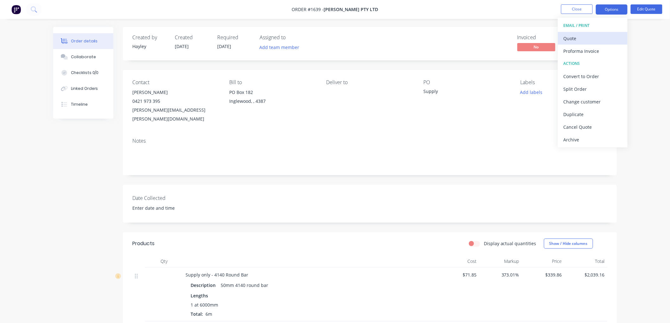
click at [583, 36] on div "Quote" at bounding box center [592, 38] width 58 height 9
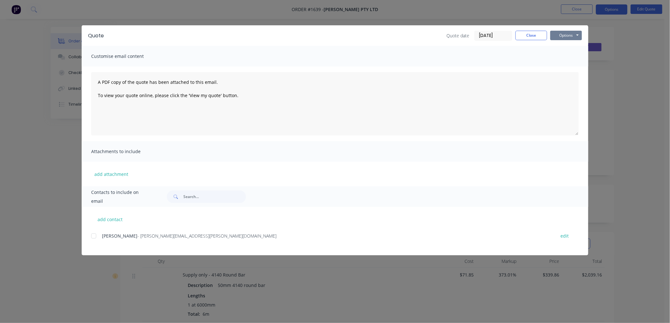
click at [577, 32] on button "Options" at bounding box center [566, 35] width 32 height 9
click at [581, 46] on button "Preview" at bounding box center [570, 46] width 41 height 10
click at [96, 235] on div at bounding box center [93, 236] width 13 height 13
click at [558, 33] on button "Options" at bounding box center [566, 35] width 32 height 9
click at [572, 65] on button "Email" at bounding box center [570, 67] width 41 height 10
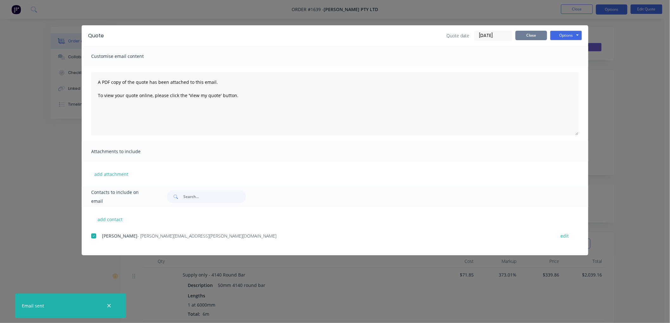
click at [529, 36] on button "Close" at bounding box center [531, 35] width 32 height 9
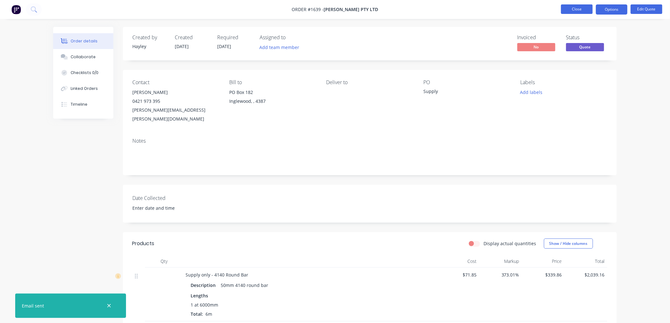
click at [566, 14] on button "Close" at bounding box center [577, 8] width 32 height 9
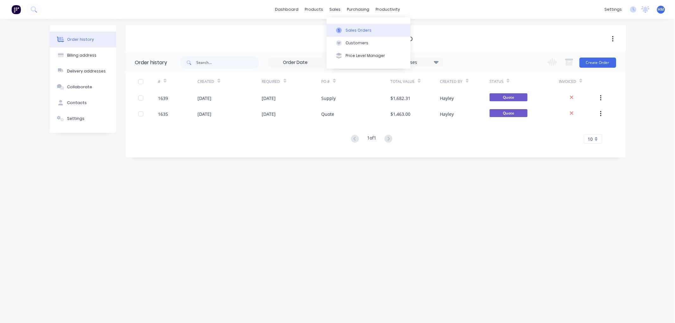
click at [344, 27] on button "Sales Orders" at bounding box center [369, 30] width 84 height 13
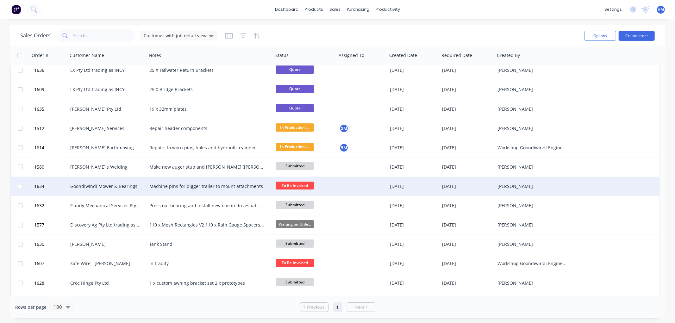
scroll to position [70, 0]
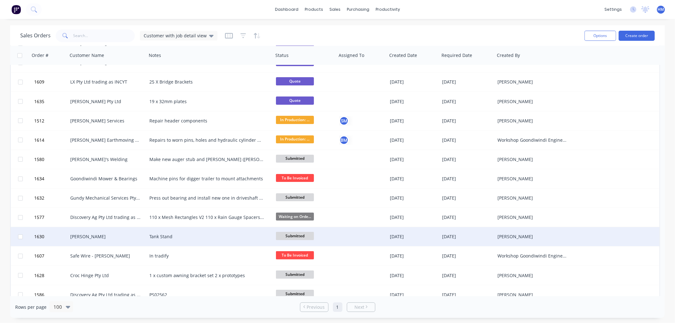
click at [293, 233] on span "Submitted" at bounding box center [295, 236] width 38 height 8
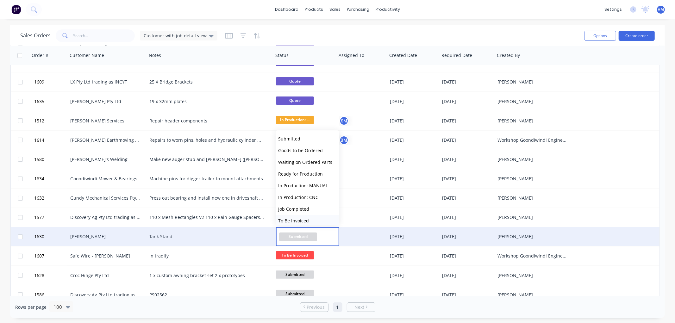
click at [297, 220] on span "To Be Invoiced" at bounding box center [293, 221] width 31 height 6
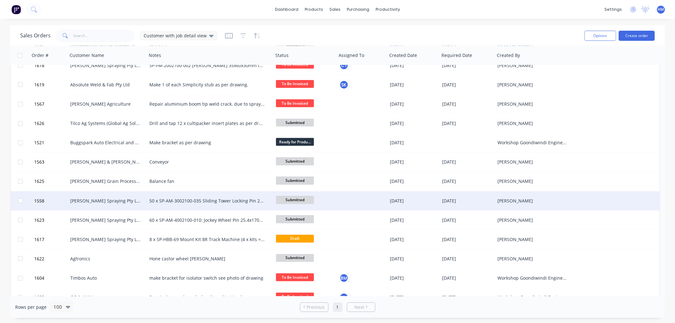
scroll to position [352, 0]
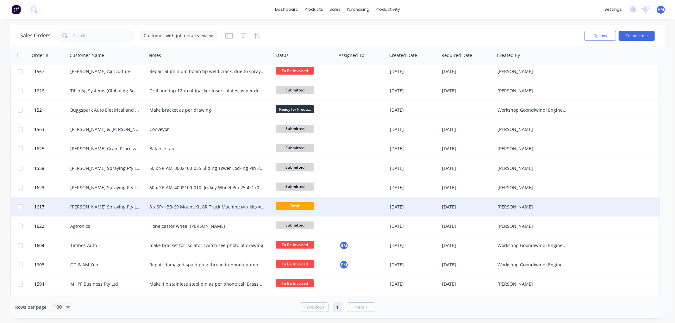
click at [88, 208] on div "[PERSON_NAME] Spraying Pty Ltd" at bounding box center [105, 207] width 70 height 6
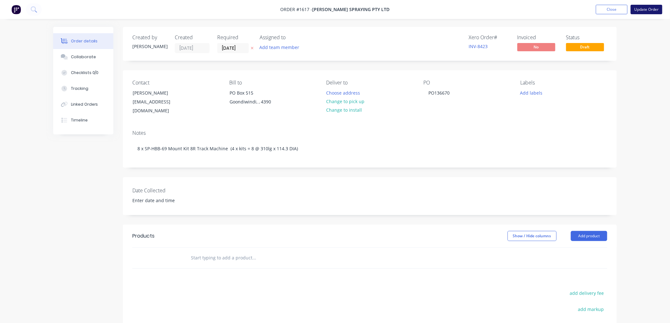
click at [643, 10] on button "Update Order" at bounding box center [646, 9] width 32 height 9
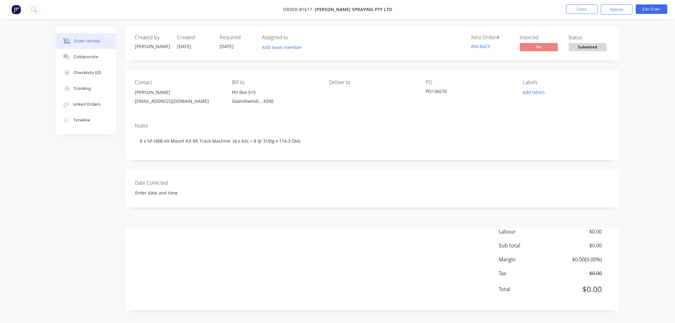
click at [585, 4] on nav "Order #1617 - [PERSON_NAME] Spraying Pty Ltd Close Options Edit Order" at bounding box center [337, 9] width 675 height 19
click at [585, 7] on button "Close" at bounding box center [582, 8] width 32 height 9
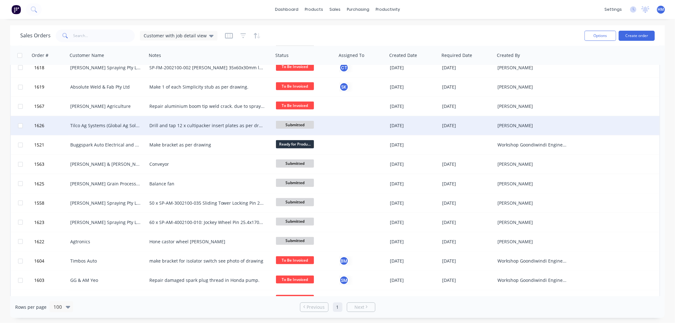
scroll to position [352, 0]
